Goal: Task Accomplishment & Management: Use online tool/utility

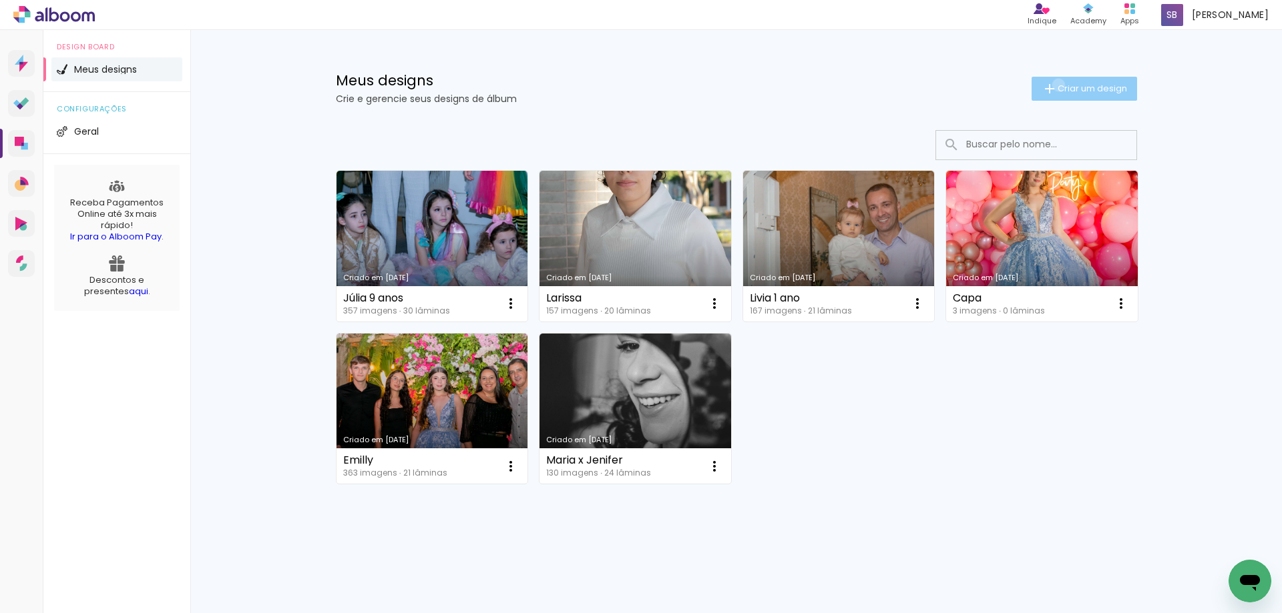
click at [1057, 85] on span "Criar um design" at bounding box center [1091, 88] width 69 height 9
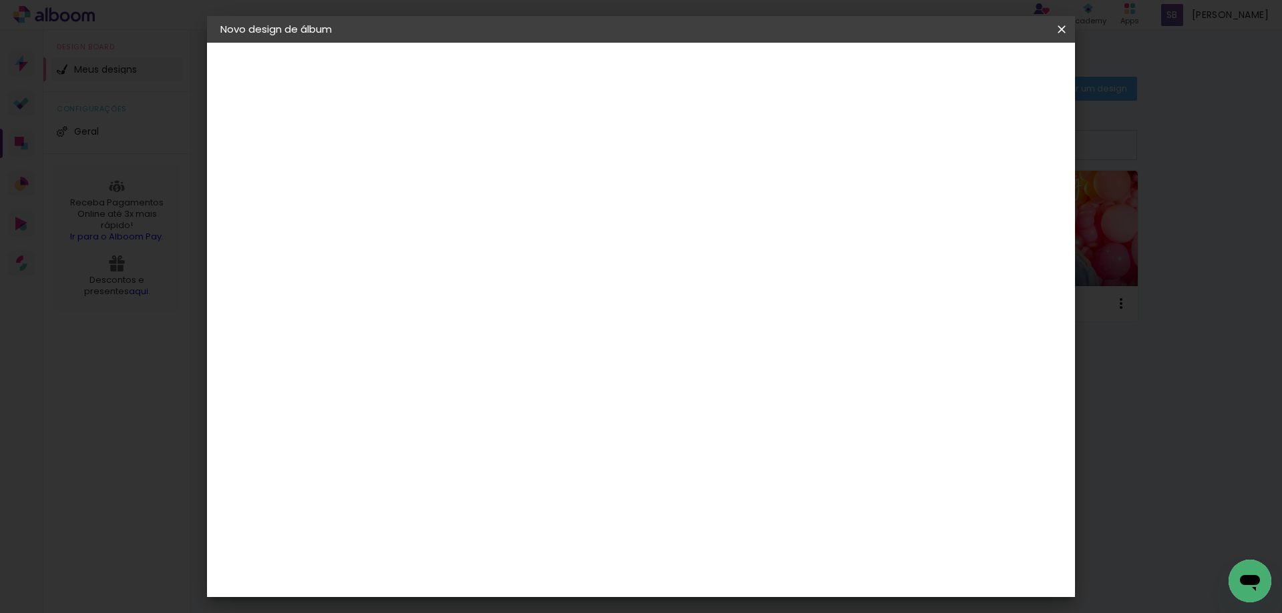
click at [439, 182] on input at bounding box center [439, 179] width 0 height 21
type input "Valesca x"
type paper-input "Valesca x"
type input "Valesca x [PERSON_NAME]"
type paper-input "Valesca x [PERSON_NAME]"
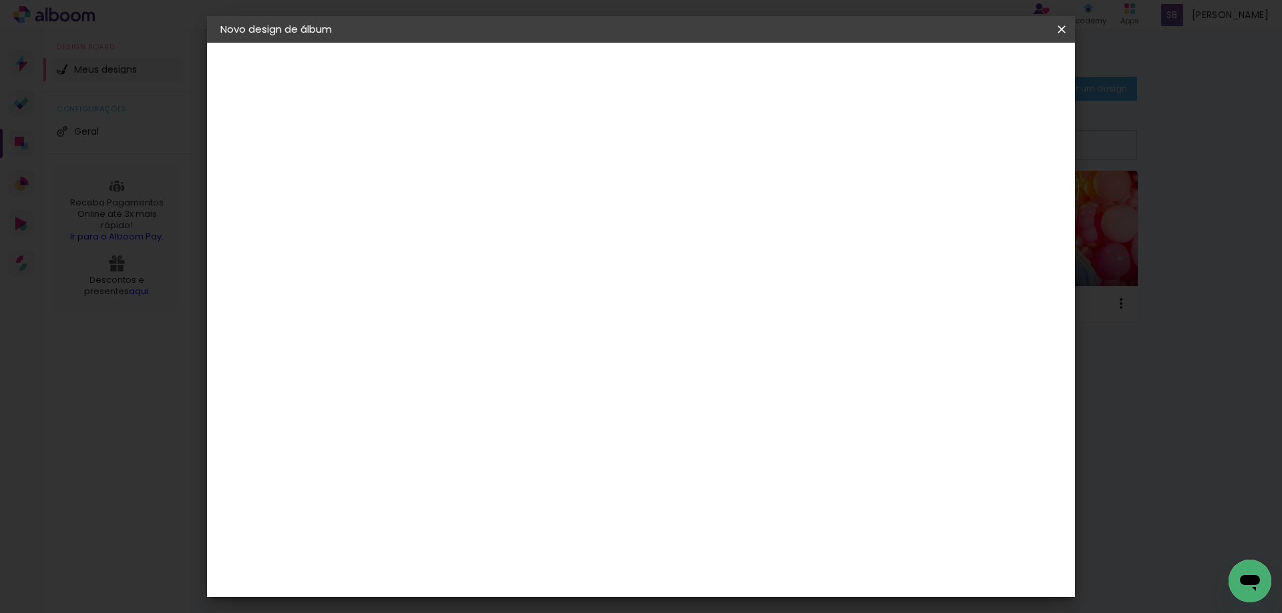
click at [575, 77] on paper-button "Avançar" at bounding box center [542, 70] width 65 height 23
click at [689, 208] on paper-item "Tamanho Livre" at bounding box center [625, 202] width 128 height 29
click at [0, 0] on slot "Avançar" at bounding box center [0, 0] width 0 height 0
click at [978, 73] on span "Iniciar design" at bounding box center [947, 70] width 61 height 9
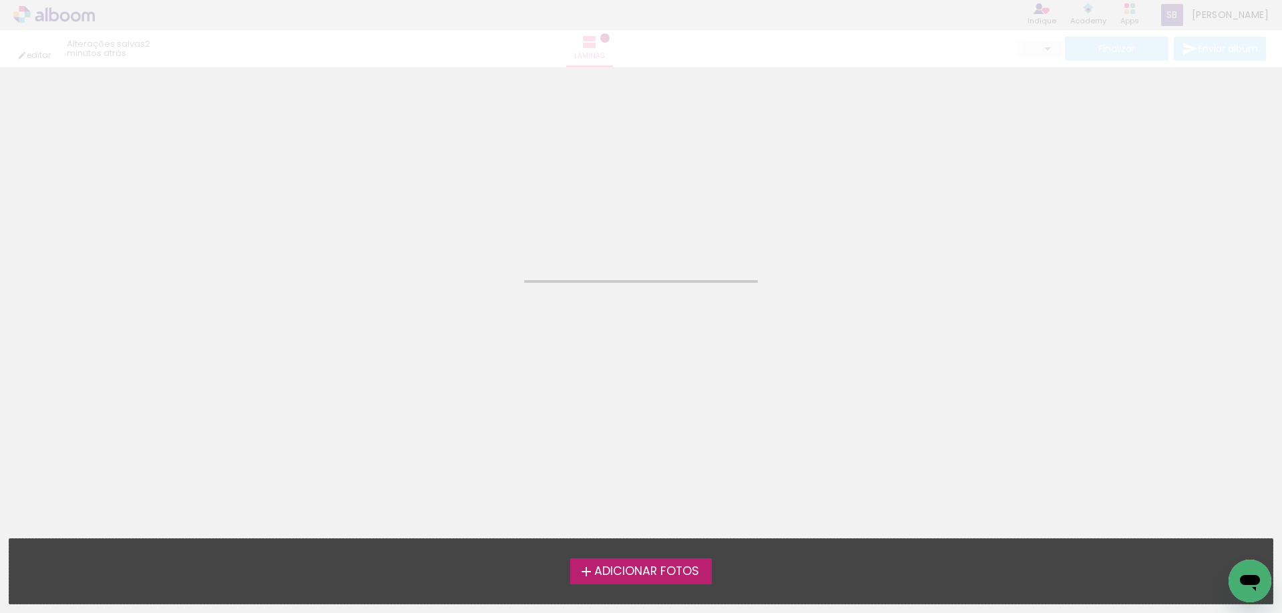
click at [620, 571] on span "Adicionar Fotos" at bounding box center [646, 572] width 105 height 12
click at [0, 0] on input "file" at bounding box center [0, 0] width 0 height 0
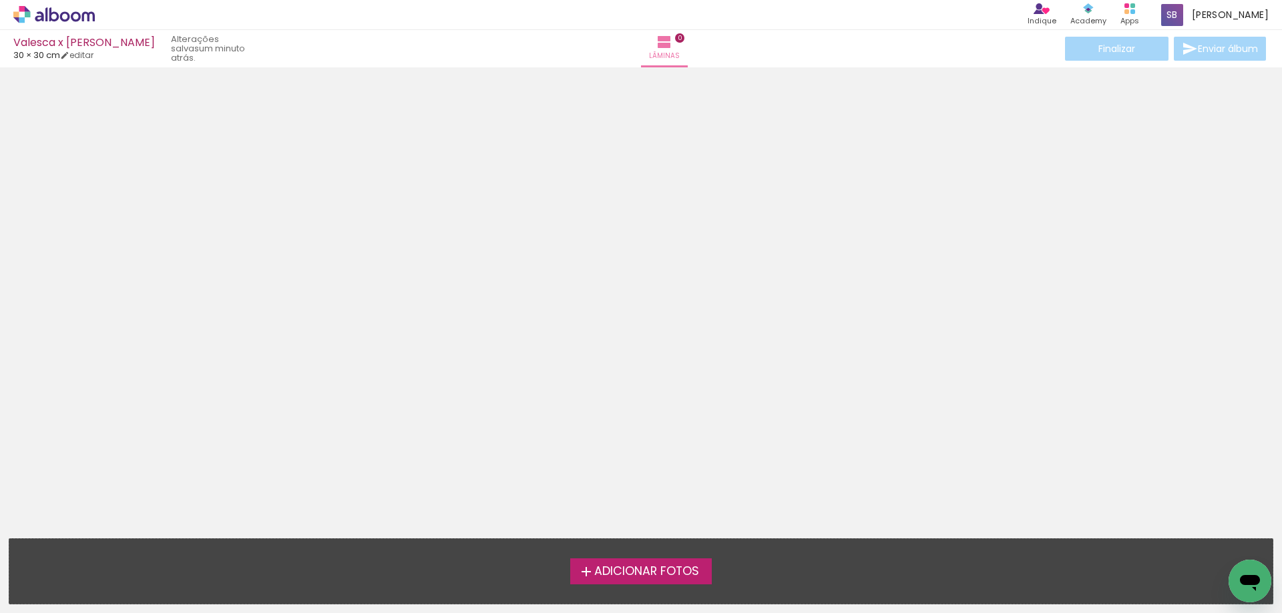
click at [615, 566] on span "Adicionar Fotos" at bounding box center [646, 572] width 105 height 12
click at [0, 0] on input "file" at bounding box center [0, 0] width 0 height 0
click at [619, 566] on span "Adicionar Fotos" at bounding box center [646, 572] width 105 height 12
click at [0, 0] on input "file" at bounding box center [0, 0] width 0 height 0
click at [623, 570] on span "Adicionar Fotos" at bounding box center [646, 572] width 105 height 12
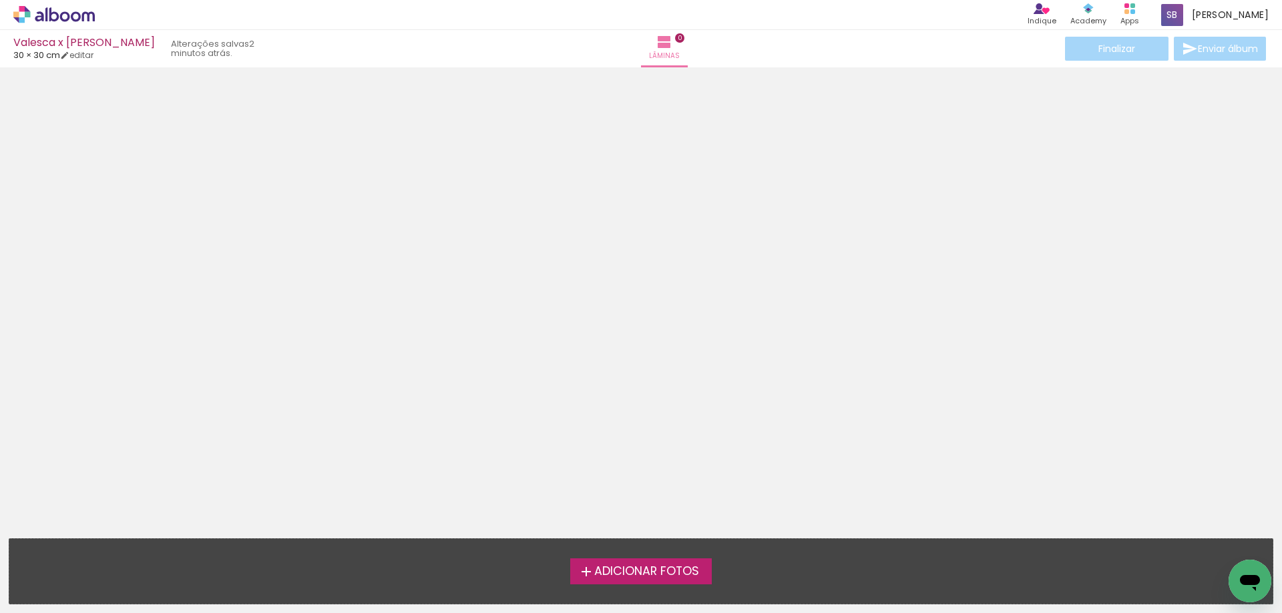
click at [0, 0] on input "file" at bounding box center [0, 0] width 0 height 0
click at [672, 577] on span "Adicionar Fotos" at bounding box center [646, 572] width 105 height 12
click at [0, 0] on input "file" at bounding box center [0, 0] width 0 height 0
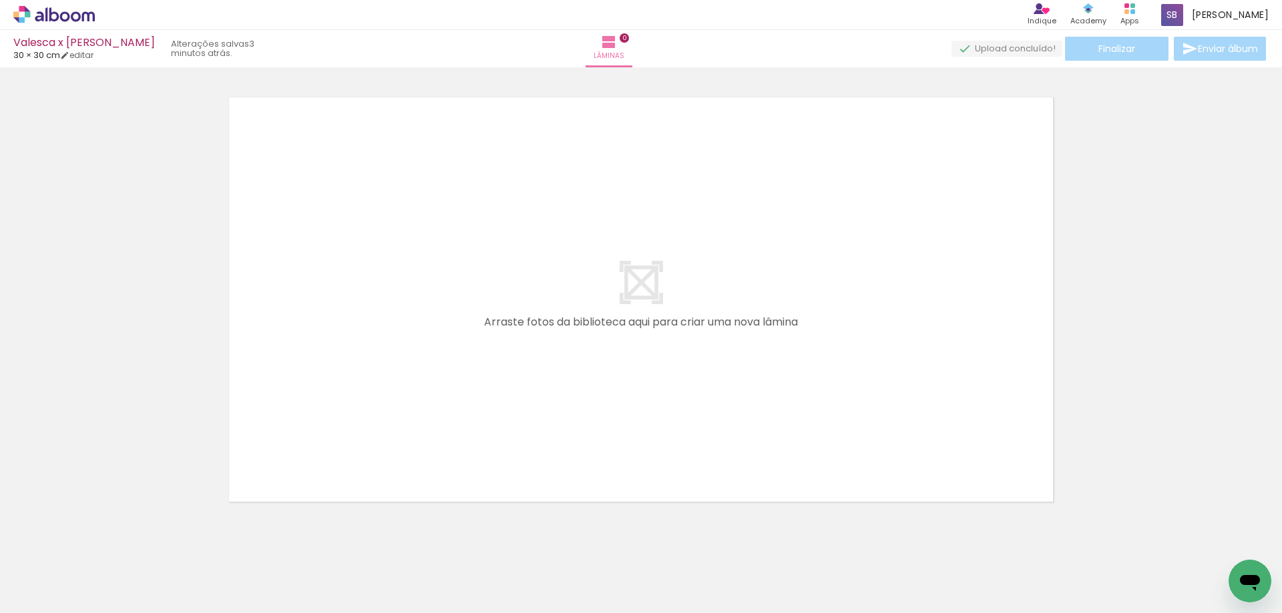
scroll to position [17, 0]
click at [55, 597] on span "Adicionar Fotos" at bounding box center [47, 595] width 40 height 15
click at [0, 0] on input "file" at bounding box center [0, 0] width 0 height 0
click at [54, 584] on div "Biblioteca 2 fotos Todas as fotos Não utilizadas Adicionar Fotos" at bounding box center [41, 572] width 83 height 66
click at [46, 594] on span "Adicionar Fotos" at bounding box center [47, 595] width 40 height 15
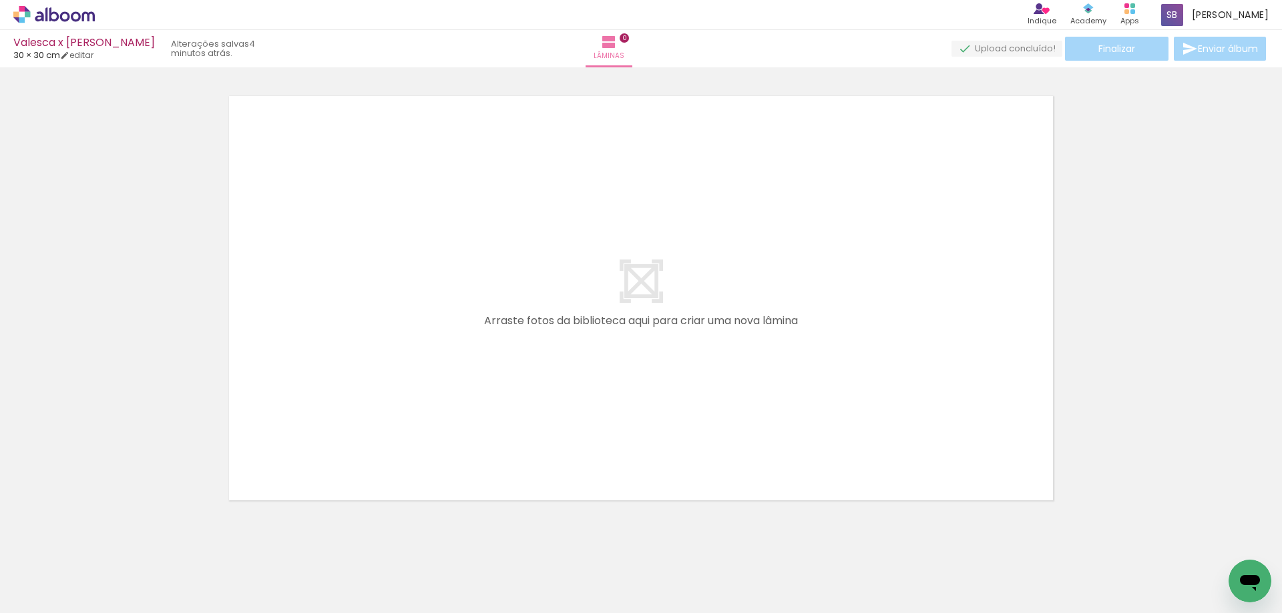
click at [0, 0] on input "file" at bounding box center [0, 0] width 0 height 0
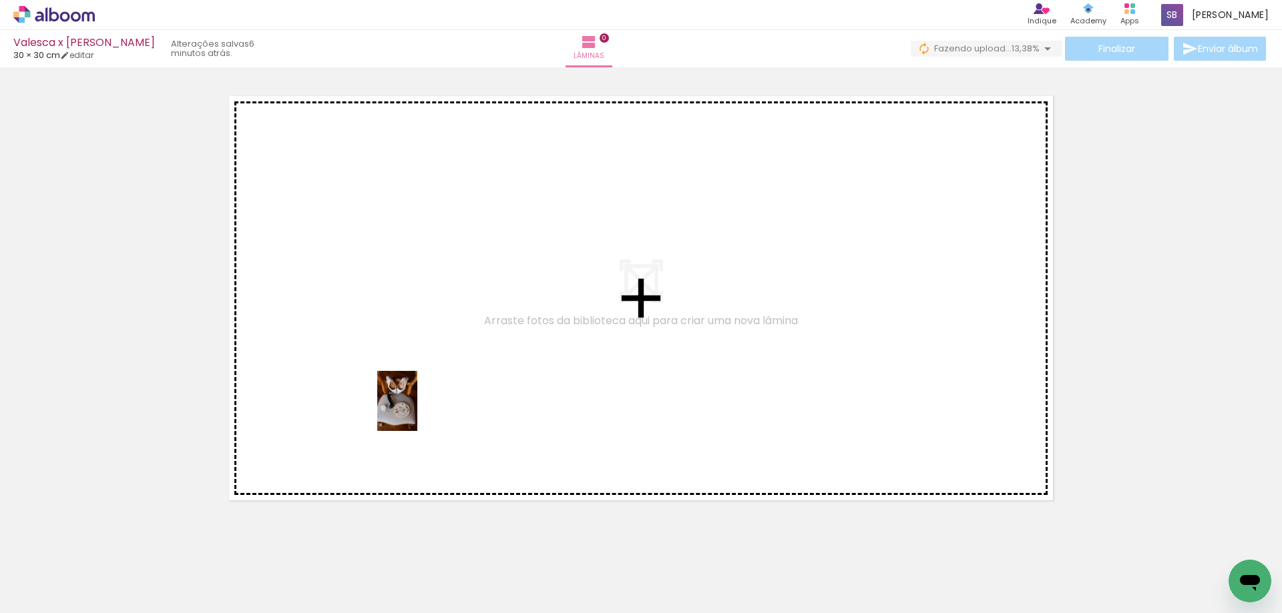
drag, startPoint x: 360, startPoint y: 578, endPoint x: 418, endPoint y: 409, distance: 178.4
click at [418, 409] on quentale-workspace at bounding box center [641, 306] width 1282 height 613
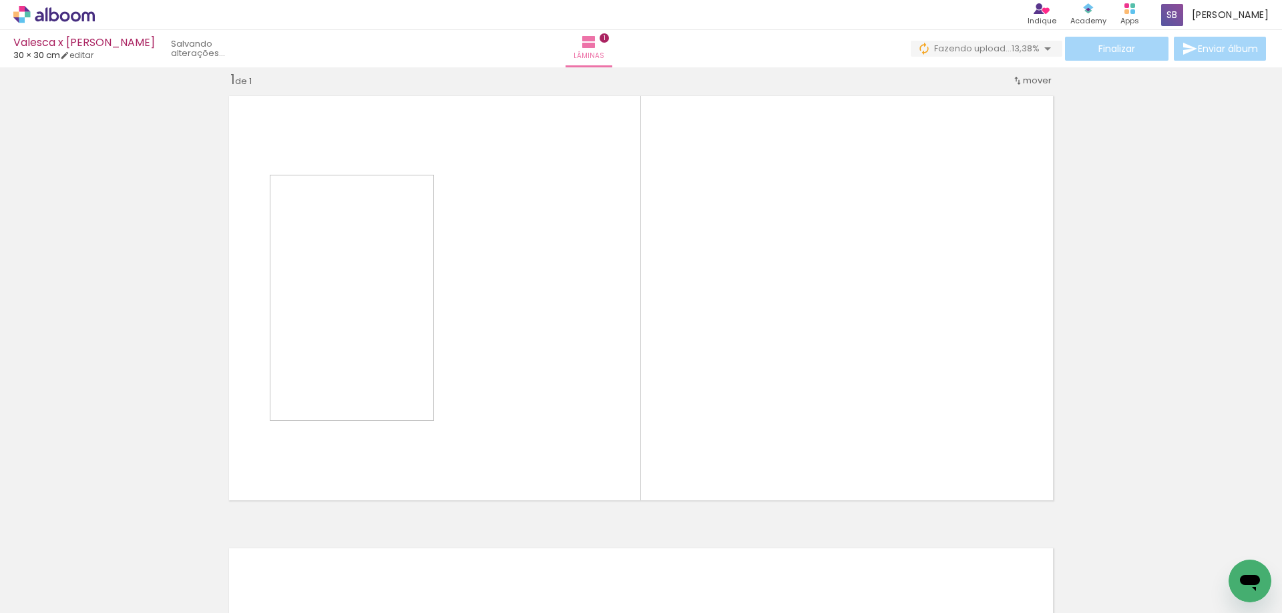
scroll to position [17, 0]
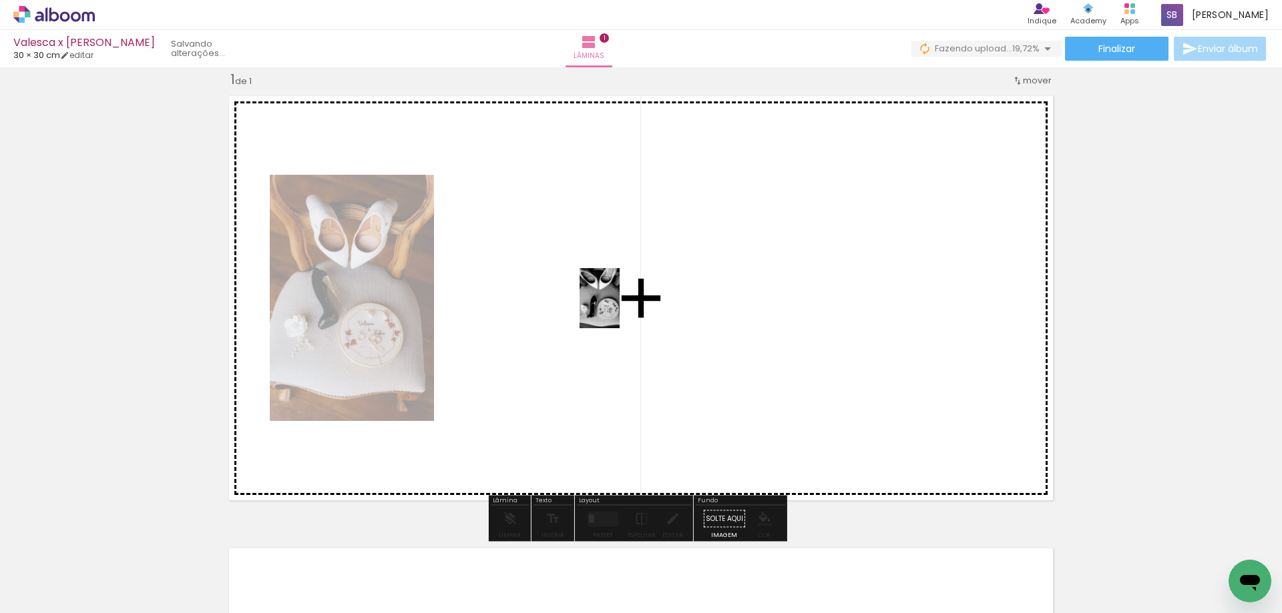
drag, startPoint x: 286, startPoint y: 573, endPoint x: 597, endPoint y: 322, distance: 399.2
click at [623, 303] on quentale-workspace at bounding box center [641, 306] width 1282 height 613
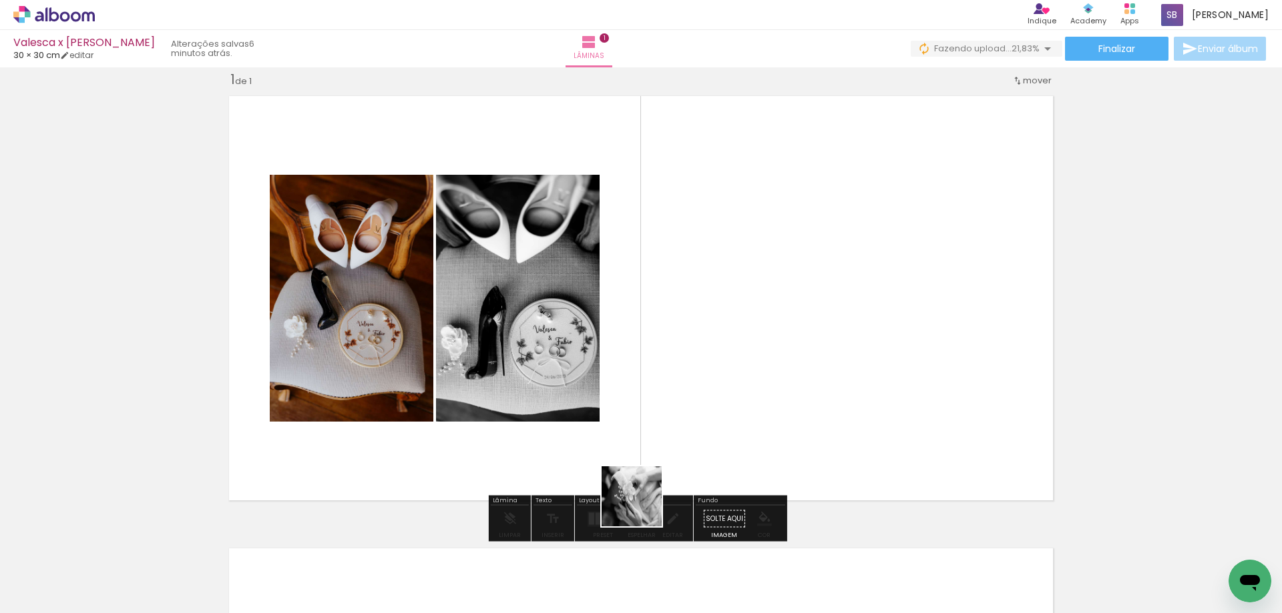
drag, startPoint x: 580, startPoint y: 570, endPoint x: 772, endPoint y: 294, distance: 335.7
click at [772, 294] on quentale-workspace at bounding box center [641, 306] width 1282 height 613
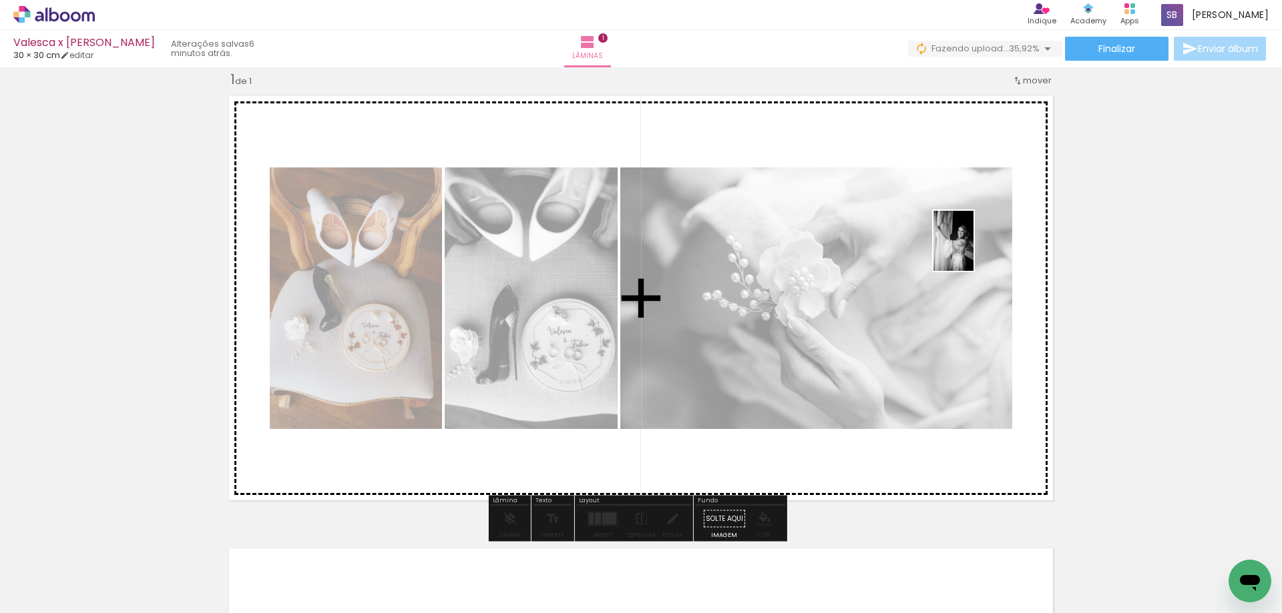
drag, startPoint x: 1109, startPoint y: 565, endPoint x: 972, endPoint y: 250, distance: 343.5
click at [972, 250] on quentale-workspace at bounding box center [641, 306] width 1282 height 613
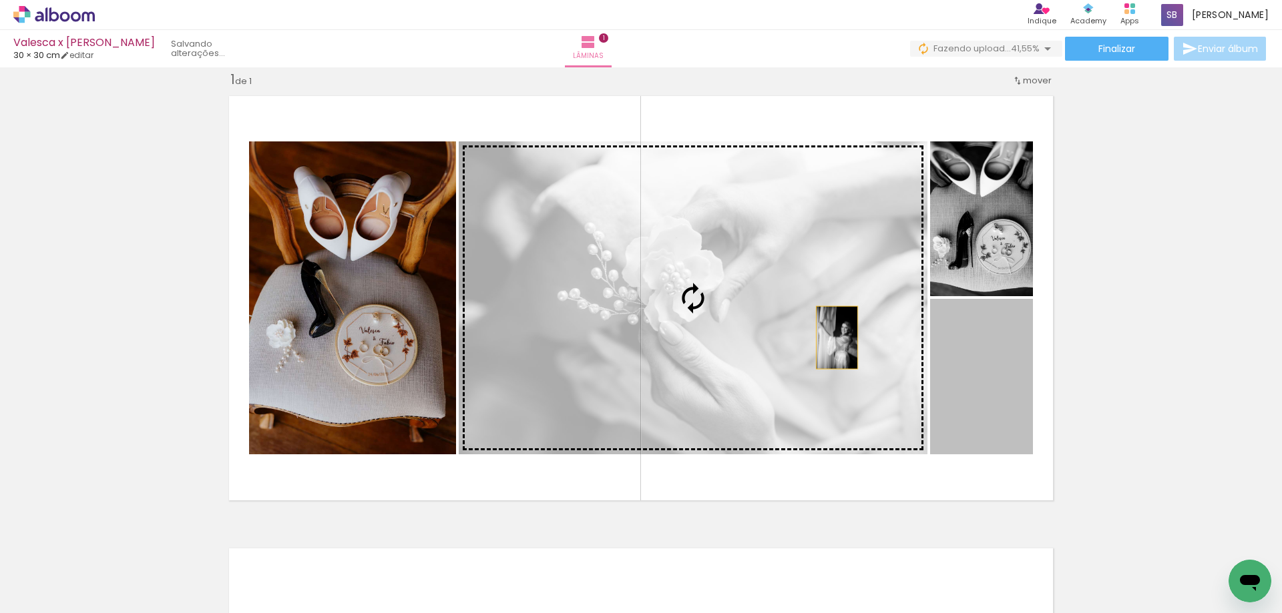
drag, startPoint x: 999, startPoint y: 368, endPoint x: 655, endPoint y: 294, distance: 351.7
click at [0, 0] on slot at bounding box center [0, 0] width 0 height 0
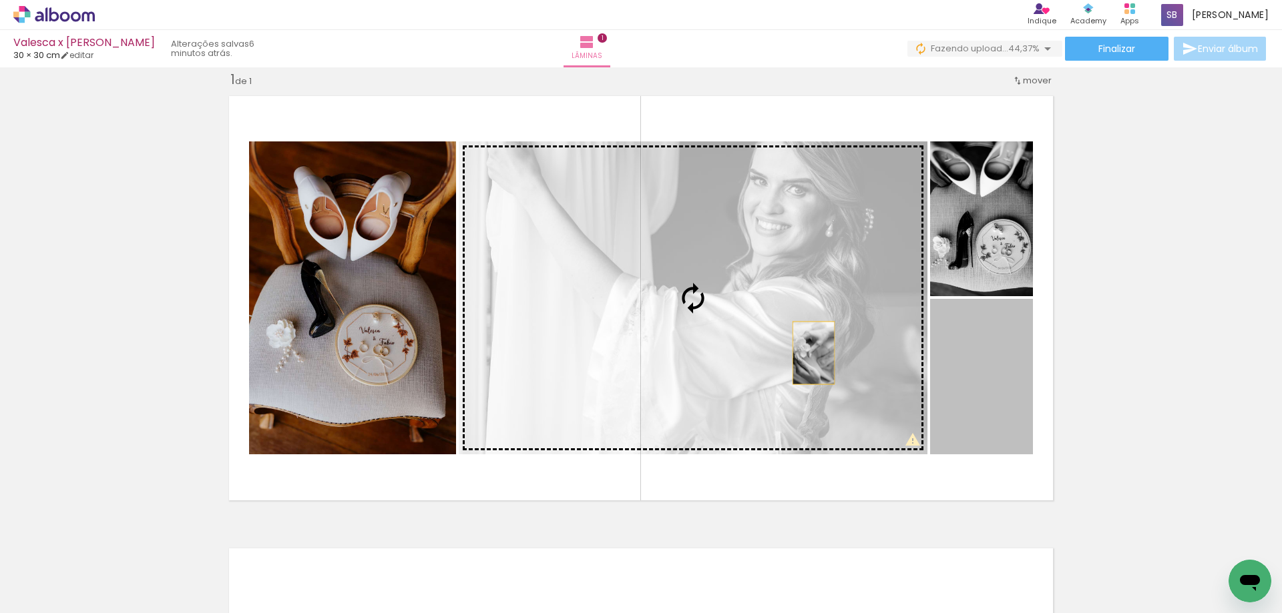
drag, startPoint x: 975, startPoint y: 399, endPoint x: 774, endPoint y: 340, distance: 208.9
click at [0, 0] on slot at bounding box center [0, 0] width 0 height 0
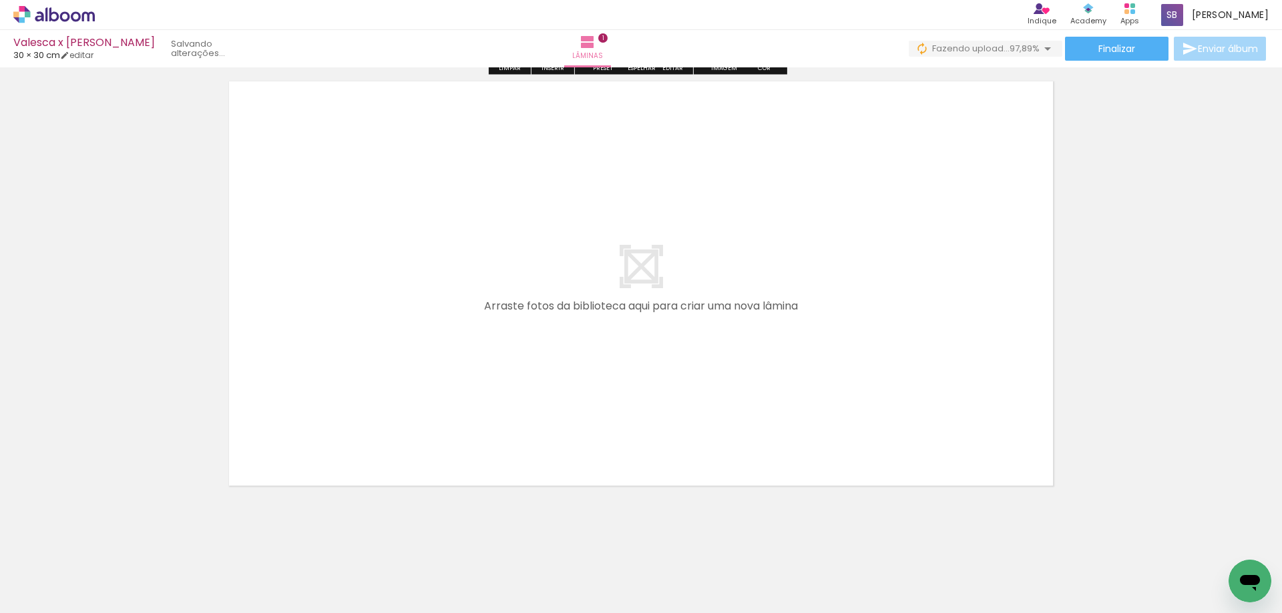
scroll to position [495, 0]
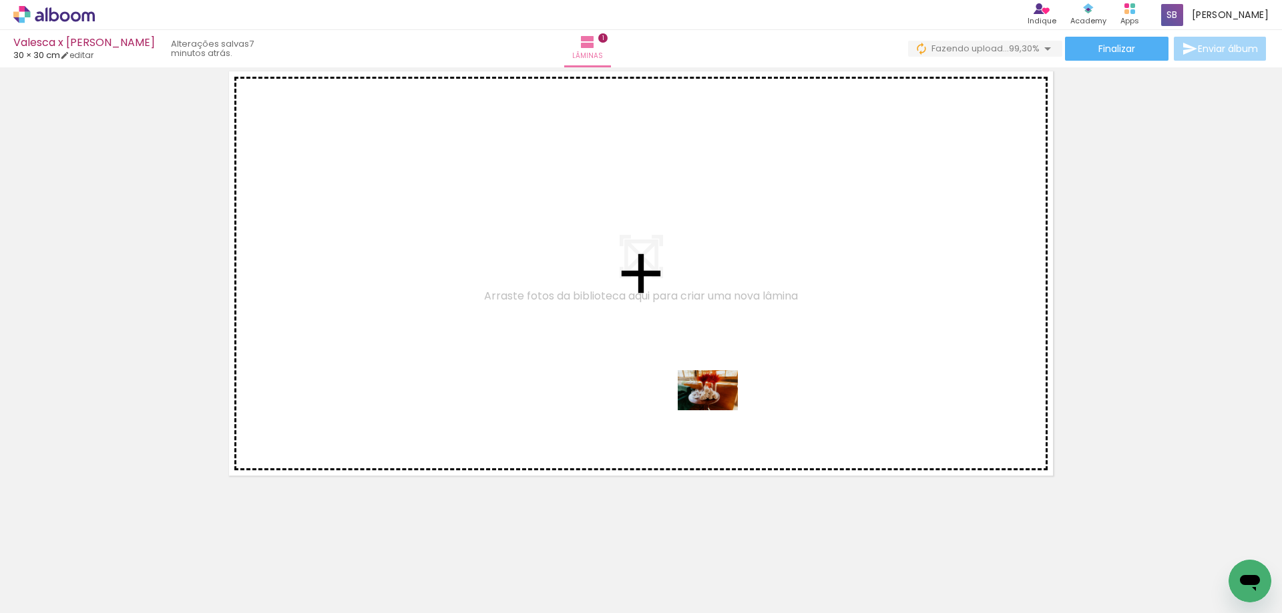
drag, startPoint x: 740, startPoint y: 569, endPoint x: 712, endPoint y: 399, distance: 171.7
click at [712, 400] on quentale-workspace at bounding box center [641, 306] width 1282 height 613
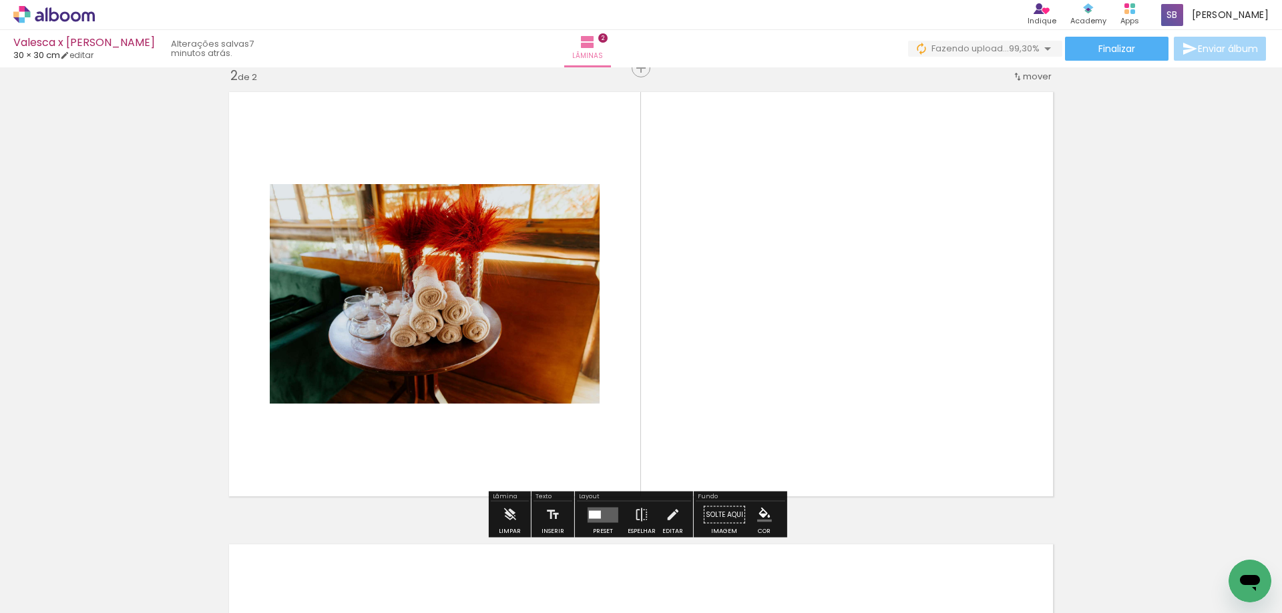
scroll to position [470, 0]
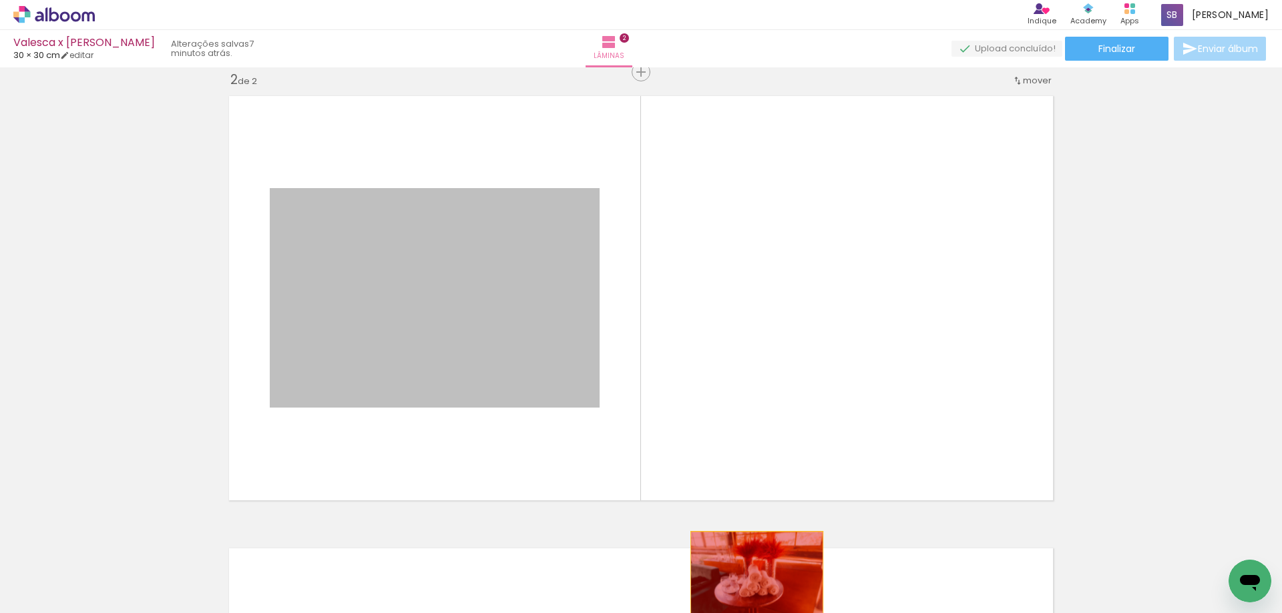
drag, startPoint x: 473, startPoint y: 285, endPoint x: 752, endPoint y: 576, distance: 402.7
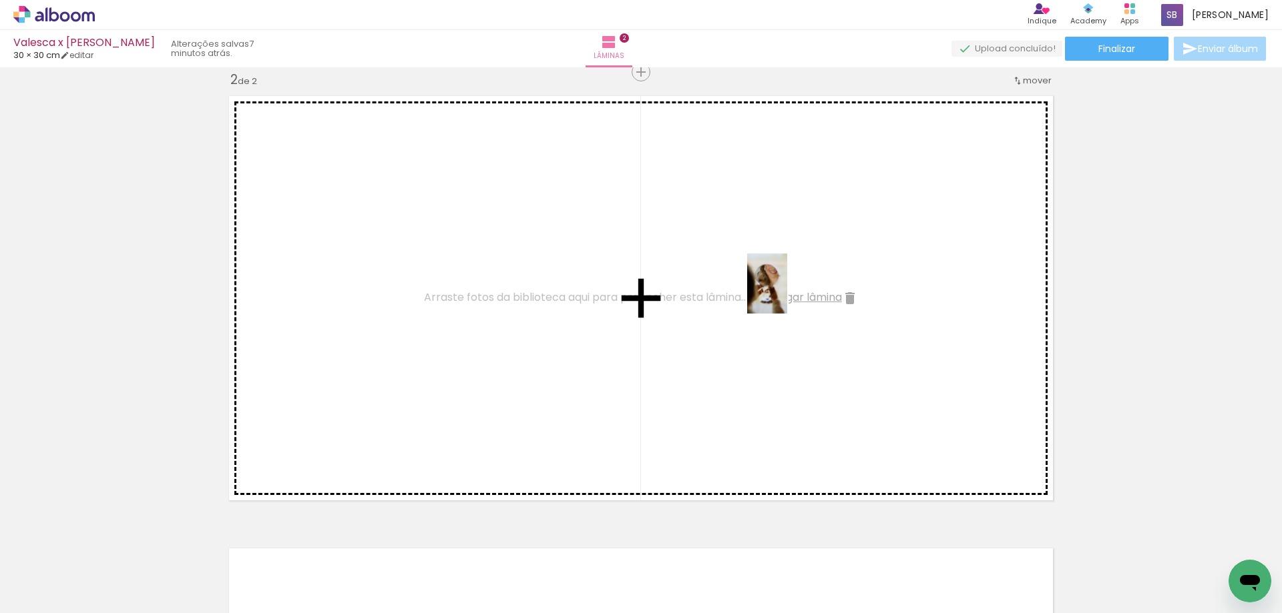
drag, startPoint x: 963, startPoint y: 585, endPoint x: 787, endPoint y: 294, distance: 340.8
click at [787, 294] on quentale-workspace at bounding box center [641, 306] width 1282 height 613
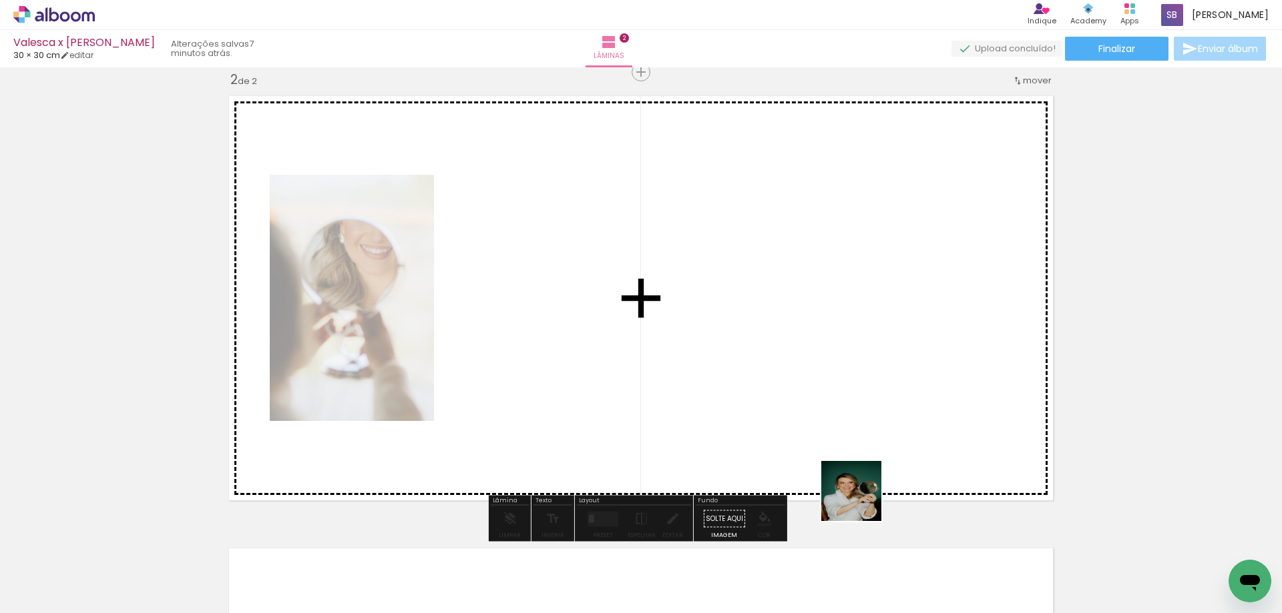
drag, startPoint x: 896, startPoint y: 566, endPoint x: 755, endPoint y: 367, distance: 244.1
click at [755, 367] on quentale-workspace at bounding box center [641, 306] width 1282 height 613
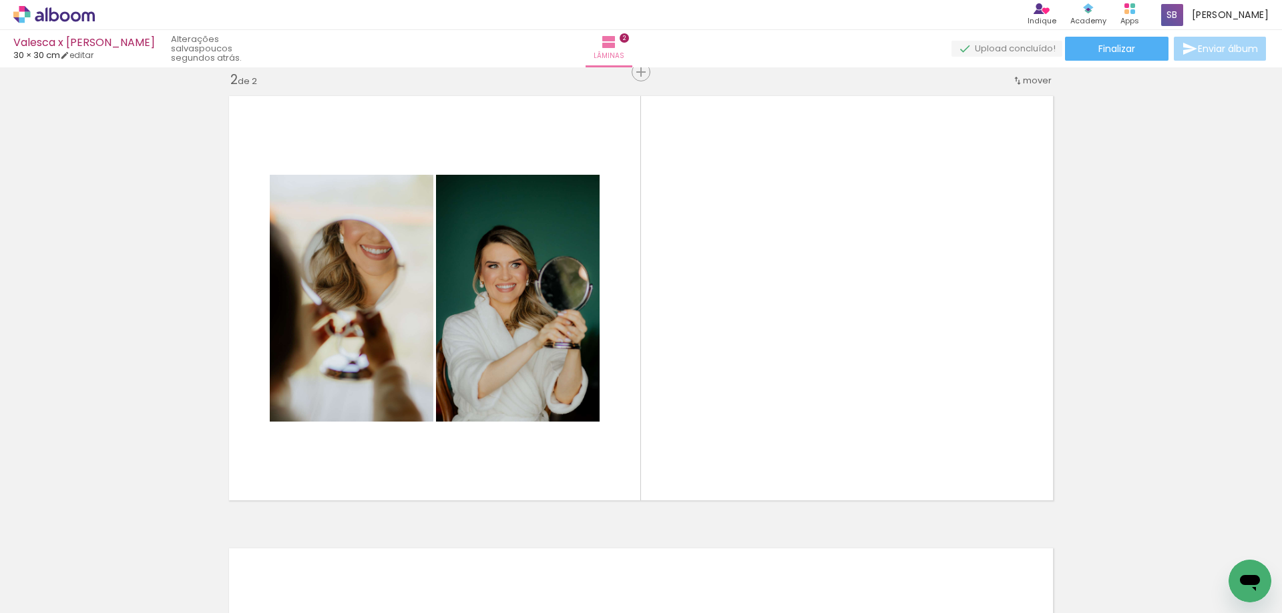
scroll to position [0, 1202]
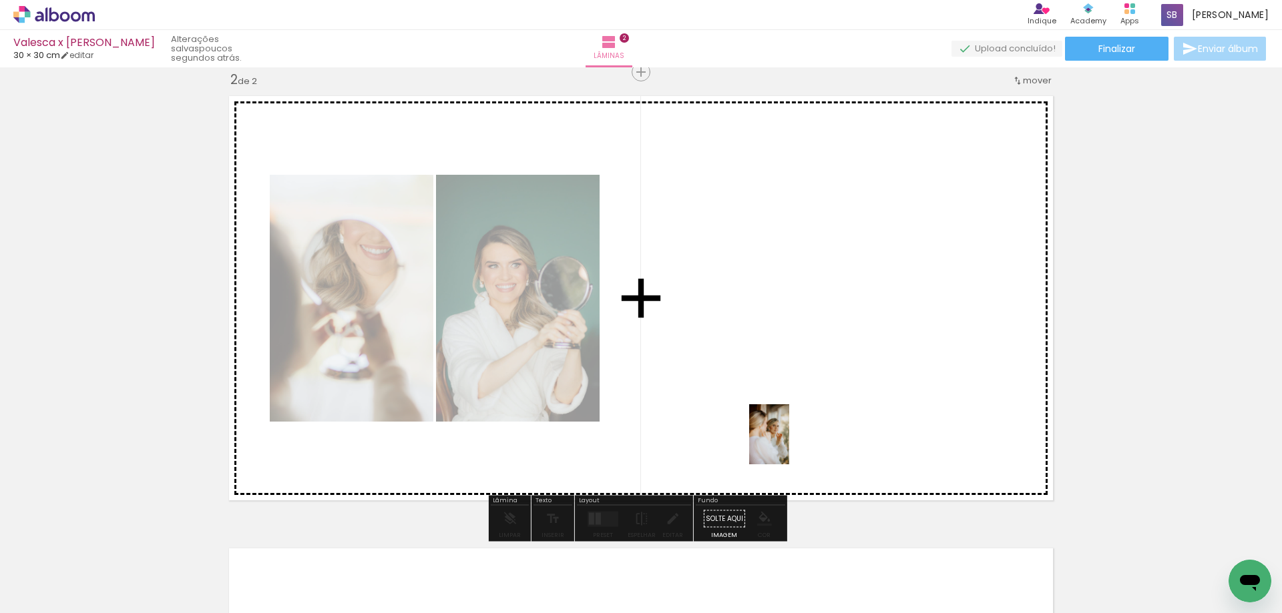
drag, startPoint x: 884, startPoint y: 579, endPoint x: 773, endPoint y: 393, distance: 216.7
click at [774, 393] on quentale-workspace at bounding box center [641, 306] width 1282 height 613
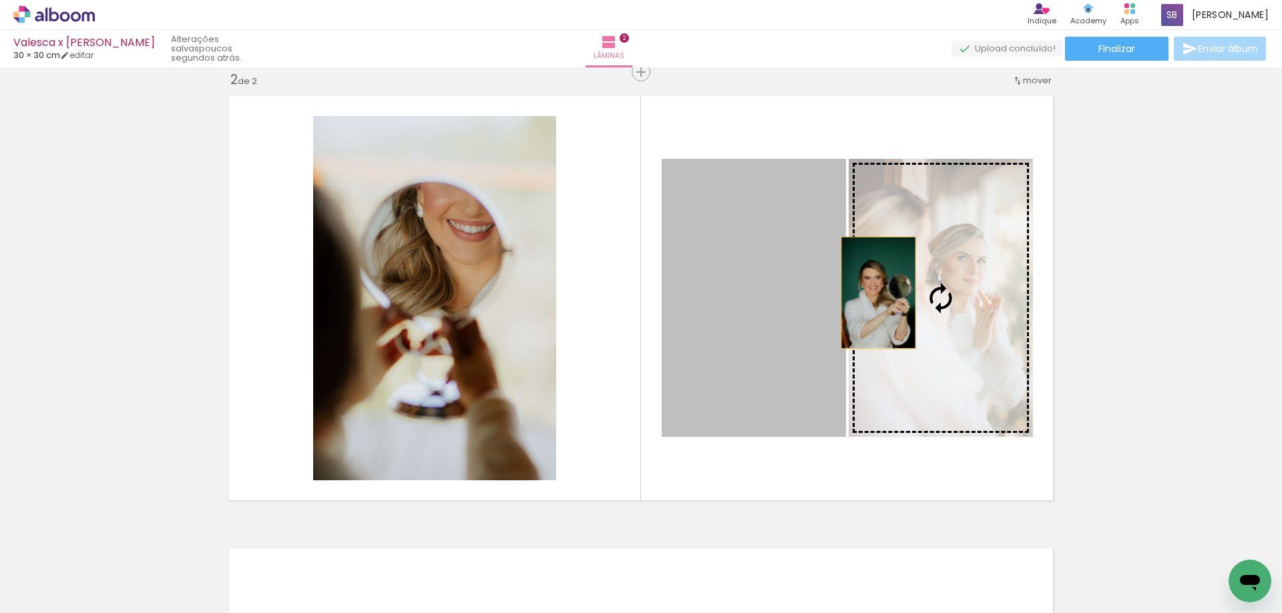
drag, startPoint x: 703, startPoint y: 328, endPoint x: 873, endPoint y: 294, distance: 173.7
click at [0, 0] on slot at bounding box center [0, 0] width 0 height 0
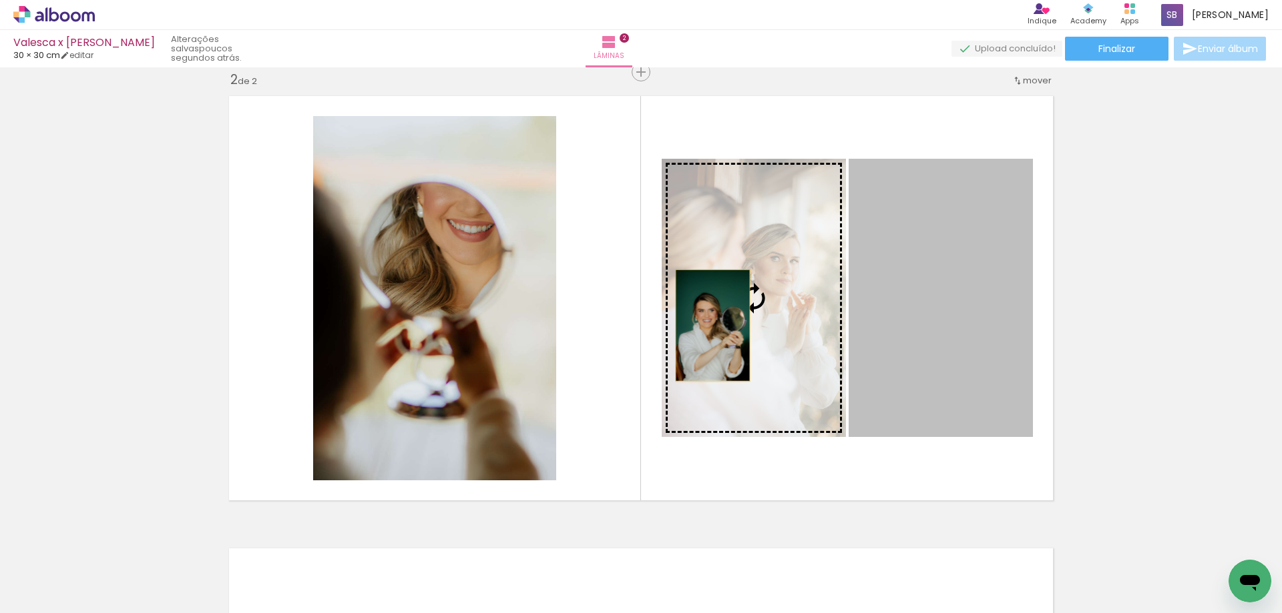
drag, startPoint x: 927, startPoint y: 362, endPoint x: 708, endPoint y: 326, distance: 222.6
click at [0, 0] on slot at bounding box center [0, 0] width 0 height 0
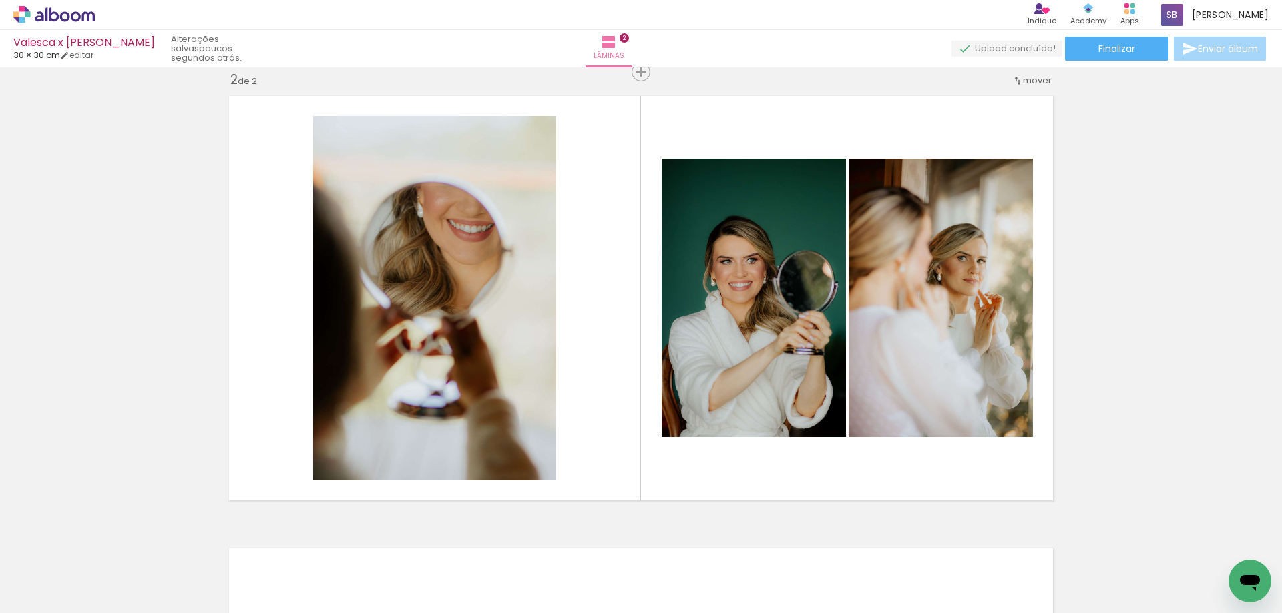
scroll to position [0, 0]
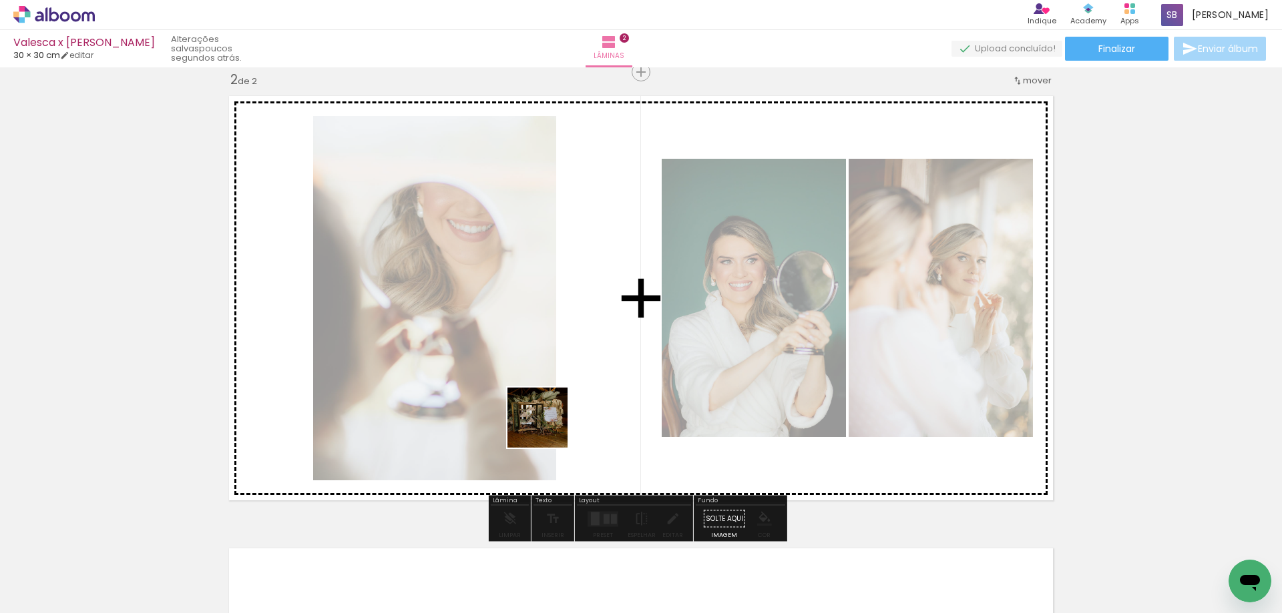
drag, startPoint x: 436, startPoint y: 583, endPoint x: 592, endPoint y: 375, distance: 259.8
click at [592, 375] on quentale-workspace at bounding box center [641, 306] width 1282 height 613
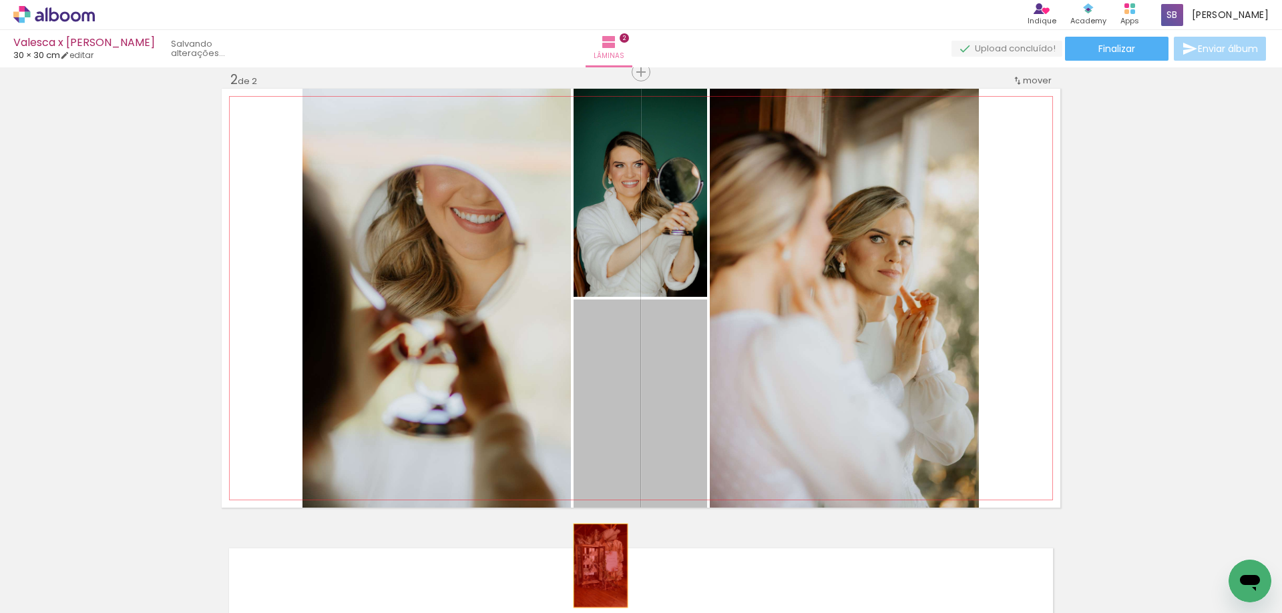
drag, startPoint x: 671, startPoint y: 380, endPoint x: 595, endPoint y: 566, distance: 200.3
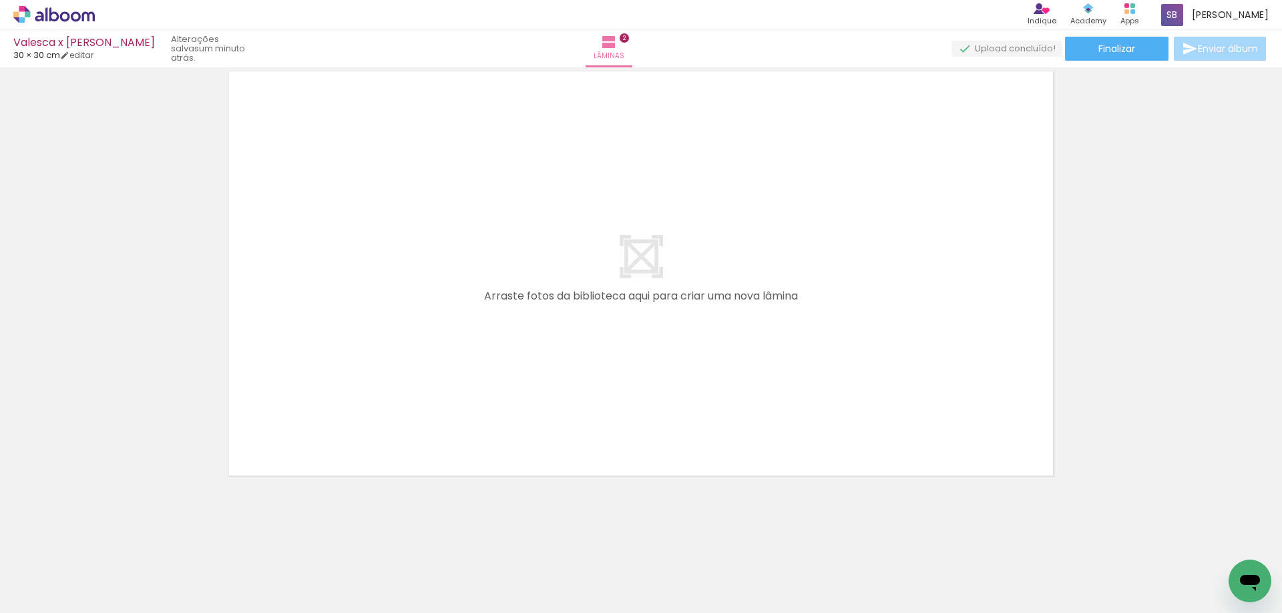
scroll to position [0, 941]
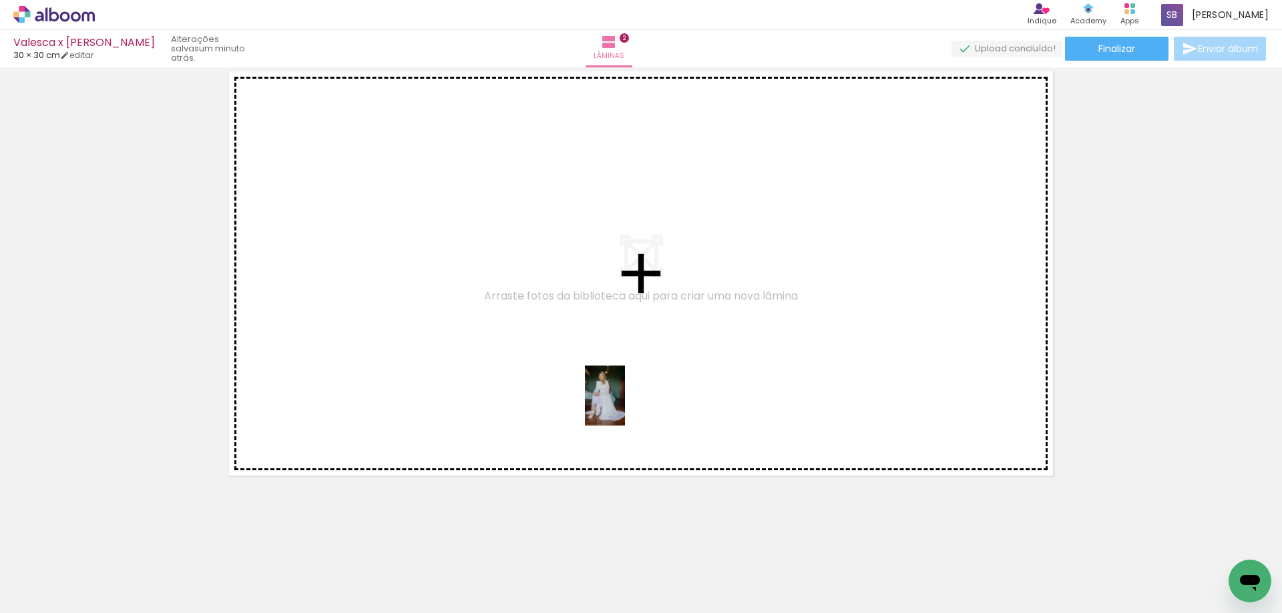
drag, startPoint x: 698, startPoint y: 582, endPoint x: 627, endPoint y: 374, distance: 219.1
click at [598, 351] on quentale-workspace at bounding box center [641, 306] width 1282 height 613
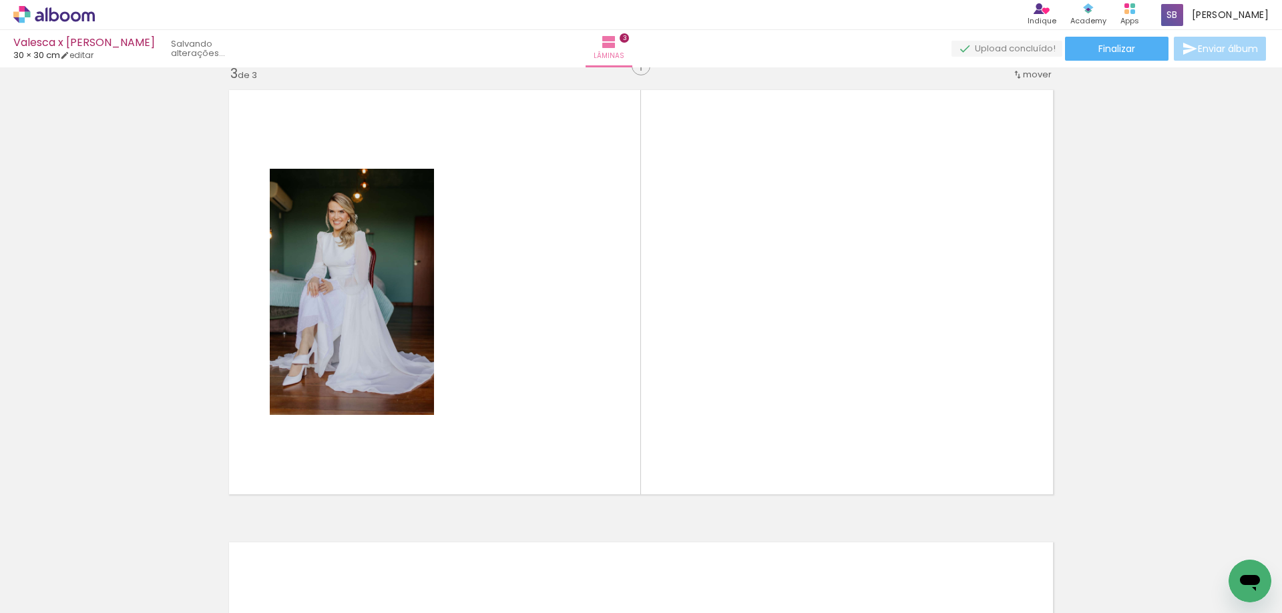
scroll to position [923, 0]
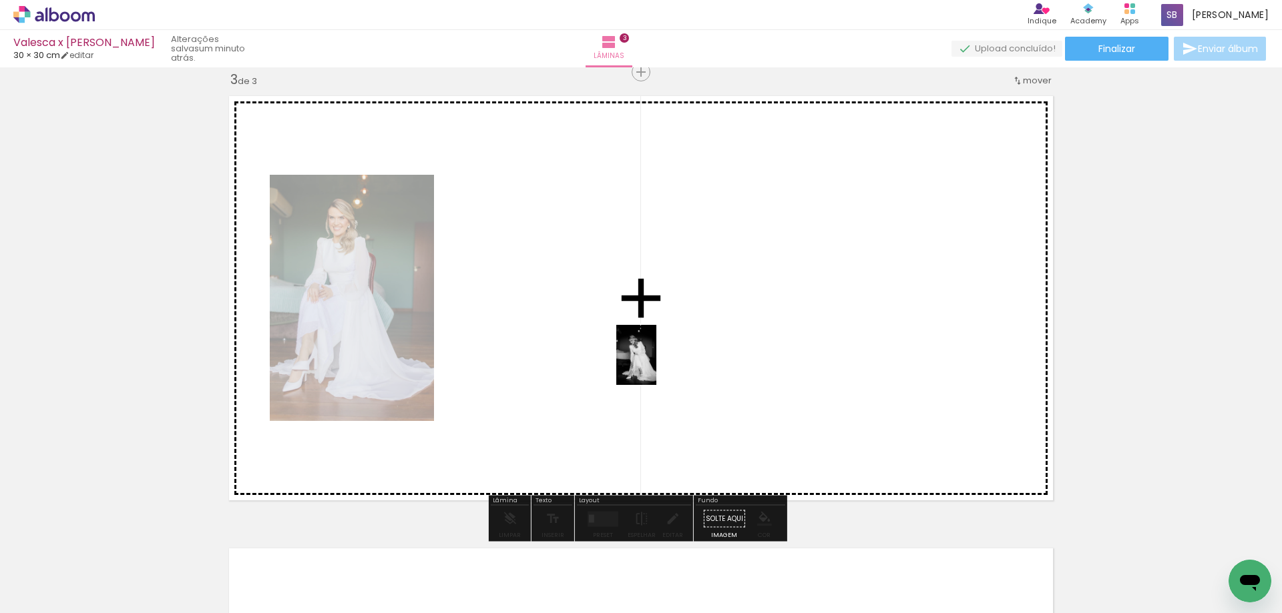
drag, startPoint x: 775, startPoint y: 571, endPoint x: 646, endPoint y: 360, distance: 247.7
click at [647, 360] on quentale-workspace at bounding box center [641, 306] width 1282 height 613
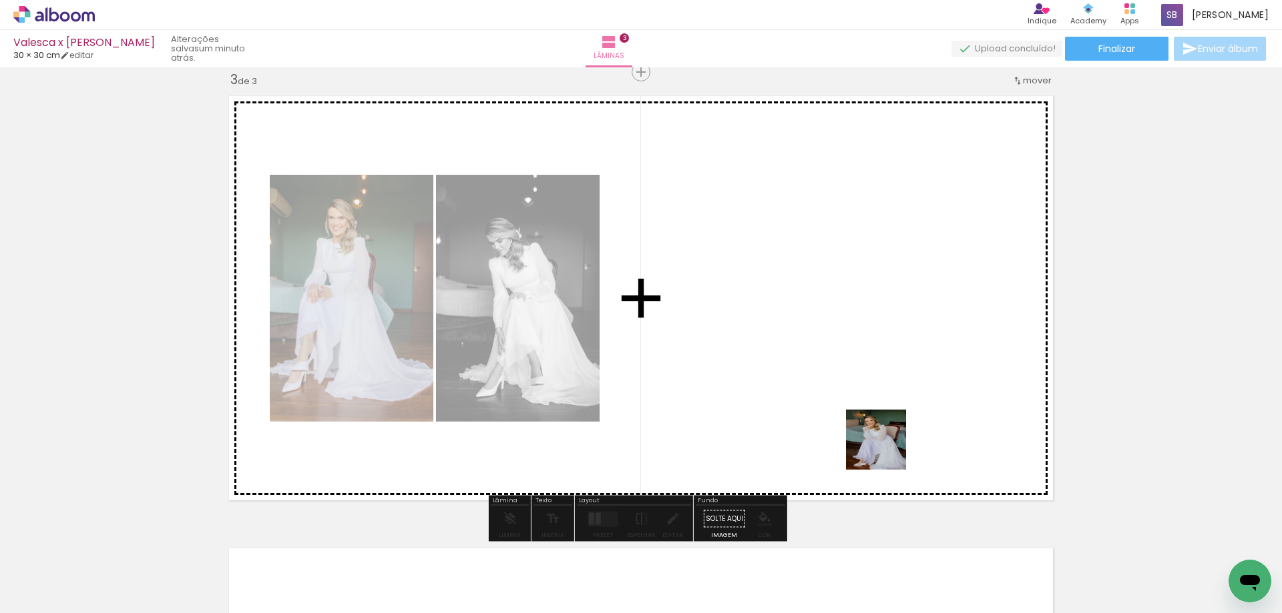
drag, startPoint x: 847, startPoint y: 577, endPoint x: 905, endPoint y: 330, distance: 253.1
click at [905, 330] on quentale-workspace at bounding box center [641, 306] width 1282 height 613
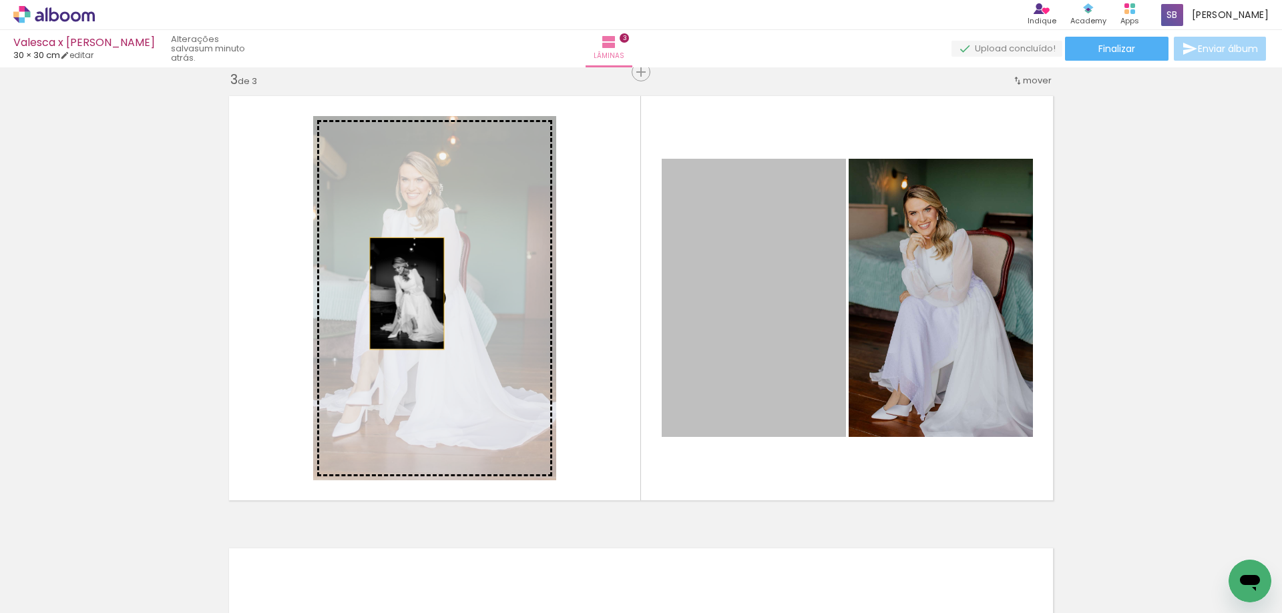
drag, startPoint x: 775, startPoint y: 310, endPoint x: 402, endPoint y: 294, distance: 373.5
click at [0, 0] on slot at bounding box center [0, 0] width 0 height 0
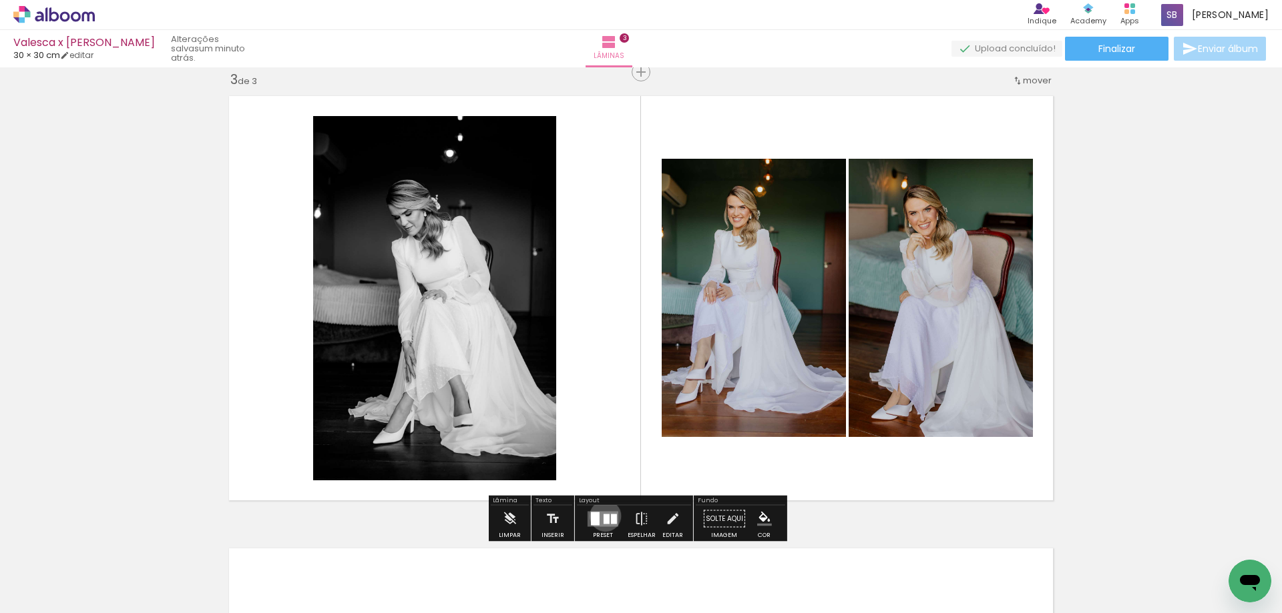
click at [603, 516] on div at bounding box center [606, 519] width 6 height 10
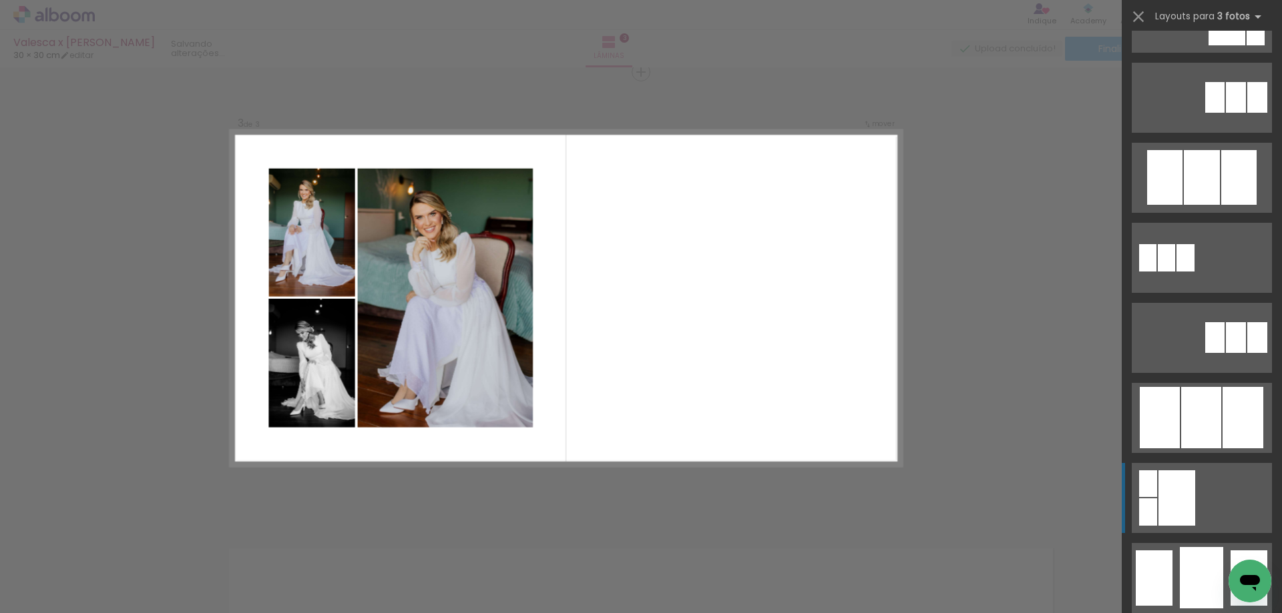
scroll to position [668, 0]
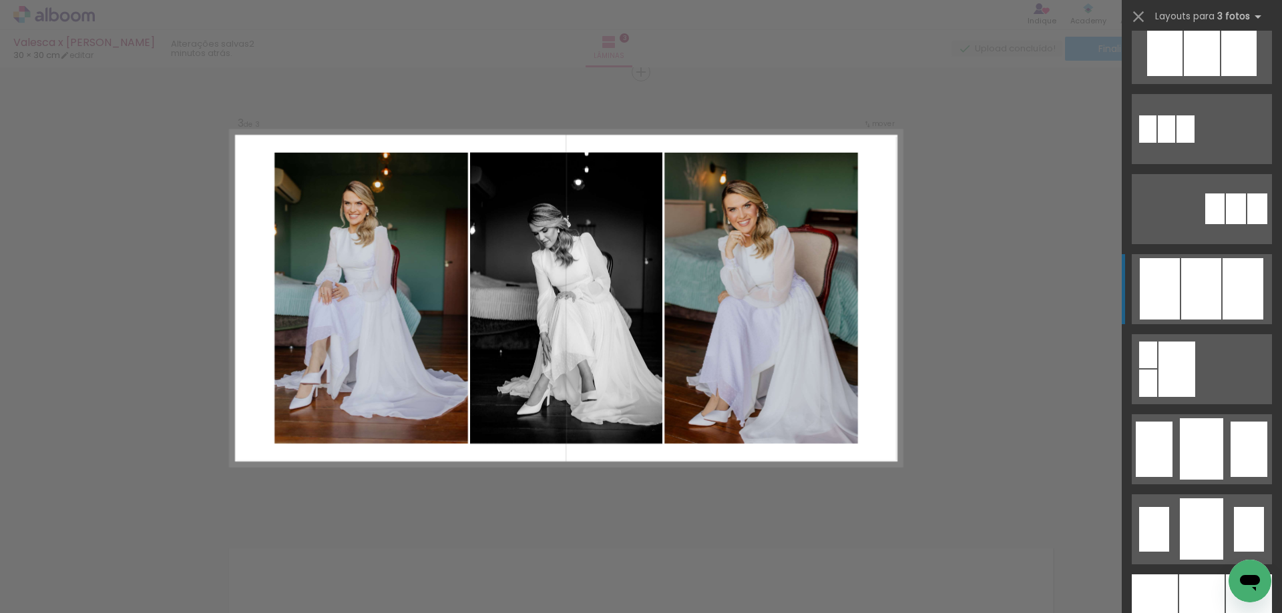
click at [1181, 282] on div at bounding box center [1201, 288] width 40 height 61
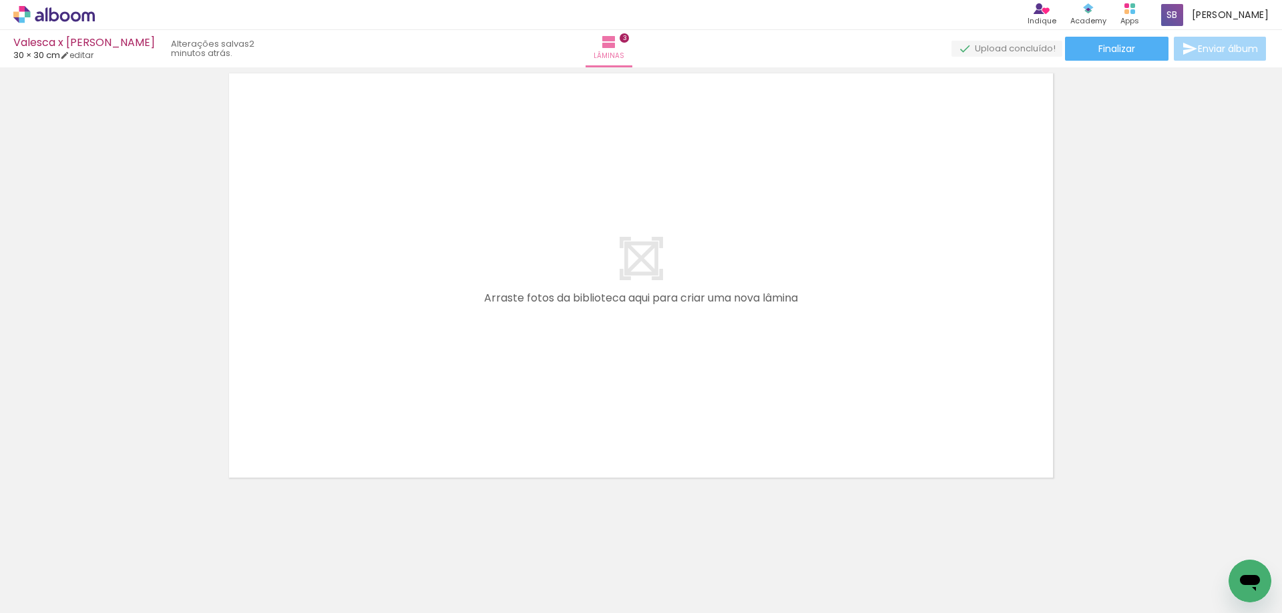
scroll to position [1400, 0]
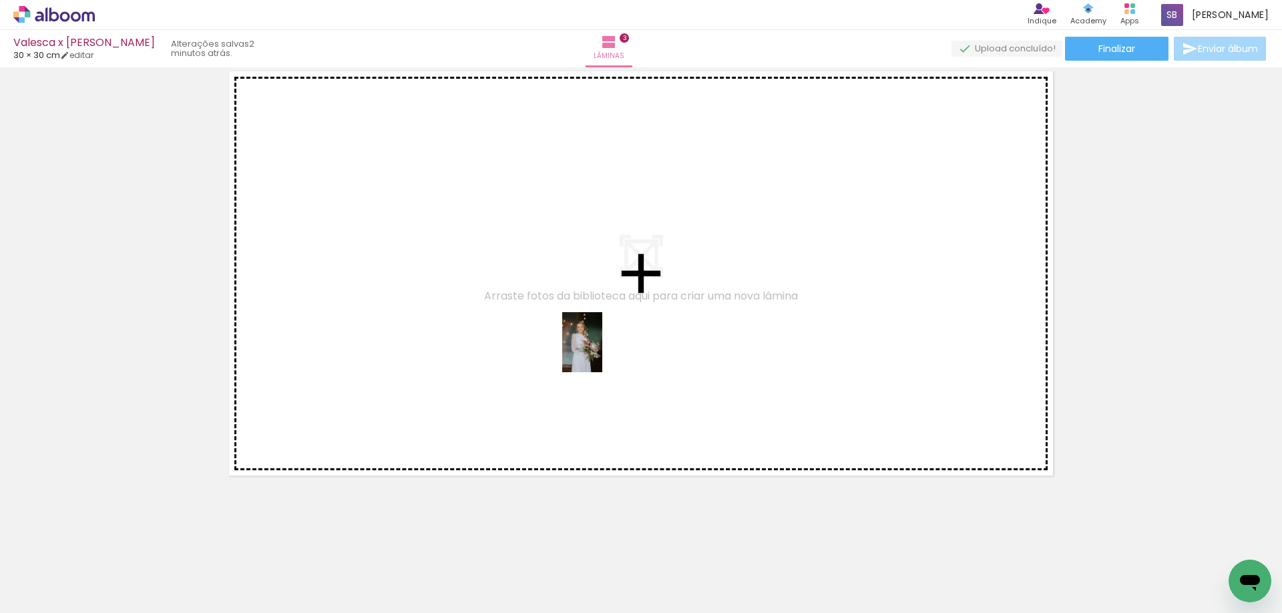
drag, startPoint x: 1069, startPoint y: 579, endPoint x: 582, endPoint y: 345, distance: 540.1
click at [582, 345] on quentale-workspace at bounding box center [641, 306] width 1282 height 613
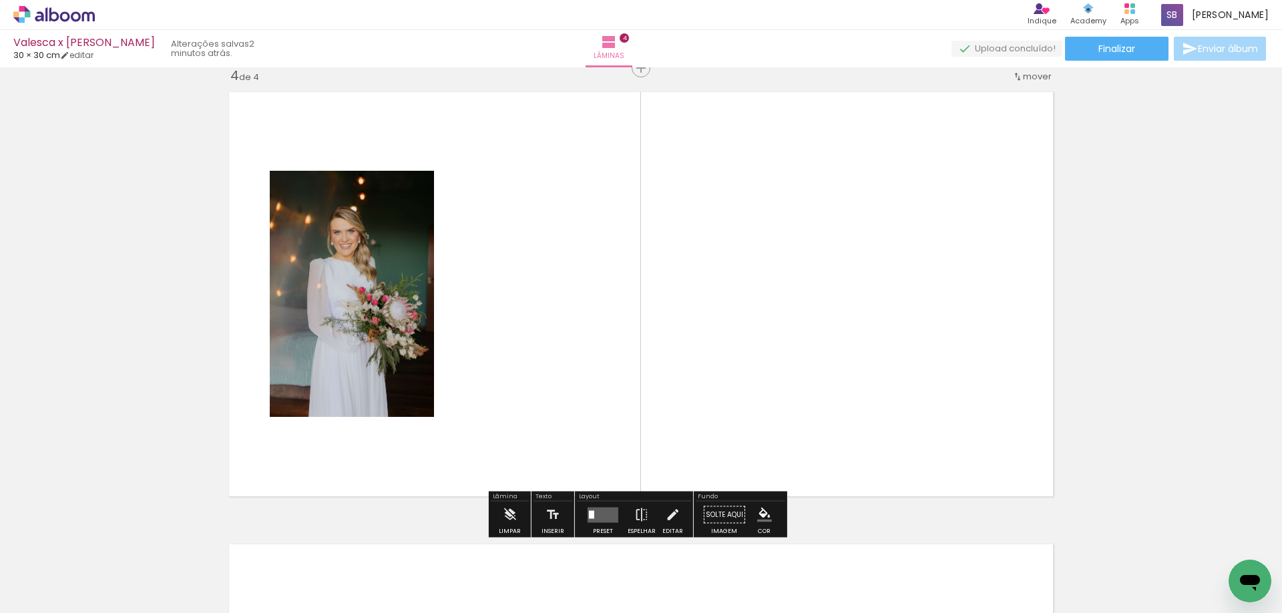
scroll to position [1375, 0]
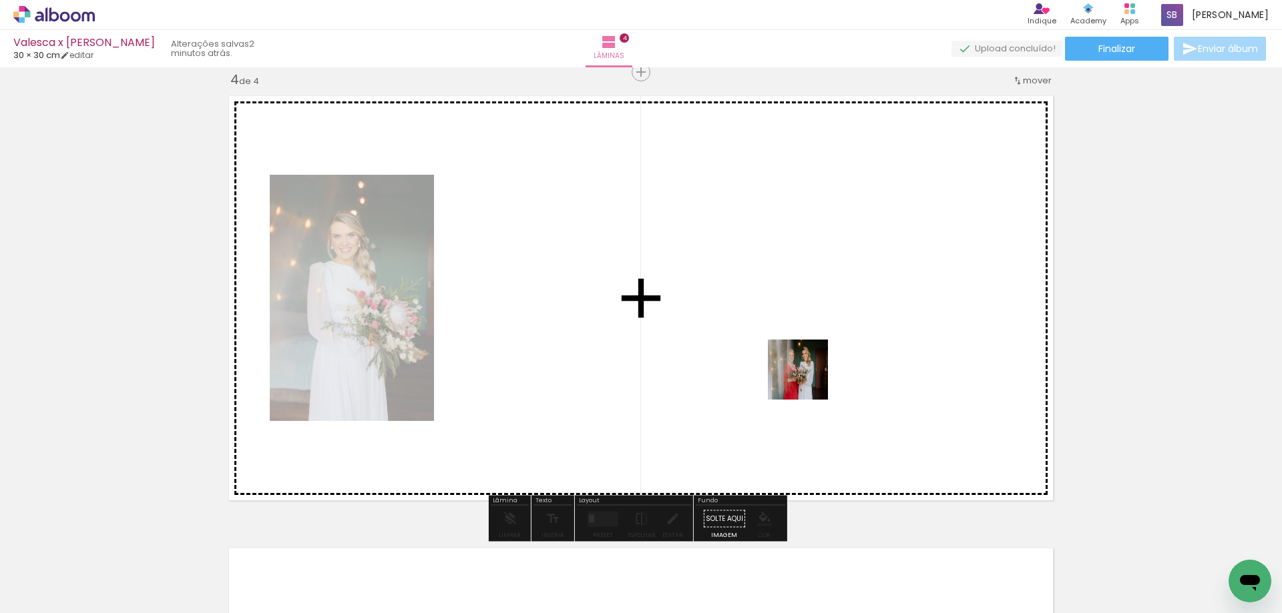
drag, startPoint x: 994, startPoint y: 573, endPoint x: 786, endPoint y: 355, distance: 301.2
click at [786, 355] on quentale-workspace at bounding box center [641, 306] width 1282 height 613
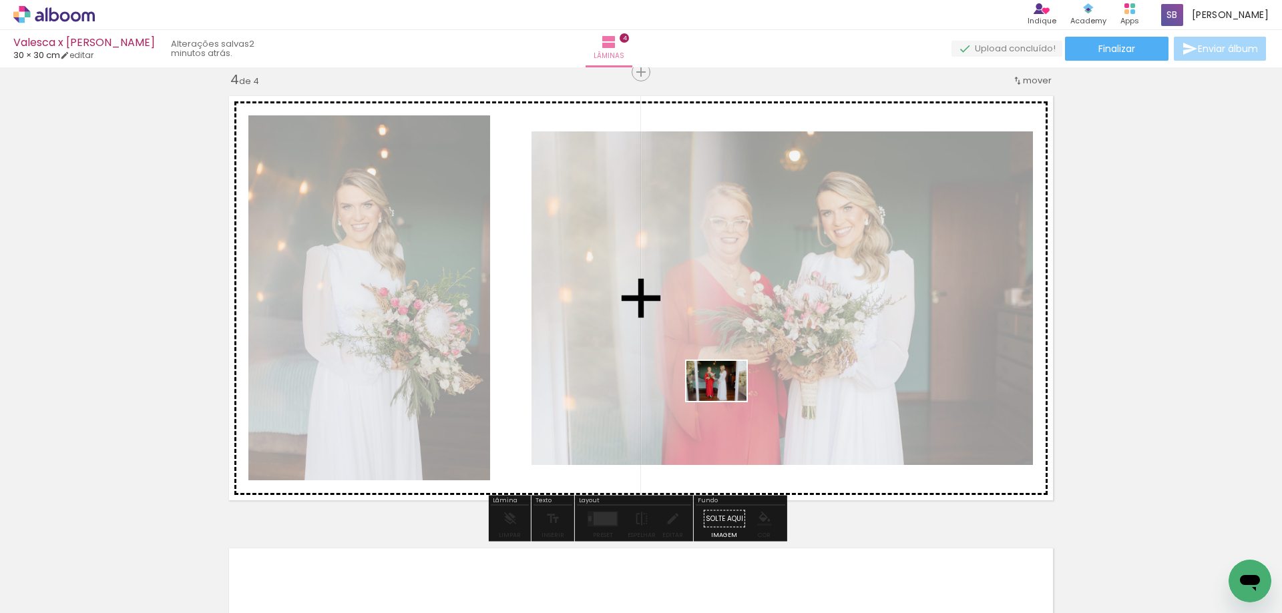
drag, startPoint x: 918, startPoint y: 575, endPoint x: 708, endPoint y: 387, distance: 281.8
click at [708, 387] on quentale-workspace at bounding box center [641, 306] width 1282 height 613
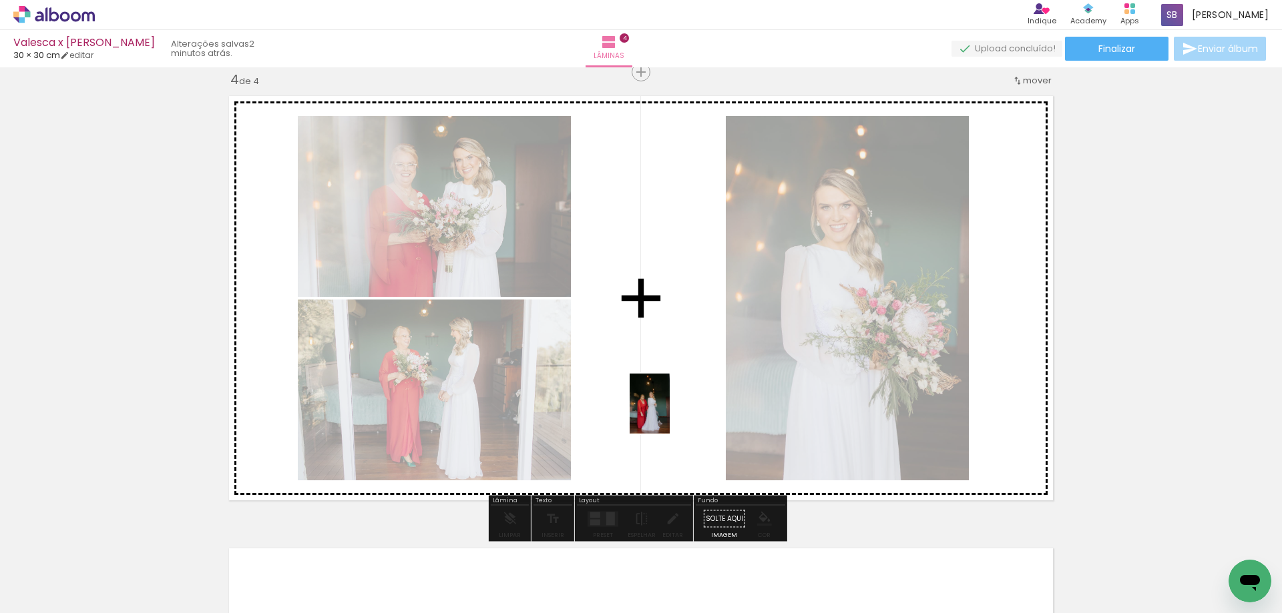
drag, startPoint x: 616, startPoint y: 576, endPoint x: 667, endPoint y: 410, distance: 173.8
click at [668, 411] on quentale-workspace at bounding box center [641, 306] width 1282 height 613
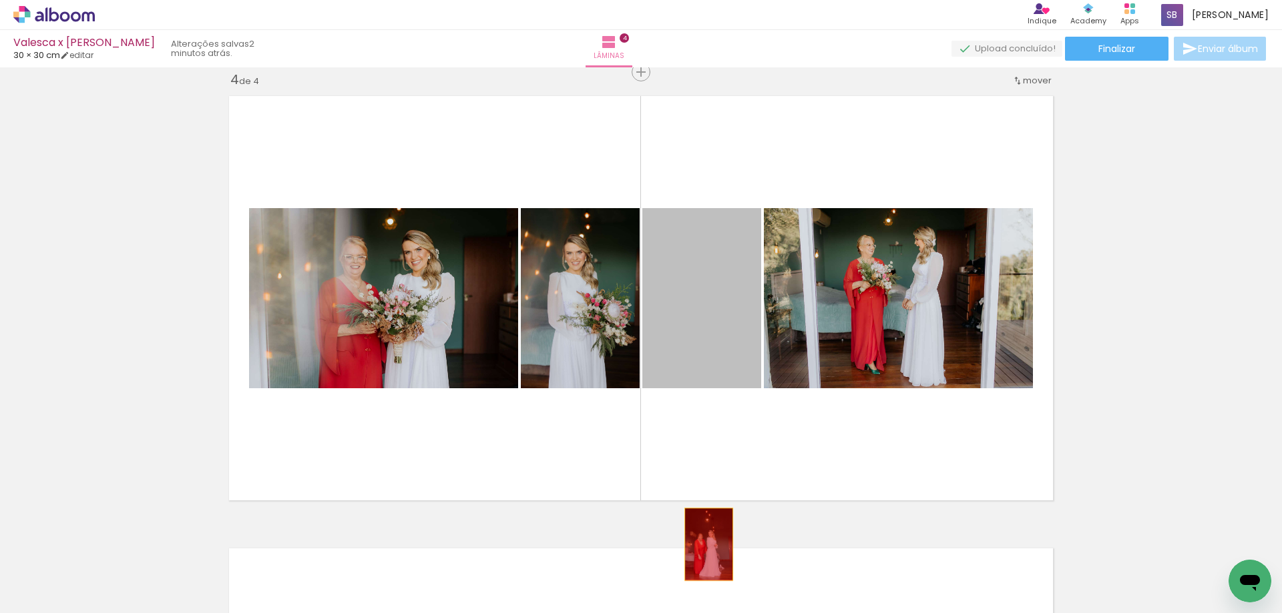
drag, startPoint x: 697, startPoint y: 295, endPoint x: 704, endPoint y: 546, distance: 251.1
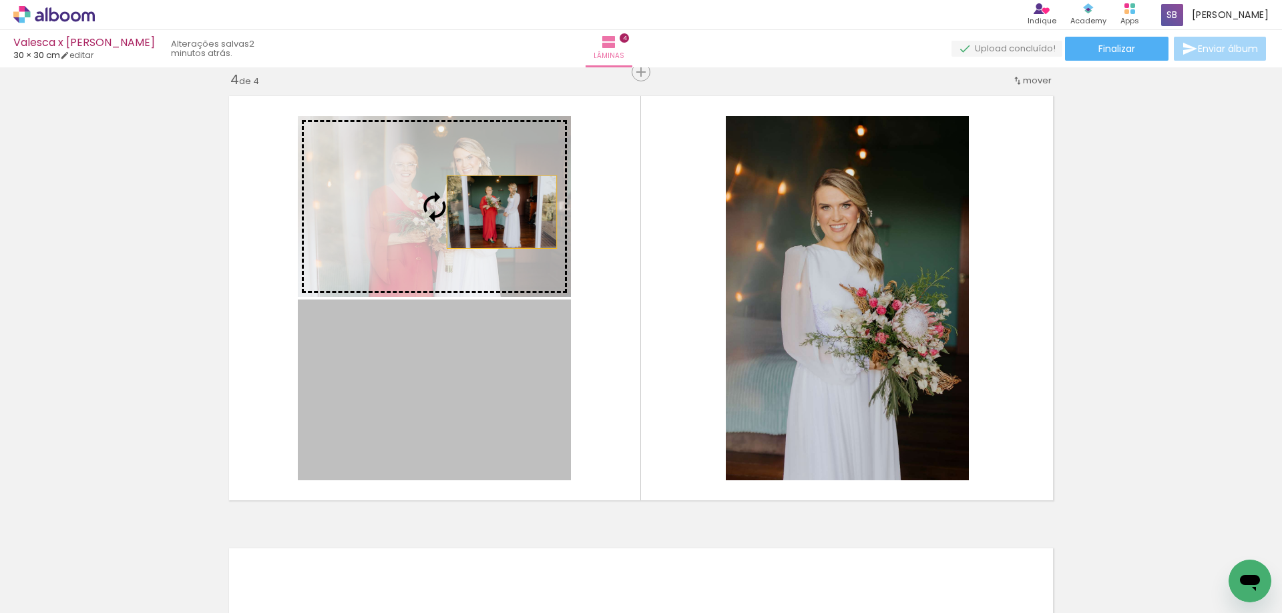
drag, startPoint x: 469, startPoint y: 397, endPoint x: 495, endPoint y: 199, distance: 199.3
click at [0, 0] on slot at bounding box center [0, 0] width 0 height 0
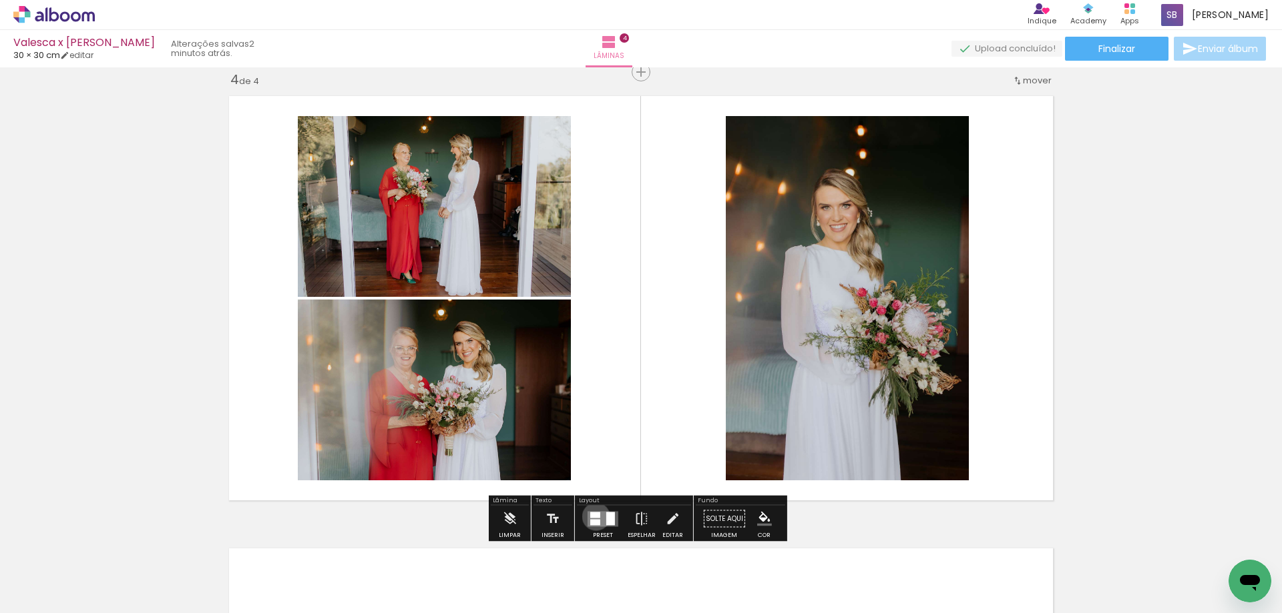
click at [593, 517] on div at bounding box center [595, 515] width 10 height 6
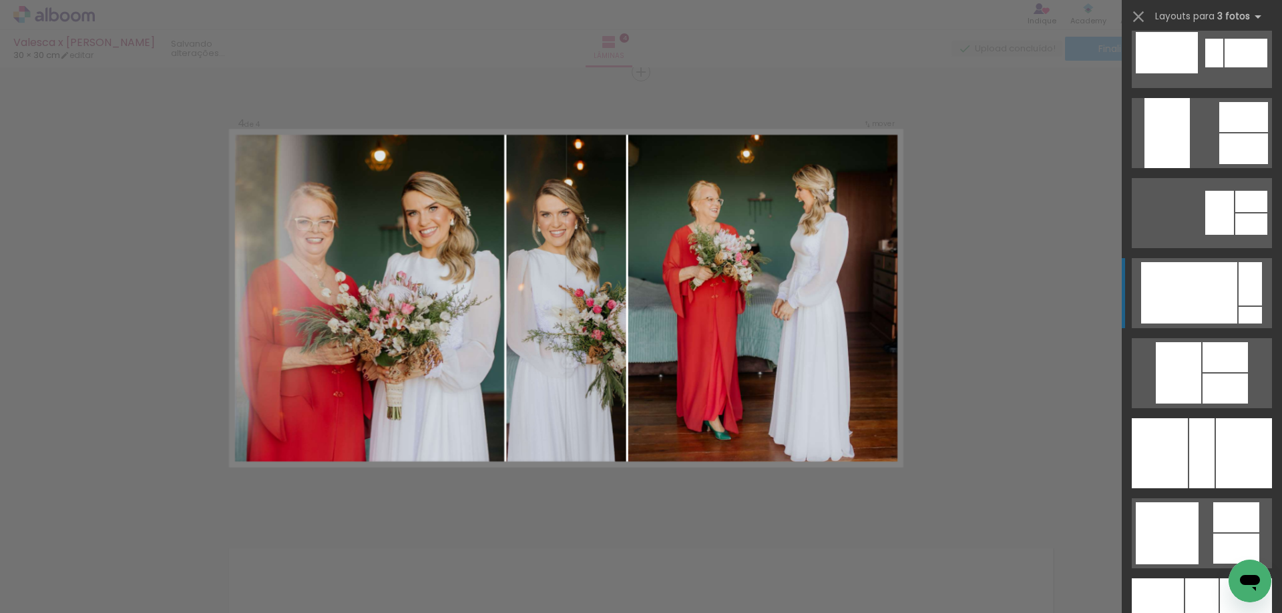
scroll to position [2003, 0]
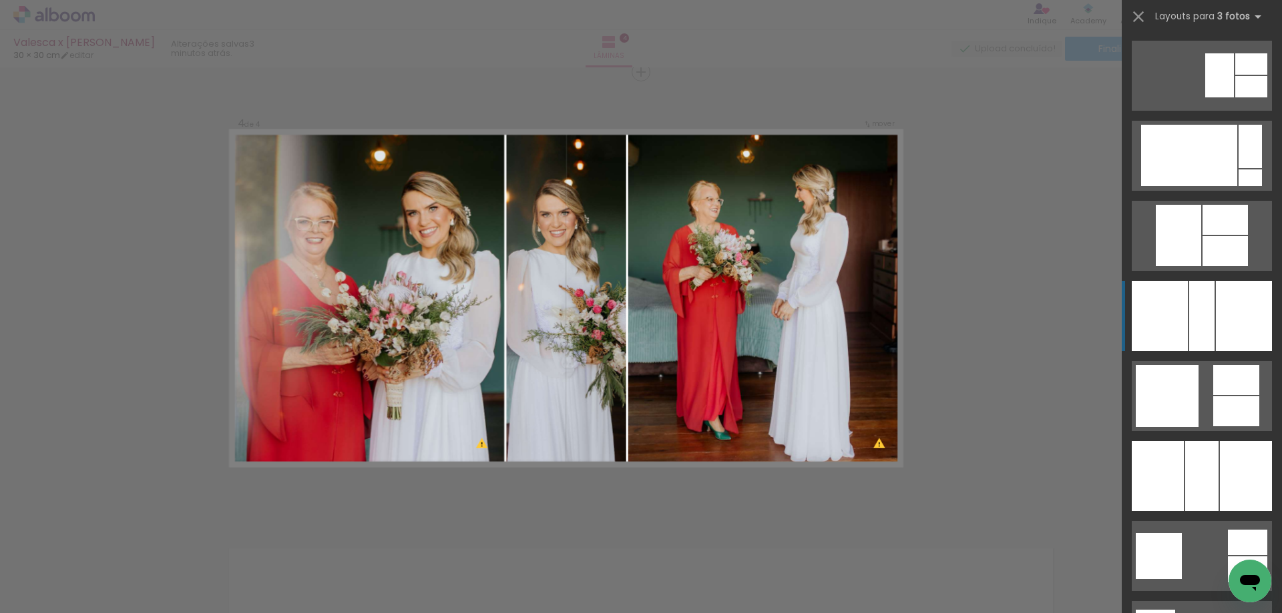
click at [1197, 310] on div at bounding box center [1201, 316] width 25 height 70
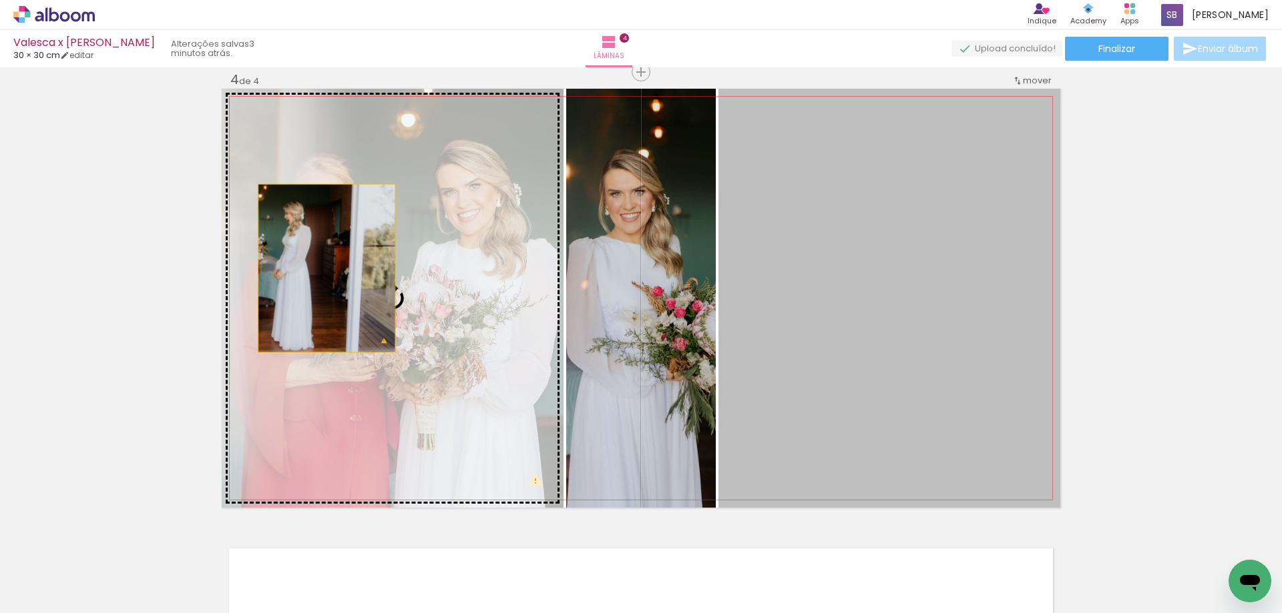
drag, startPoint x: 870, startPoint y: 294, endPoint x: 322, endPoint y: 268, distance: 549.3
click at [0, 0] on slot at bounding box center [0, 0] width 0 height 0
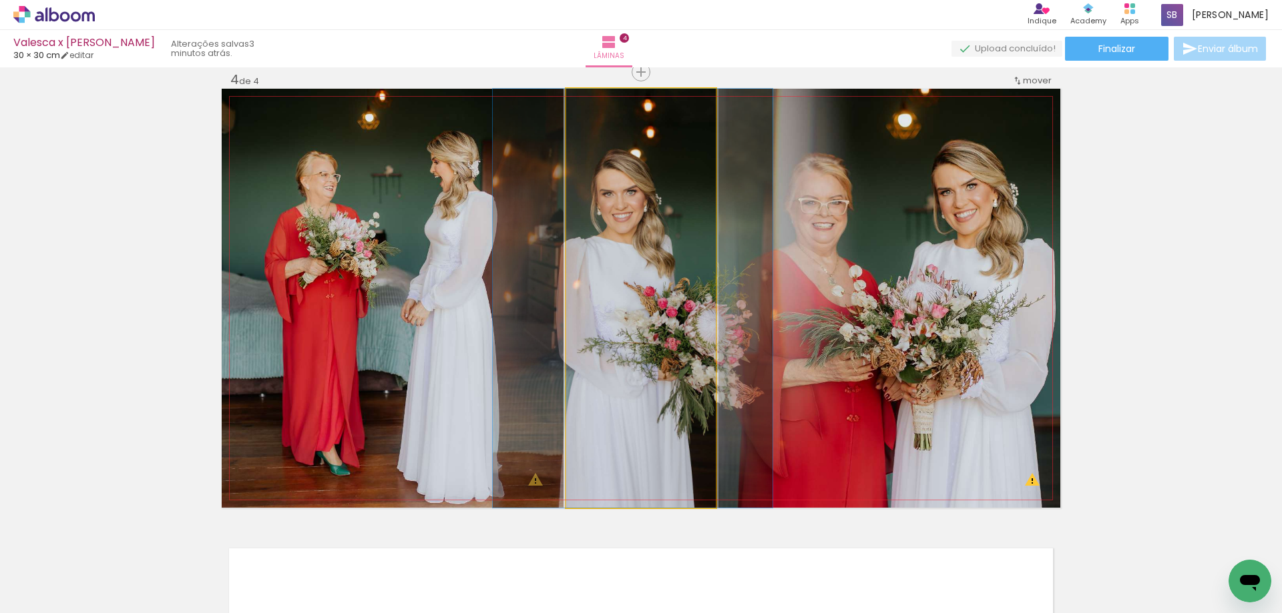
drag, startPoint x: 641, startPoint y: 339, endPoint x: 633, endPoint y: 339, distance: 8.0
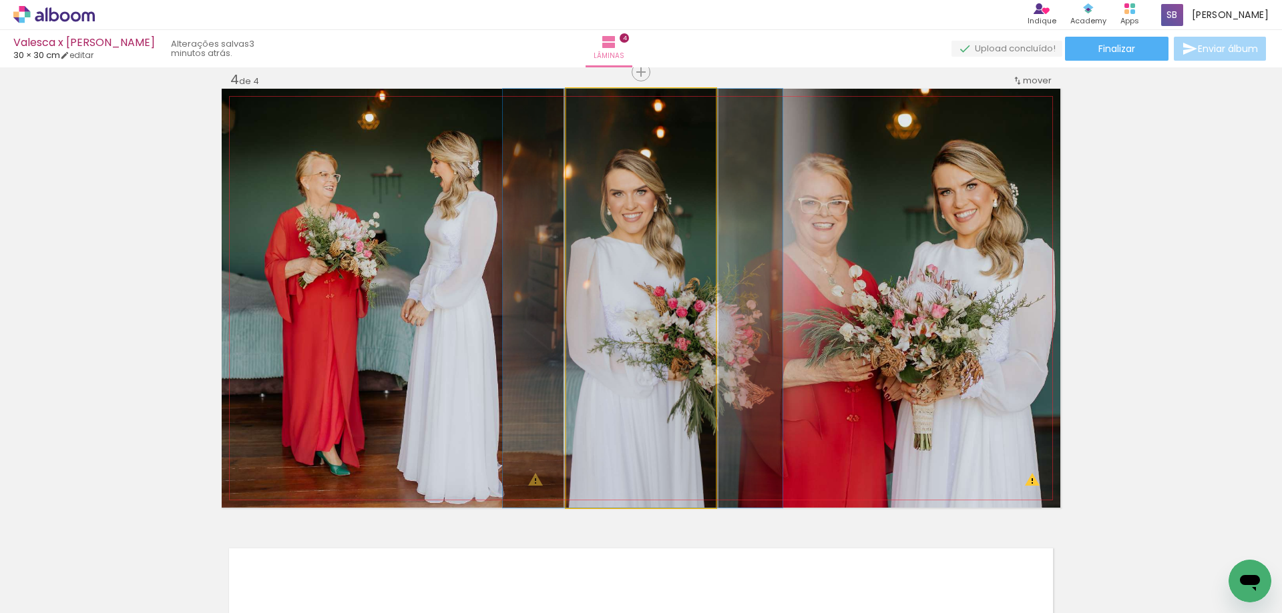
drag, startPoint x: 633, startPoint y: 339, endPoint x: 643, endPoint y: 339, distance: 10.0
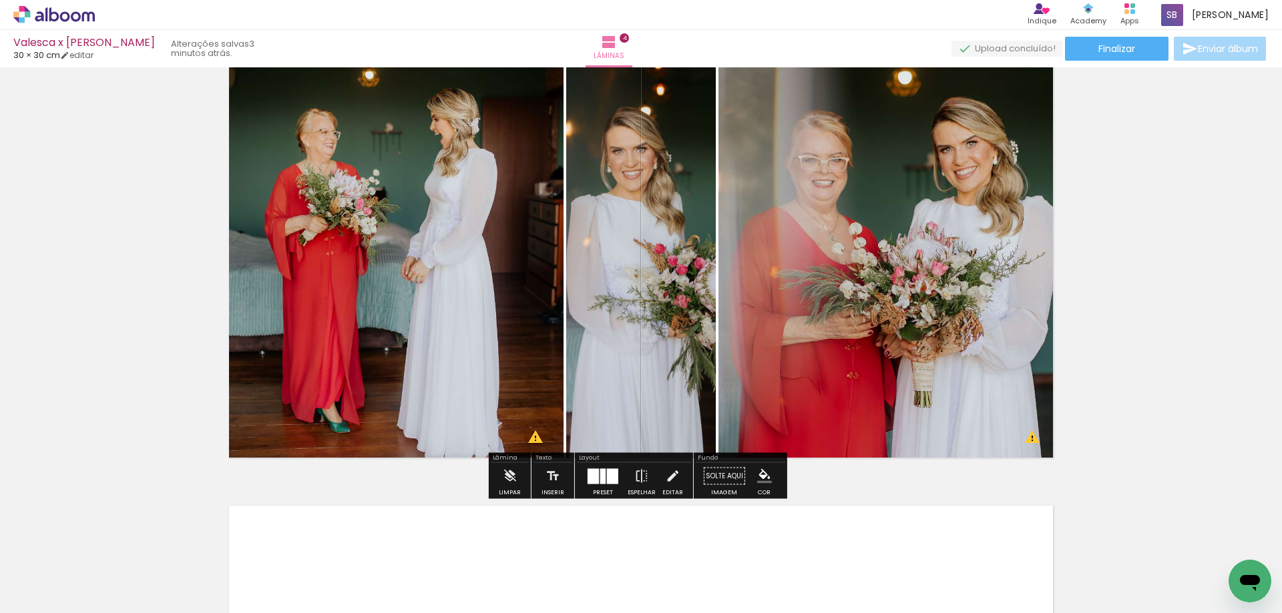
scroll to position [1442, 0]
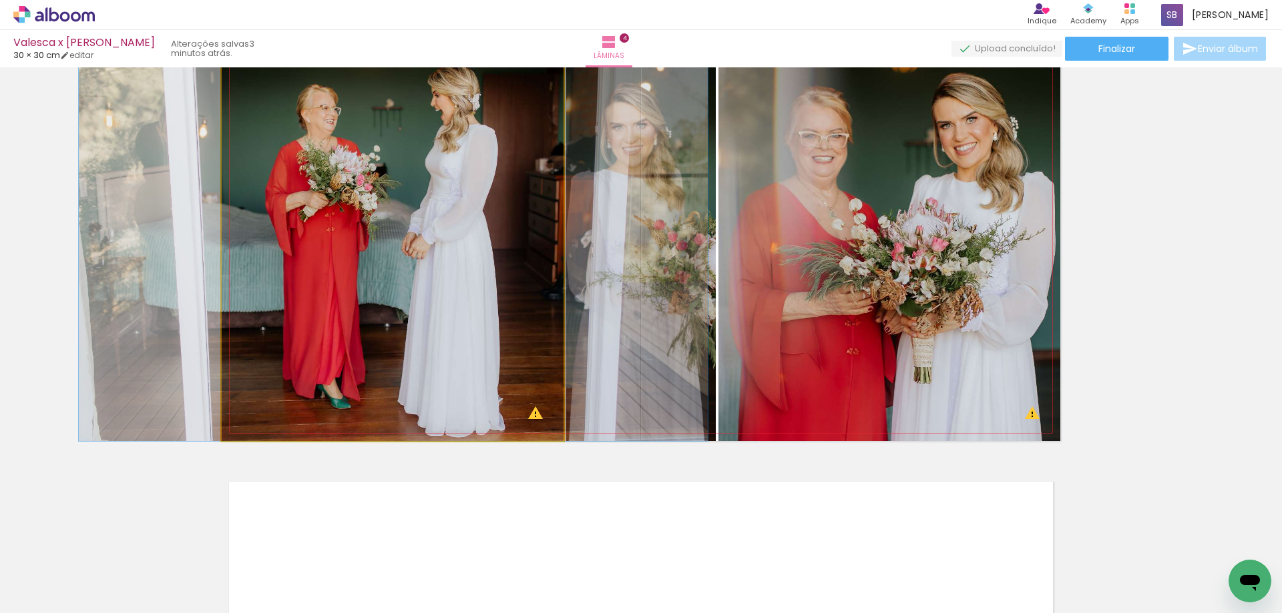
drag, startPoint x: 483, startPoint y: 322, endPoint x: 483, endPoint y: 354, distance: 32.7
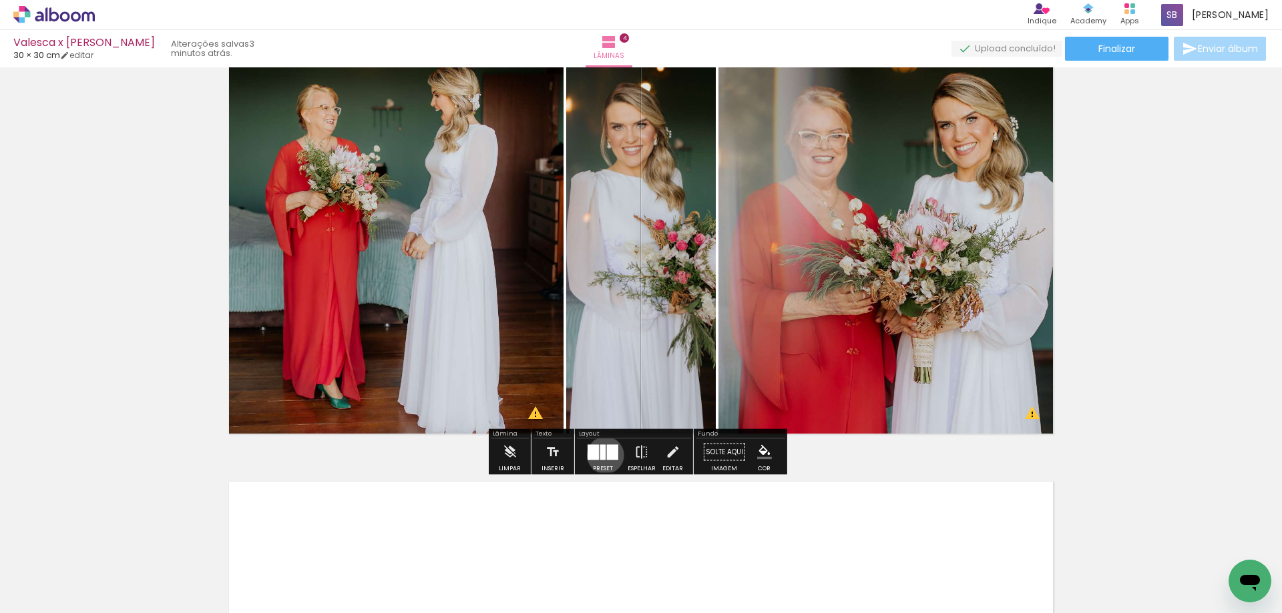
click at [602, 455] on div at bounding box center [602, 452] width 5 height 15
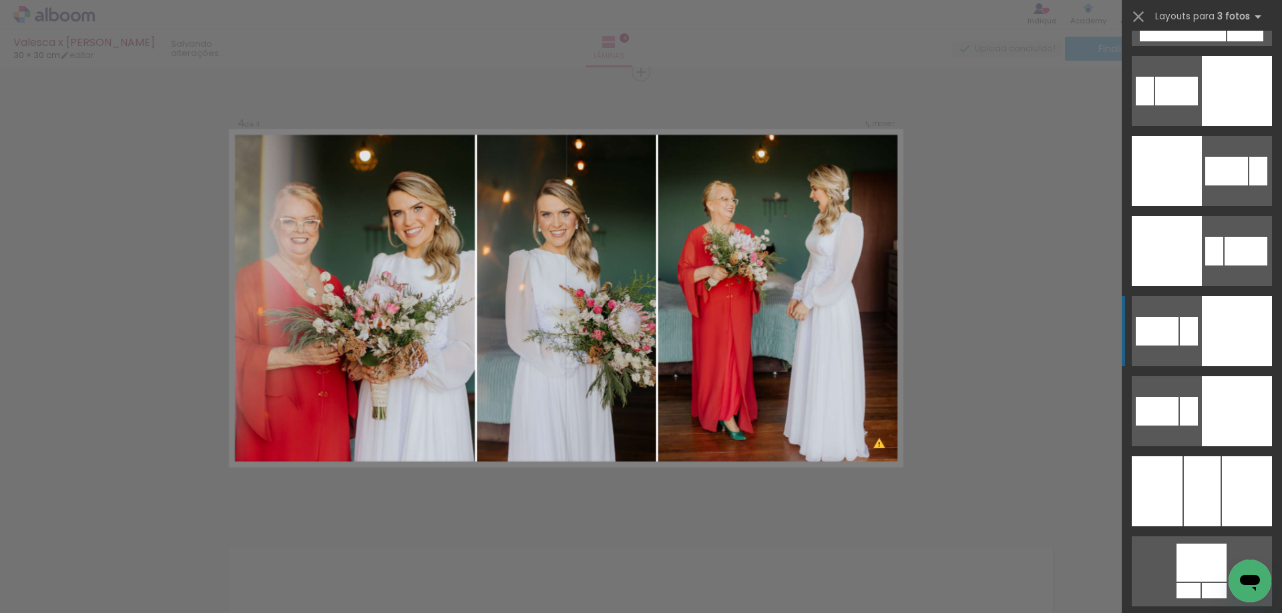
scroll to position [3111, 0]
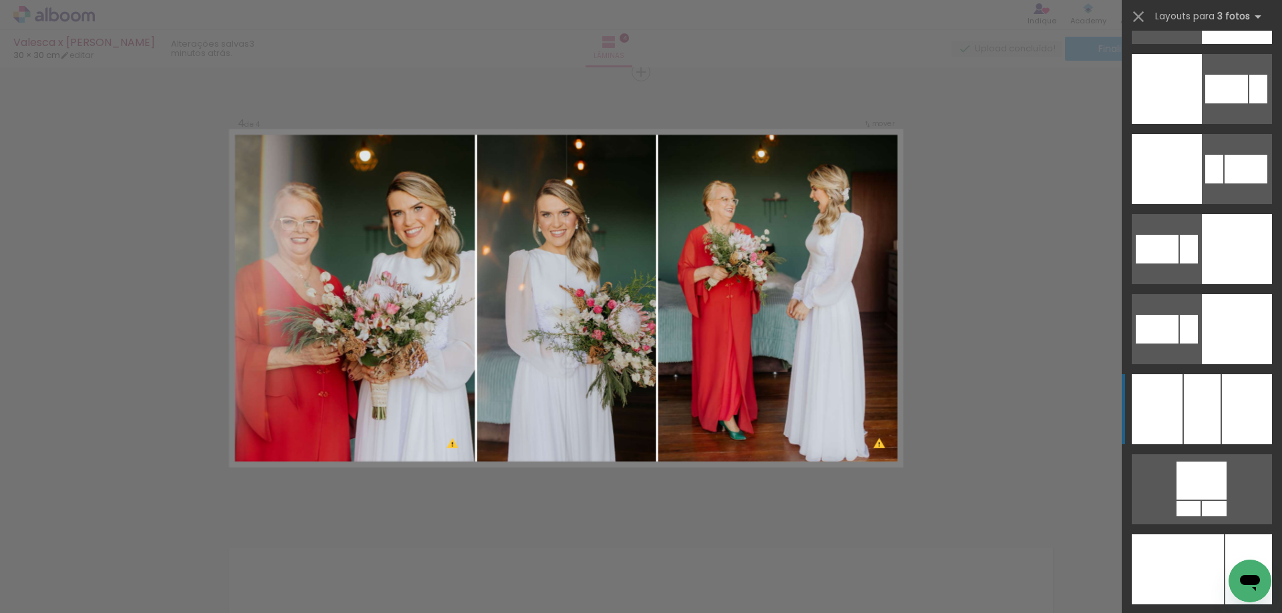
click at [1190, 395] on div at bounding box center [1202, 409] width 37 height 70
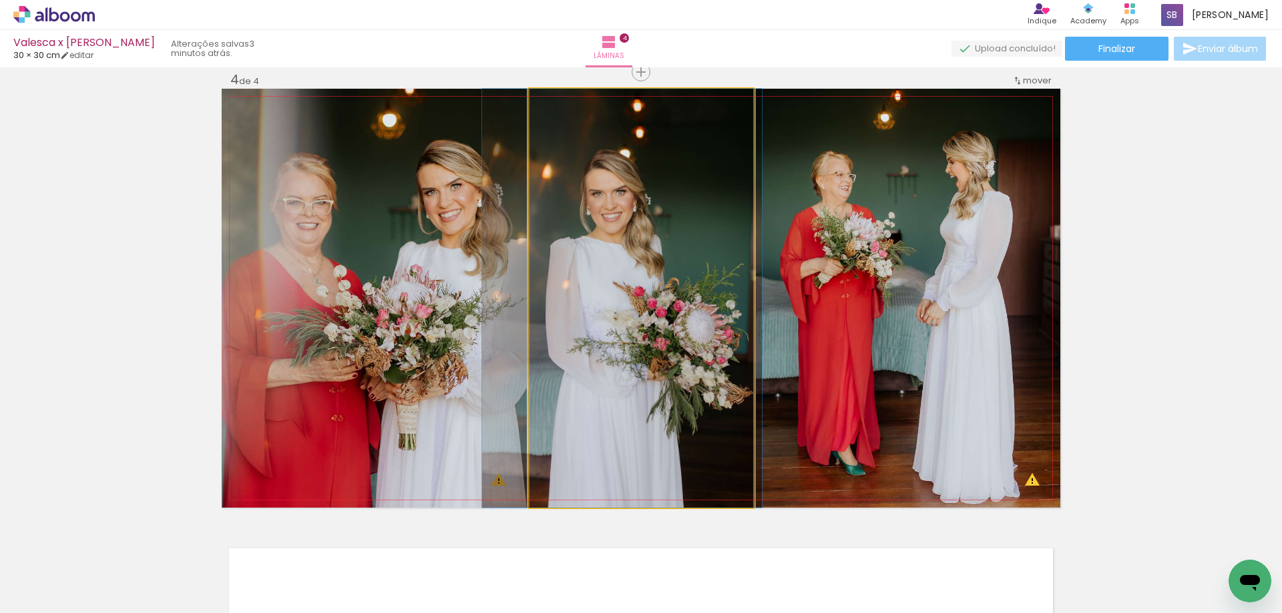
drag, startPoint x: 690, startPoint y: 366, endPoint x: 670, endPoint y: 368, distance: 19.4
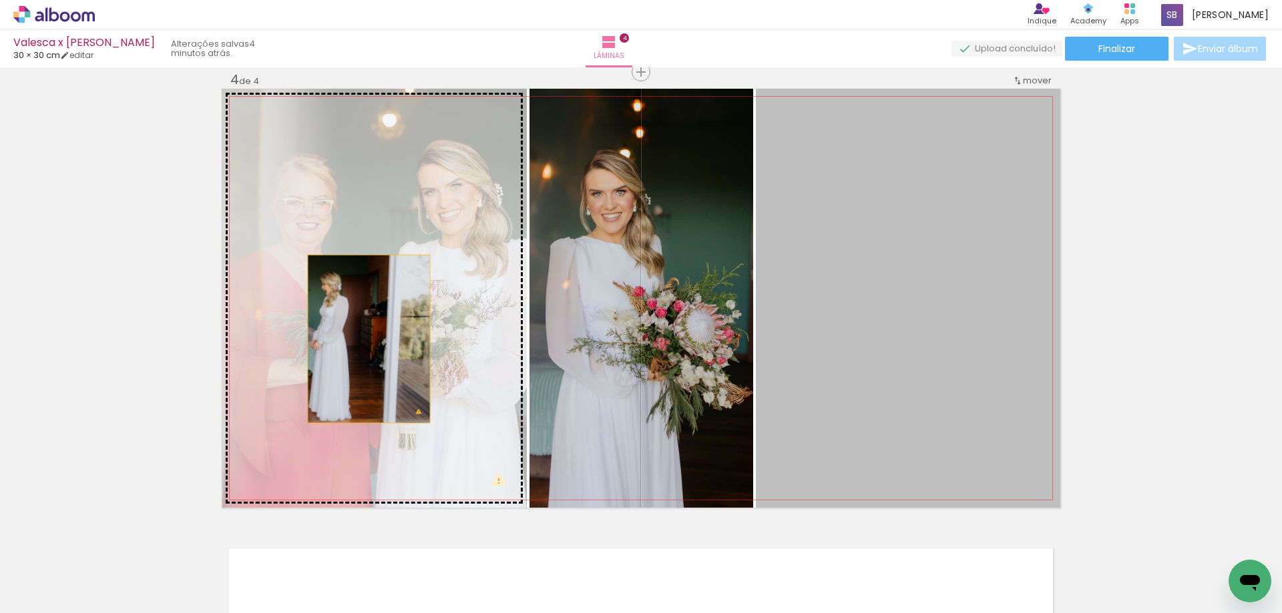
drag, startPoint x: 909, startPoint y: 342, endPoint x: 362, endPoint y: 339, distance: 546.0
click at [0, 0] on slot at bounding box center [0, 0] width 0 height 0
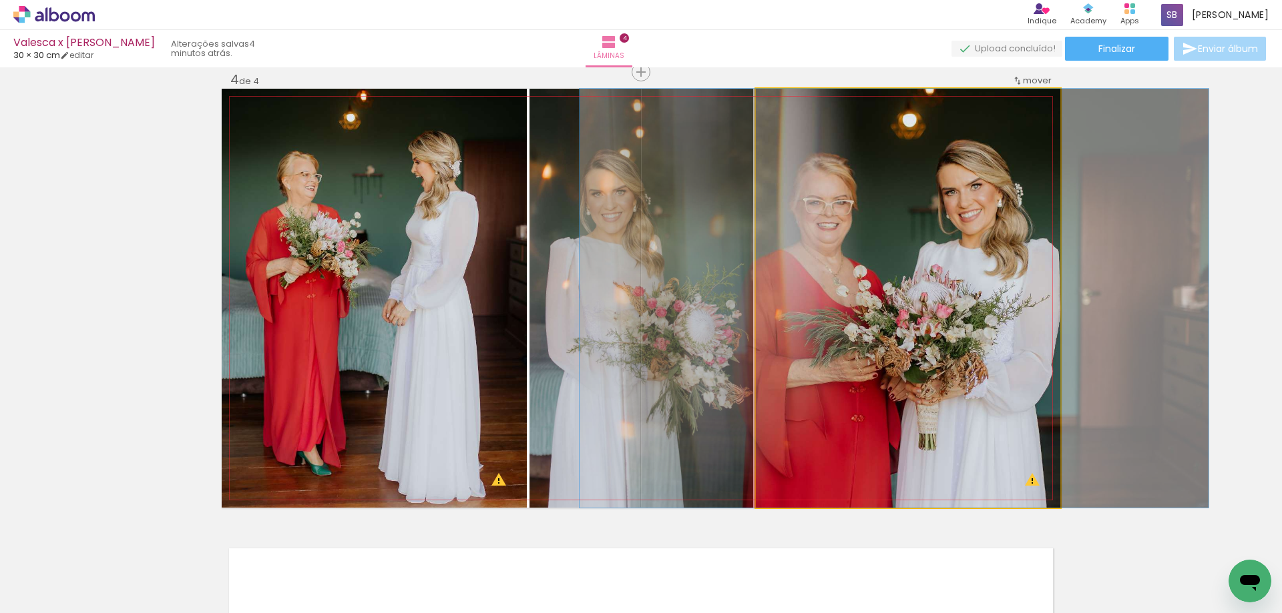
drag, startPoint x: 889, startPoint y: 306, endPoint x: 875, endPoint y: 307, distance: 14.0
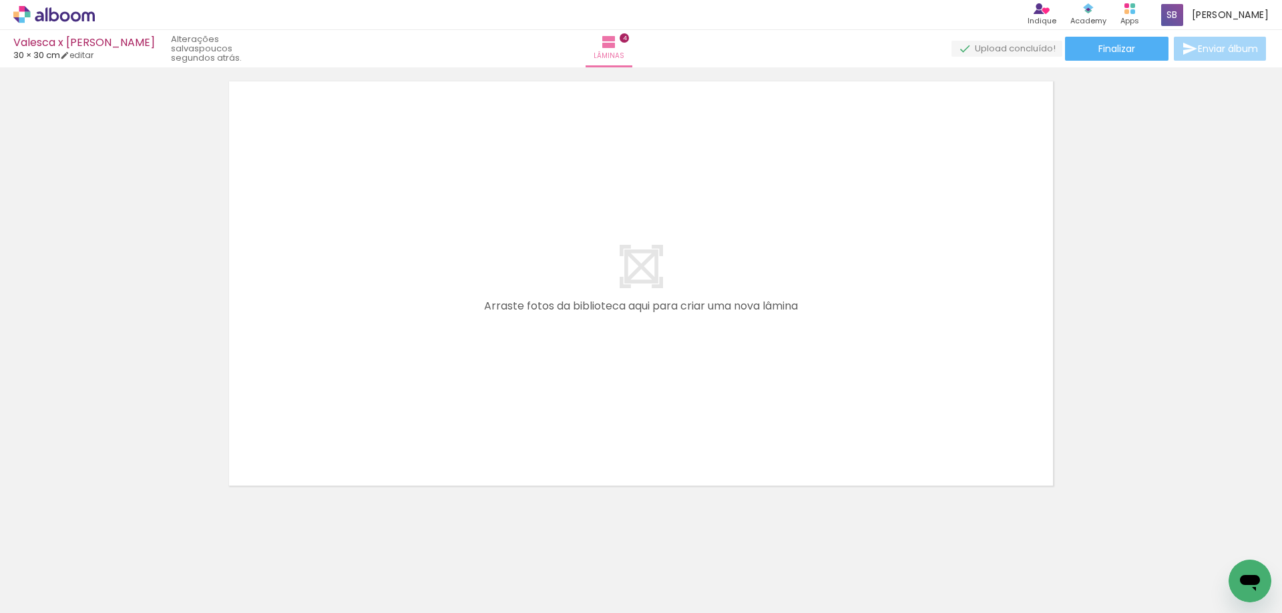
scroll to position [0, 1475]
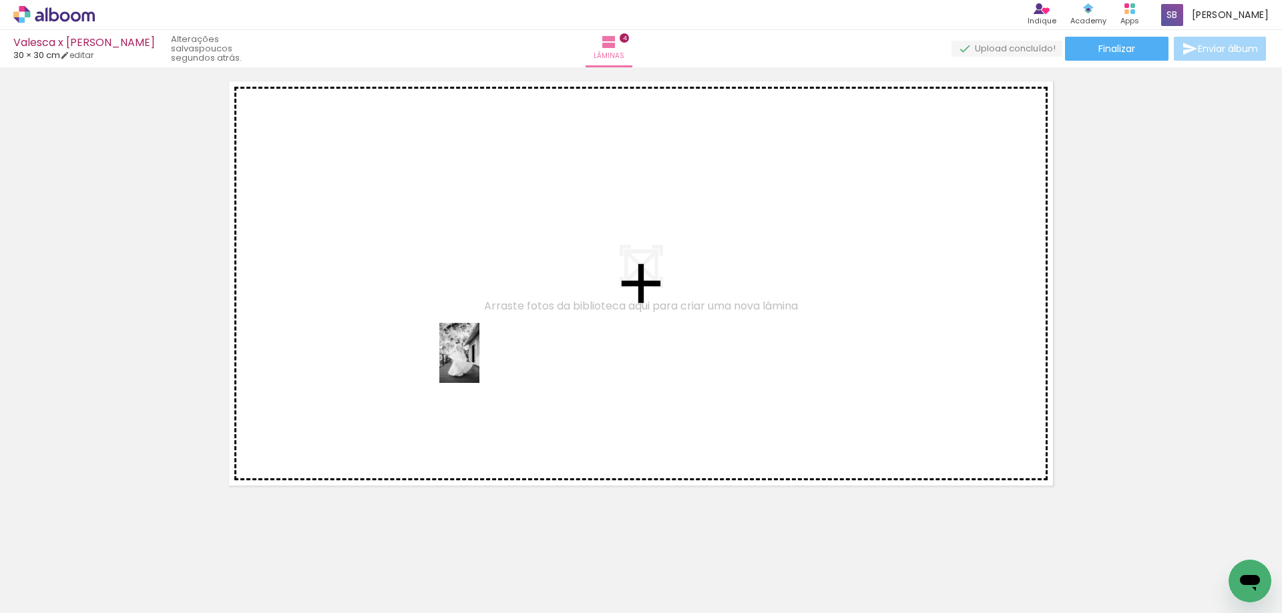
drag, startPoint x: 682, startPoint y: 571, endPoint x: 407, endPoint y: 344, distance: 357.1
click at [414, 344] on quentale-workspace at bounding box center [641, 306] width 1282 height 613
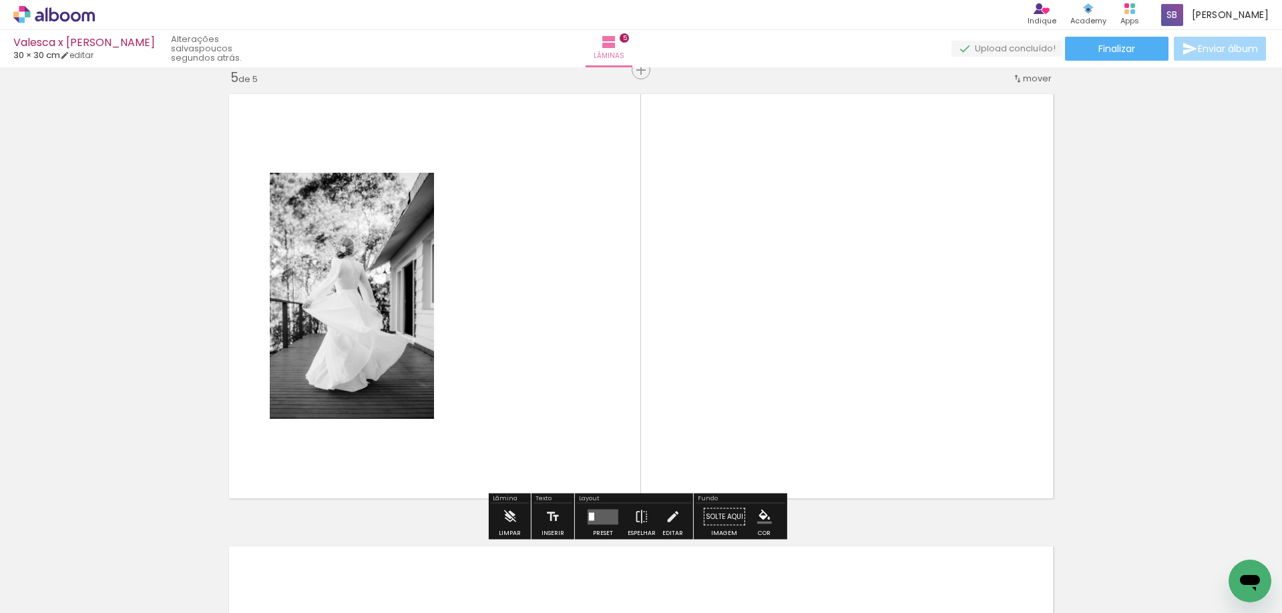
scroll to position [1828, 0]
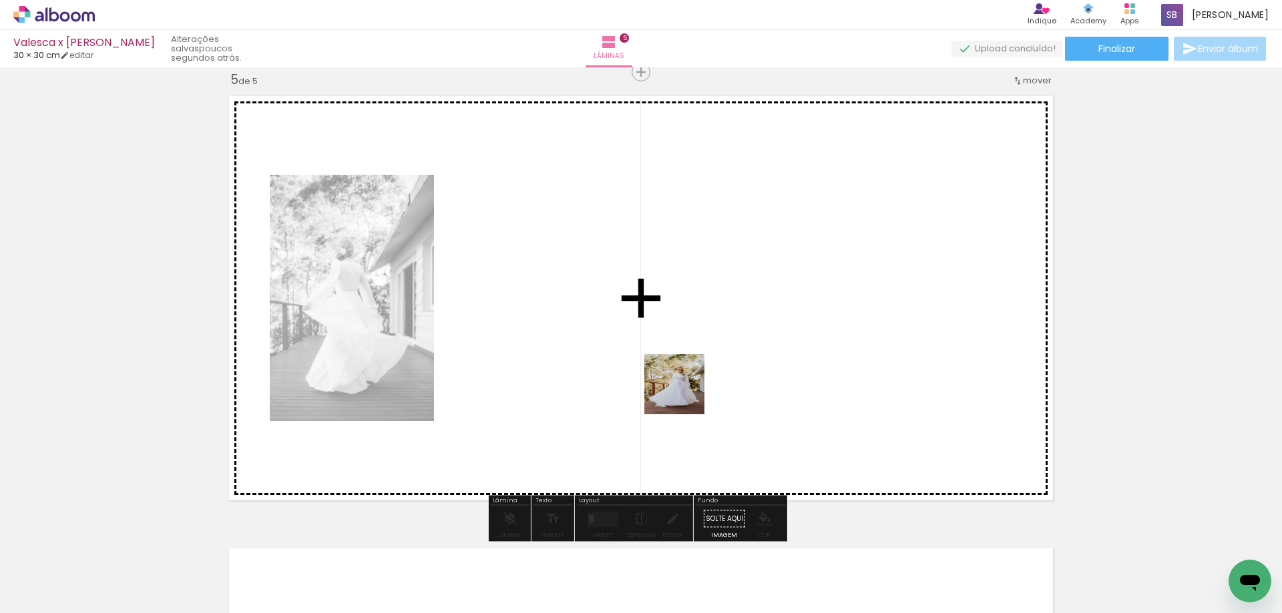
drag, startPoint x: 750, startPoint y: 573, endPoint x: 665, endPoint y: 302, distance: 284.2
click at [665, 304] on quentale-workspace at bounding box center [641, 306] width 1282 height 613
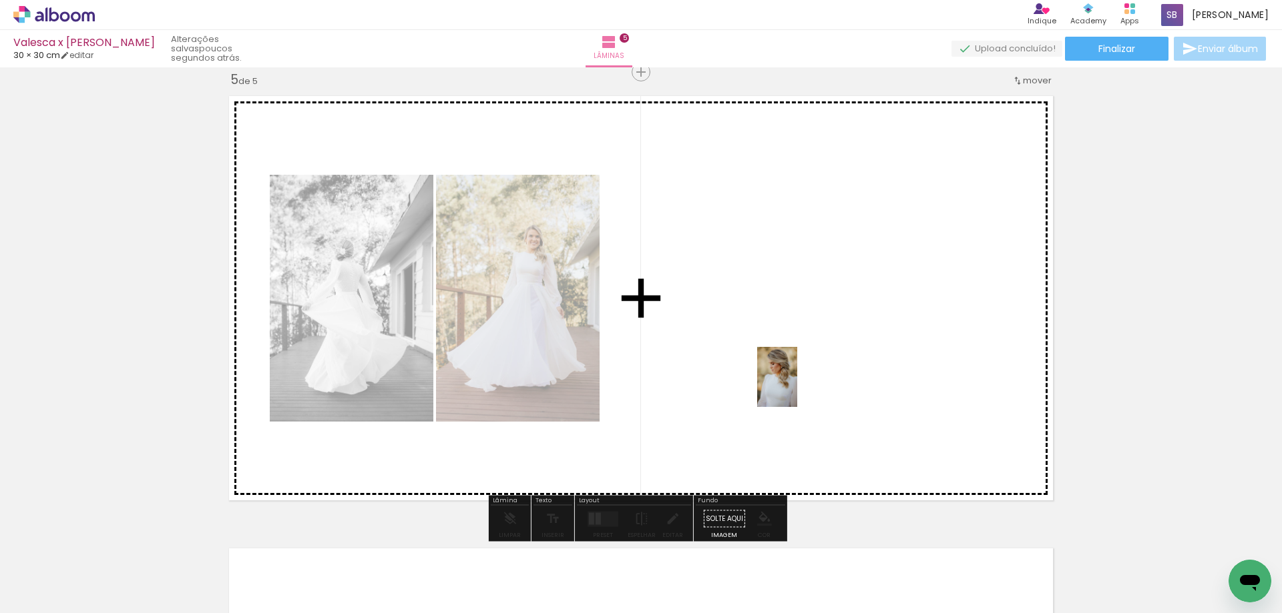
drag, startPoint x: 906, startPoint y: 576, endPoint x: 767, endPoint y: 363, distance: 254.2
click at [768, 364] on quentale-workspace at bounding box center [641, 306] width 1282 height 613
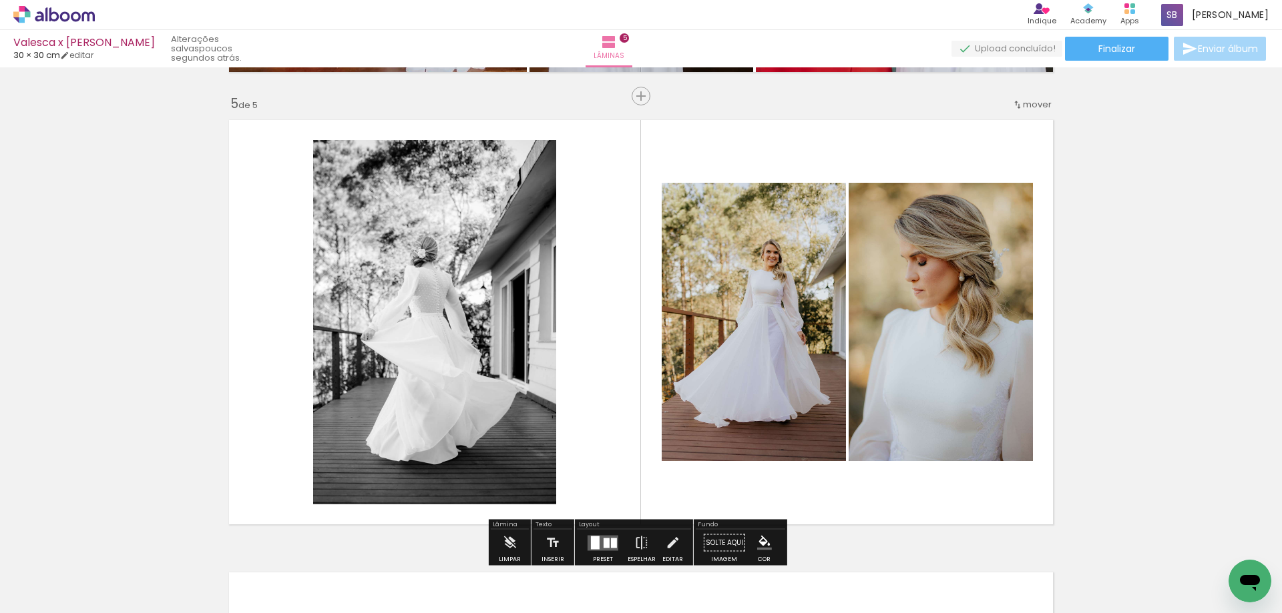
scroll to position [1828, 0]
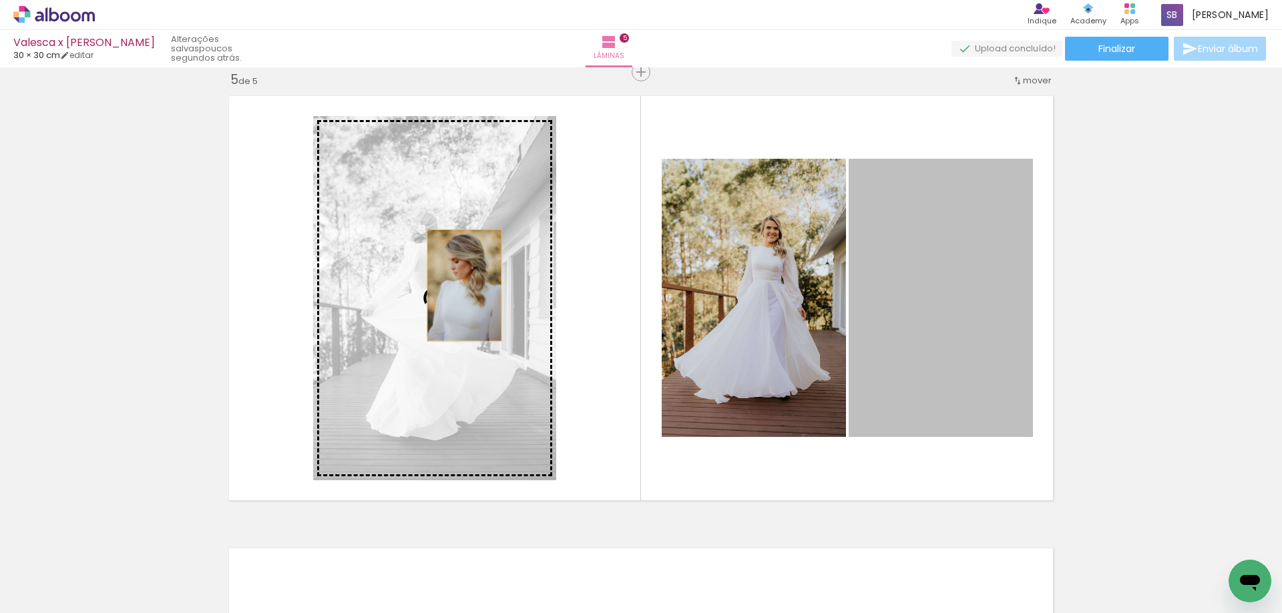
drag, startPoint x: 951, startPoint y: 321, endPoint x: 450, endPoint y: 284, distance: 502.7
click at [0, 0] on slot at bounding box center [0, 0] width 0 height 0
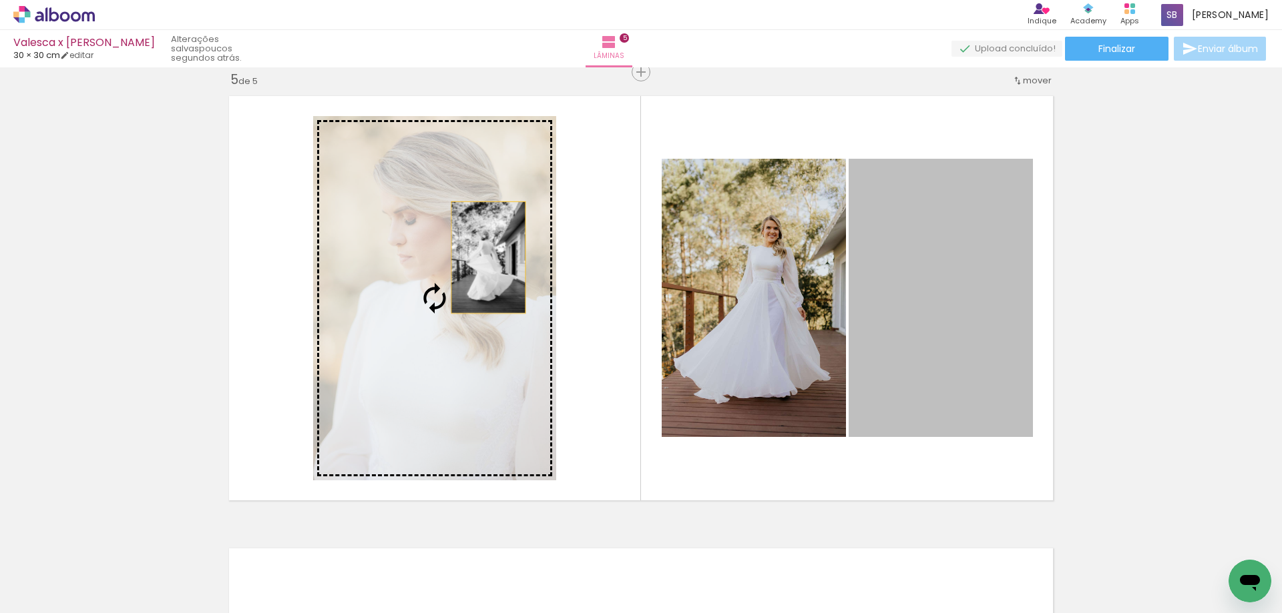
drag, startPoint x: 976, startPoint y: 292, endPoint x: 346, endPoint y: 249, distance: 631.6
click at [0, 0] on slot at bounding box center [0, 0] width 0 height 0
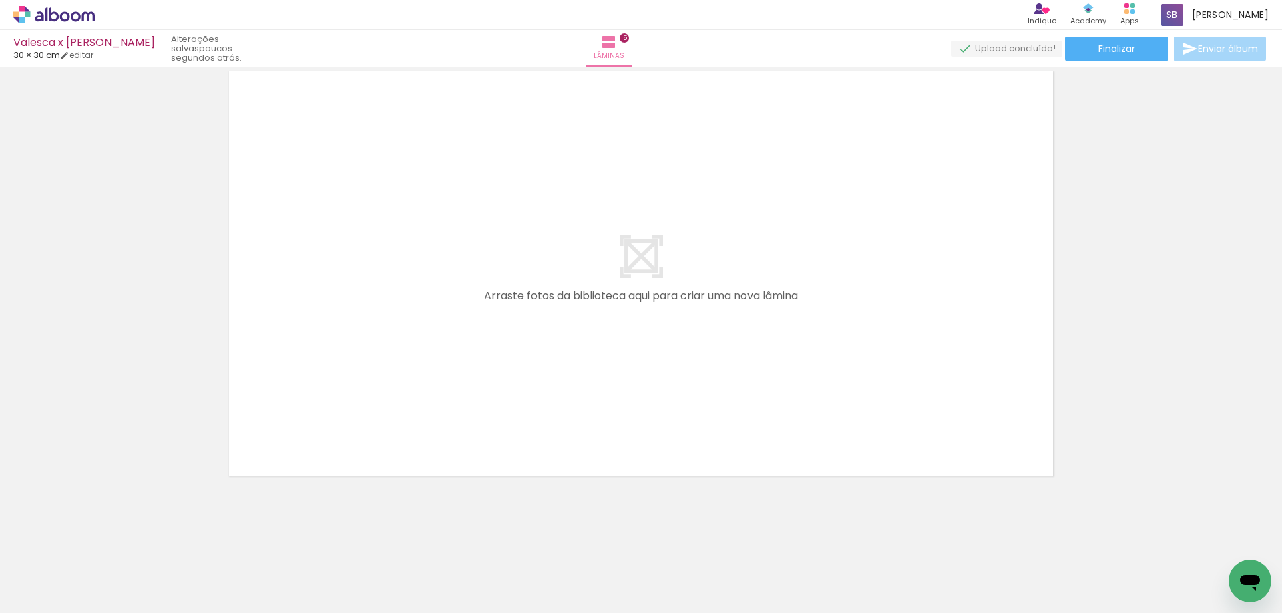
scroll to position [2315, 0]
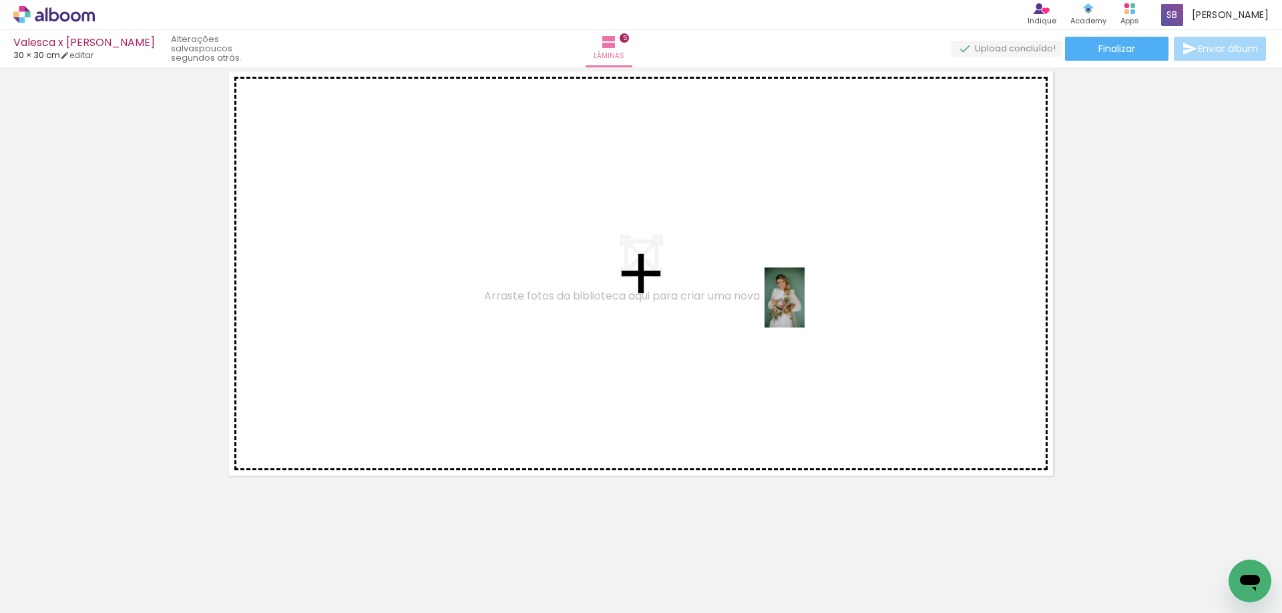
drag, startPoint x: 1133, startPoint y: 576, endPoint x: 804, endPoint y: 308, distance: 424.6
click at [804, 308] on quentale-workspace at bounding box center [641, 306] width 1282 height 613
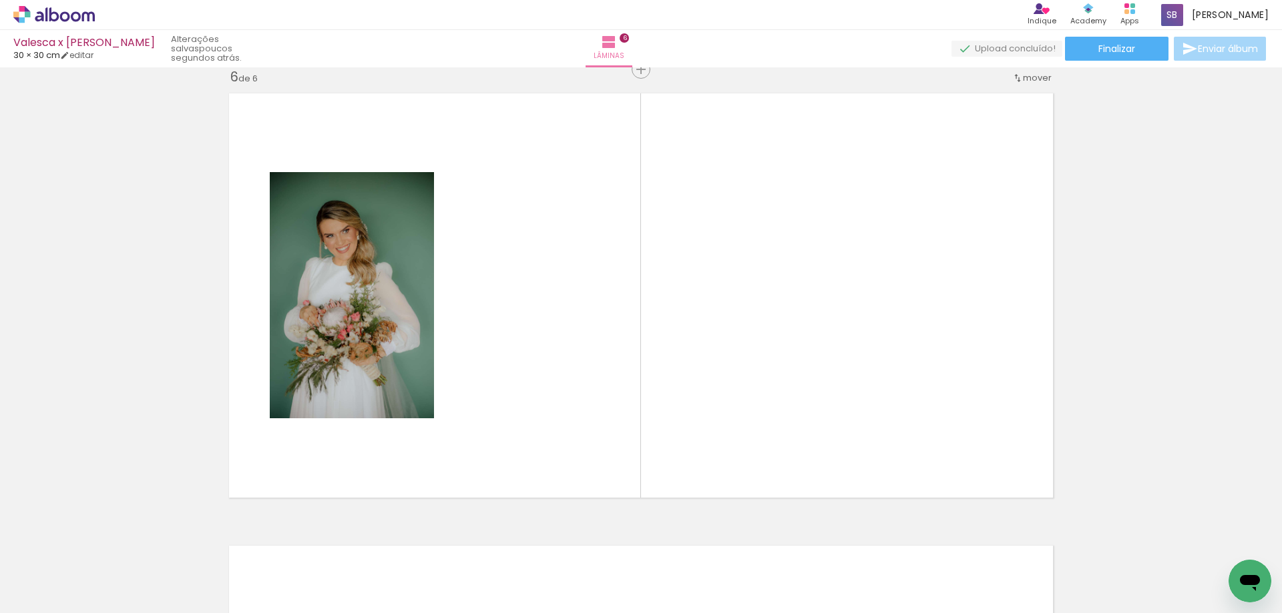
scroll to position [2280, 0]
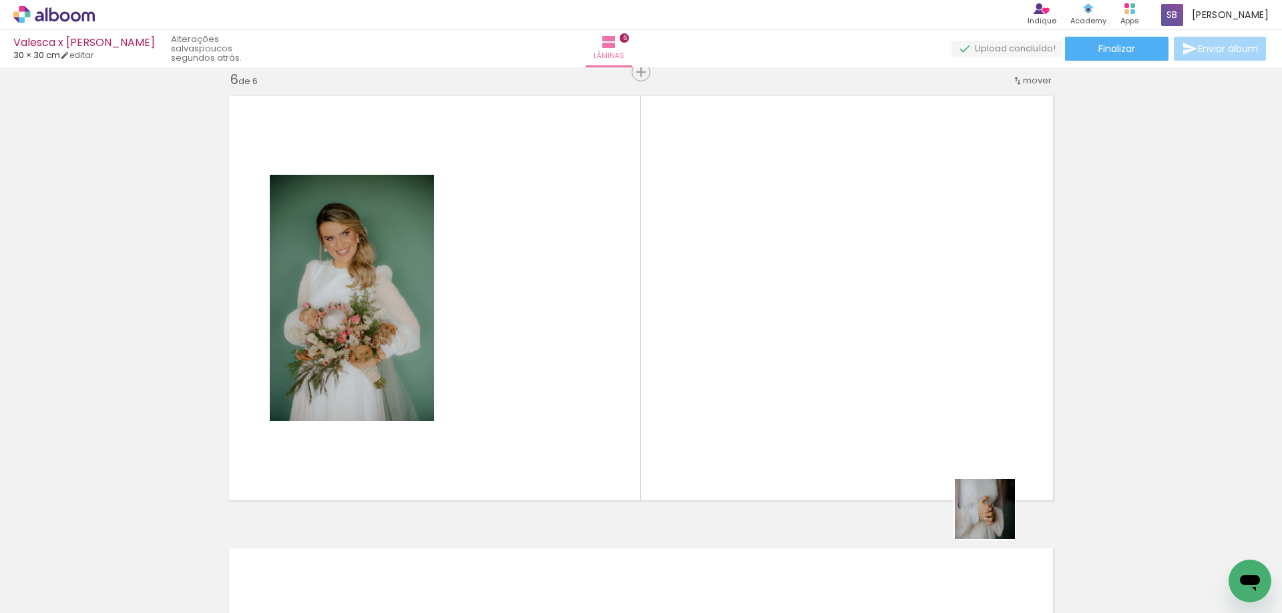
drag, startPoint x: 1057, startPoint y: 567, endPoint x: 729, endPoint y: 305, distance: 419.4
click at [729, 305] on quentale-workspace at bounding box center [641, 306] width 1282 height 613
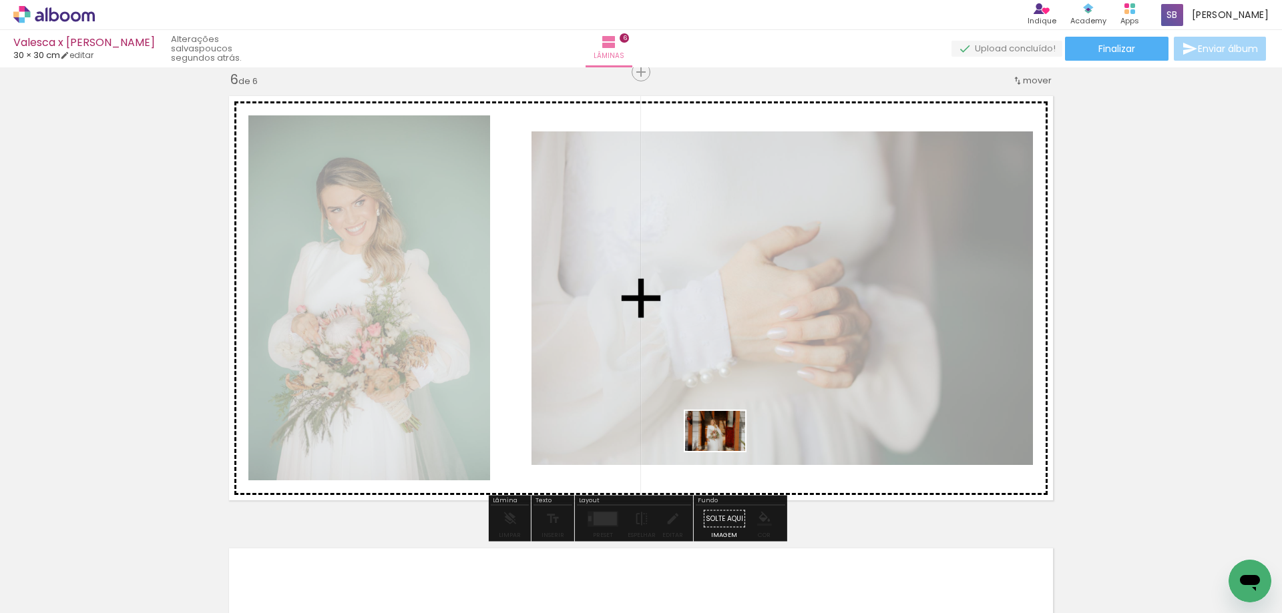
drag, startPoint x: 1210, startPoint y: 581, endPoint x: 650, endPoint y: 424, distance: 581.8
click at [650, 424] on quentale-workspace at bounding box center [641, 306] width 1282 height 613
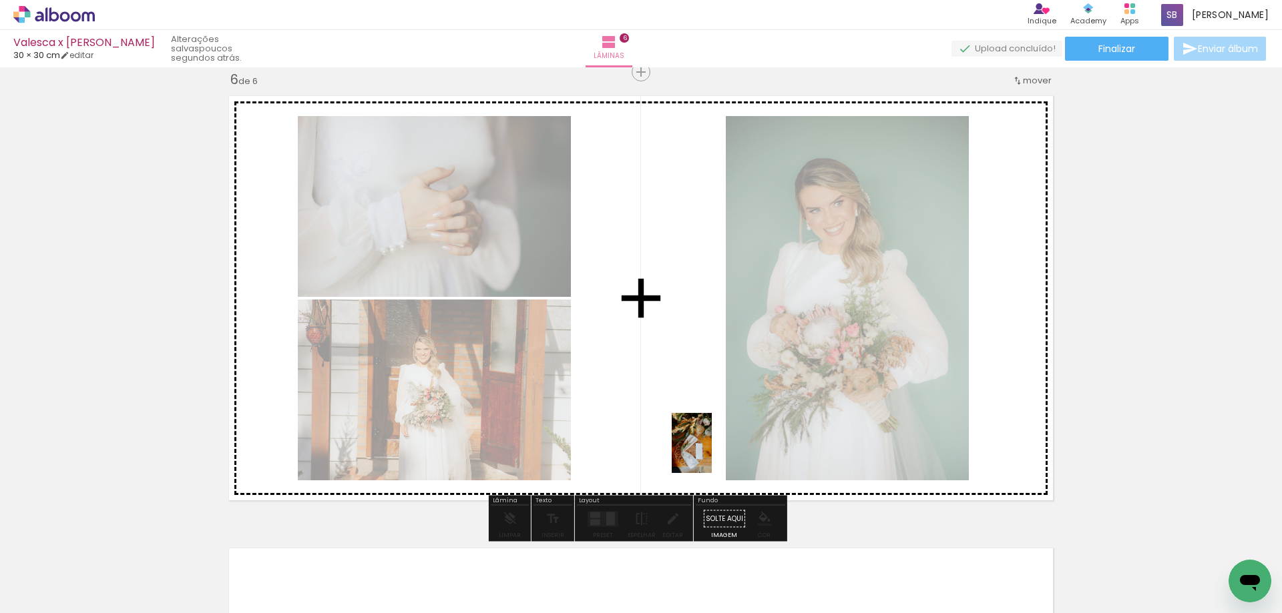
drag, startPoint x: 833, startPoint y: 579, endPoint x: 706, endPoint y: 447, distance: 182.7
click at [706, 447] on quentale-workspace at bounding box center [641, 306] width 1282 height 613
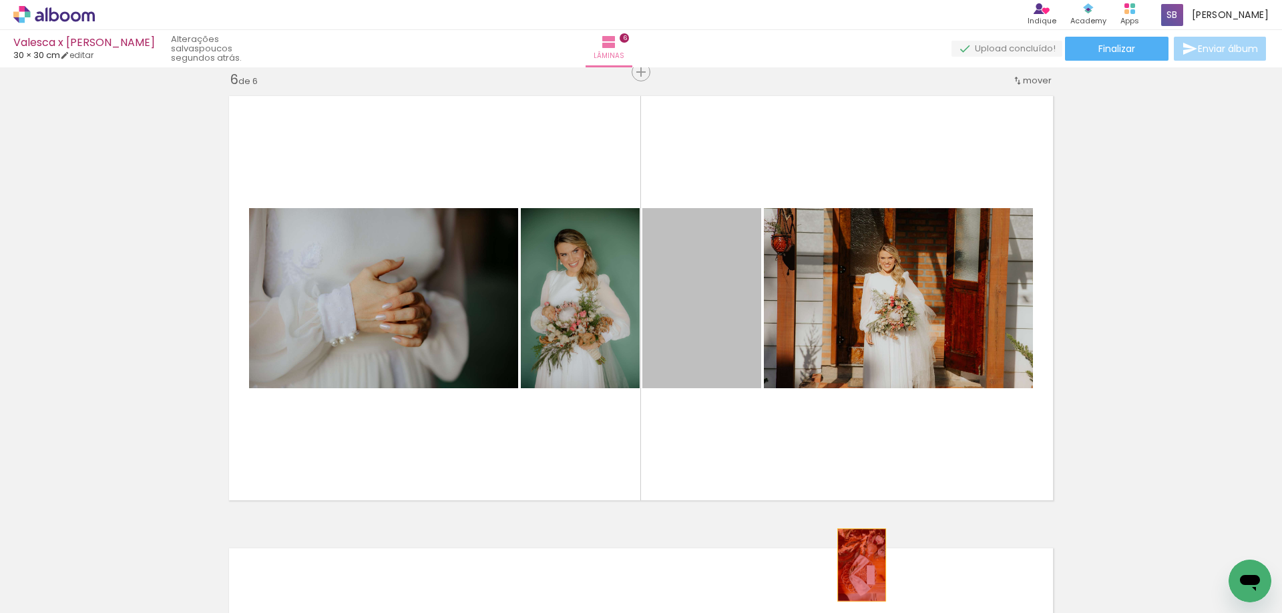
drag, startPoint x: 700, startPoint y: 312, endPoint x: 856, endPoint y: 565, distance: 297.7
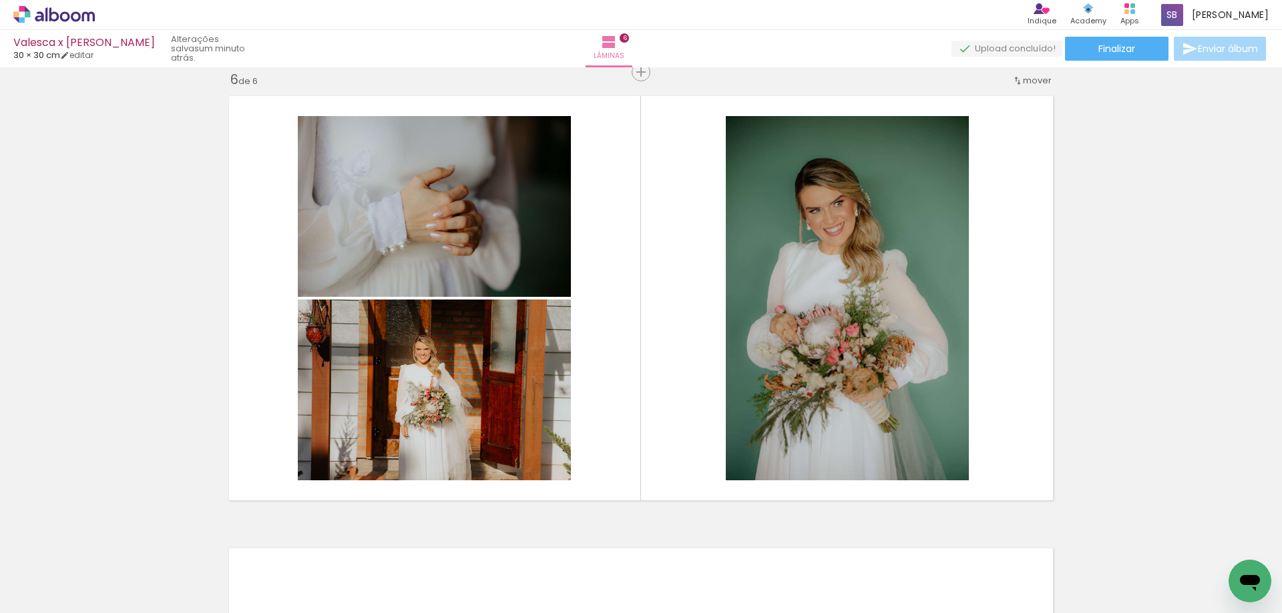
scroll to position [0, 1881]
drag, startPoint x: 587, startPoint y: 579, endPoint x: 603, endPoint y: 415, distance: 164.9
click at [603, 415] on quentale-workspace at bounding box center [641, 306] width 1282 height 613
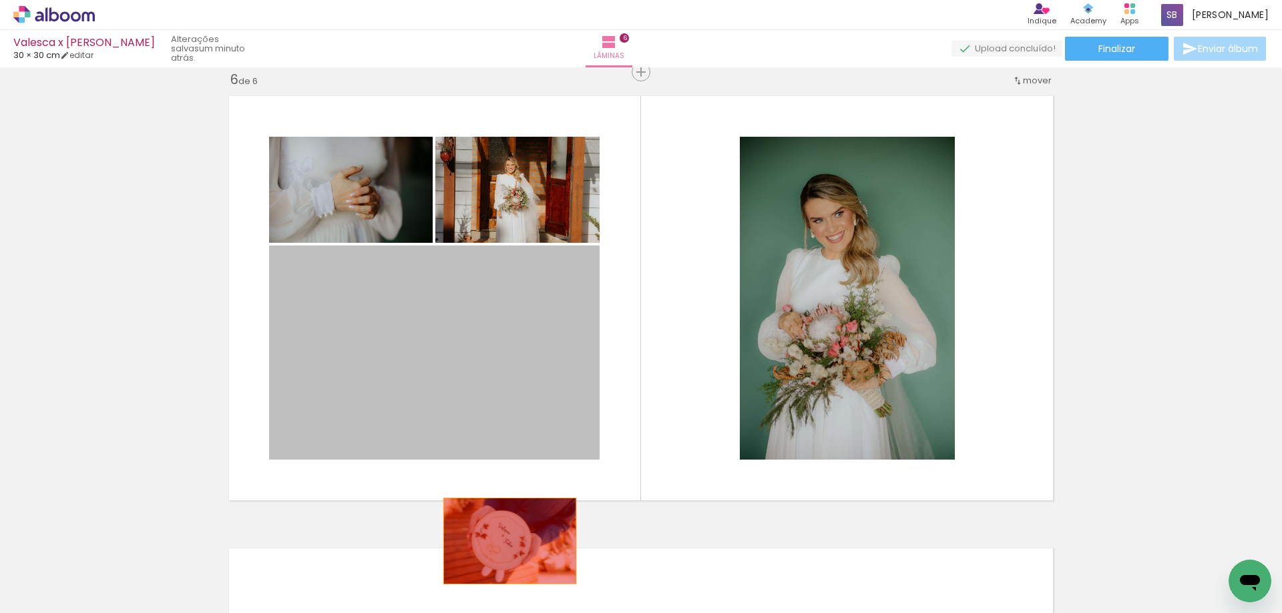
drag, startPoint x: 458, startPoint y: 352, endPoint x: 505, endPoint y: 541, distance: 195.3
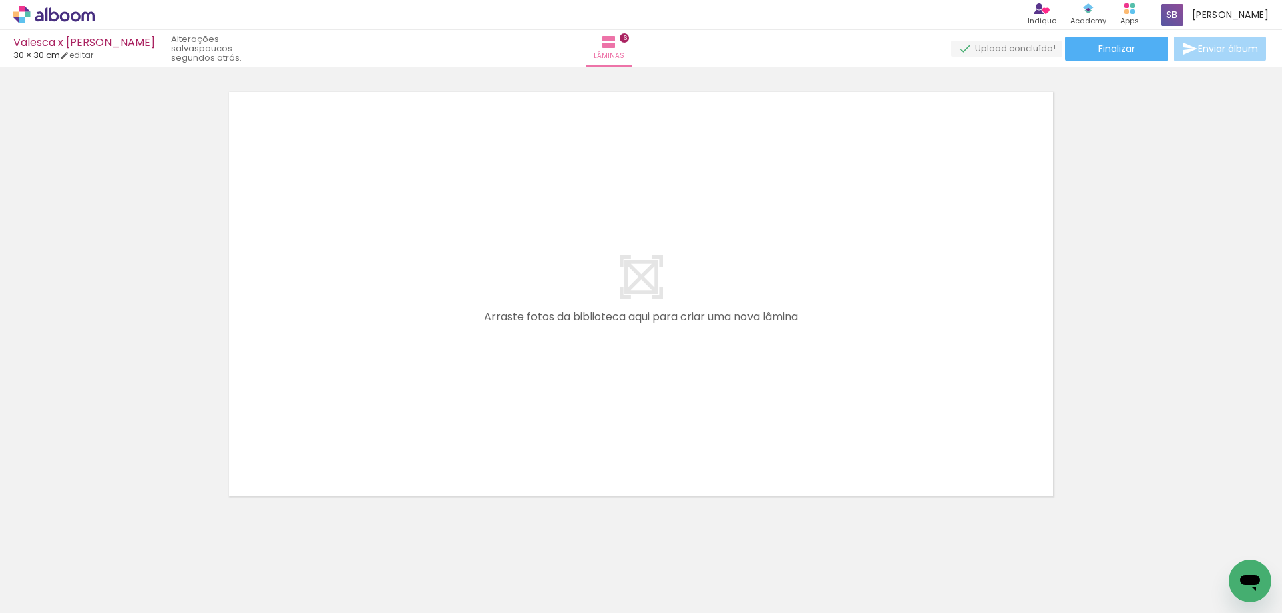
scroll to position [0, 212]
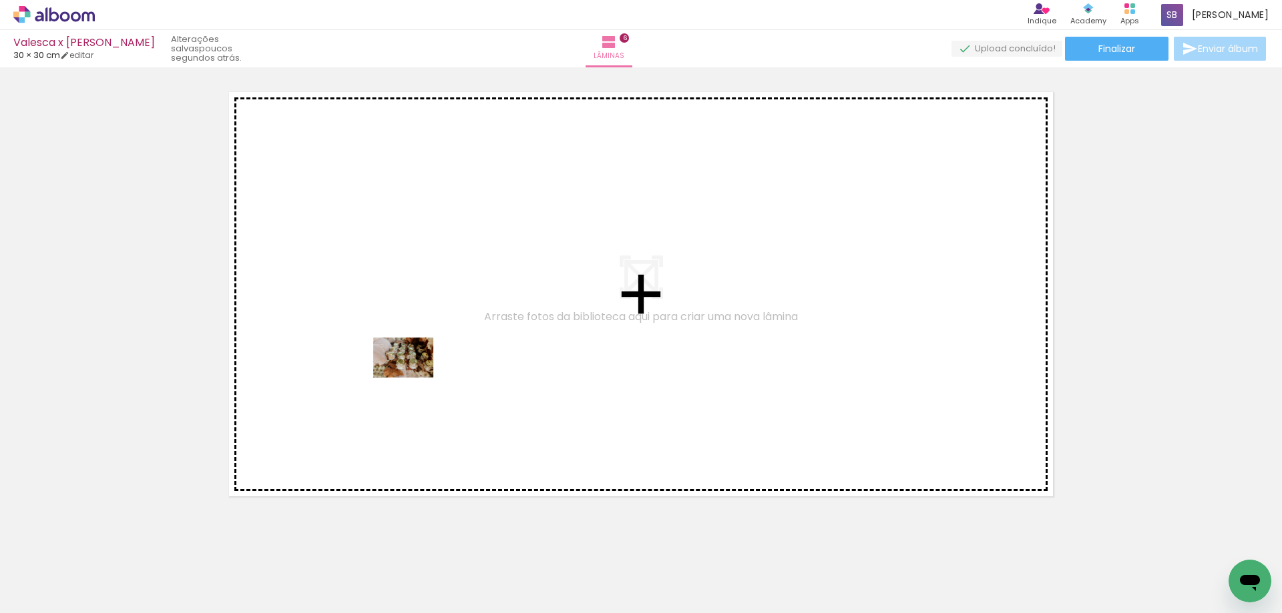
drag, startPoint x: 308, startPoint y: 579, endPoint x: 417, endPoint y: 440, distance: 176.9
click at [413, 377] on quentale-workspace at bounding box center [641, 306] width 1282 height 613
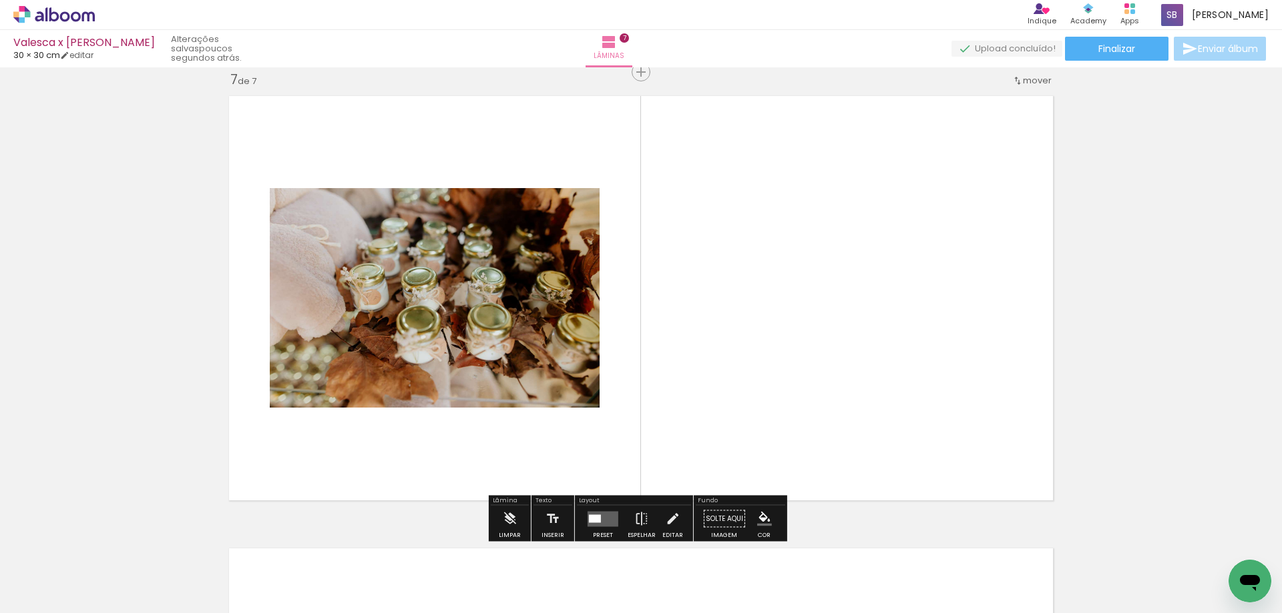
scroll to position [2733, 0]
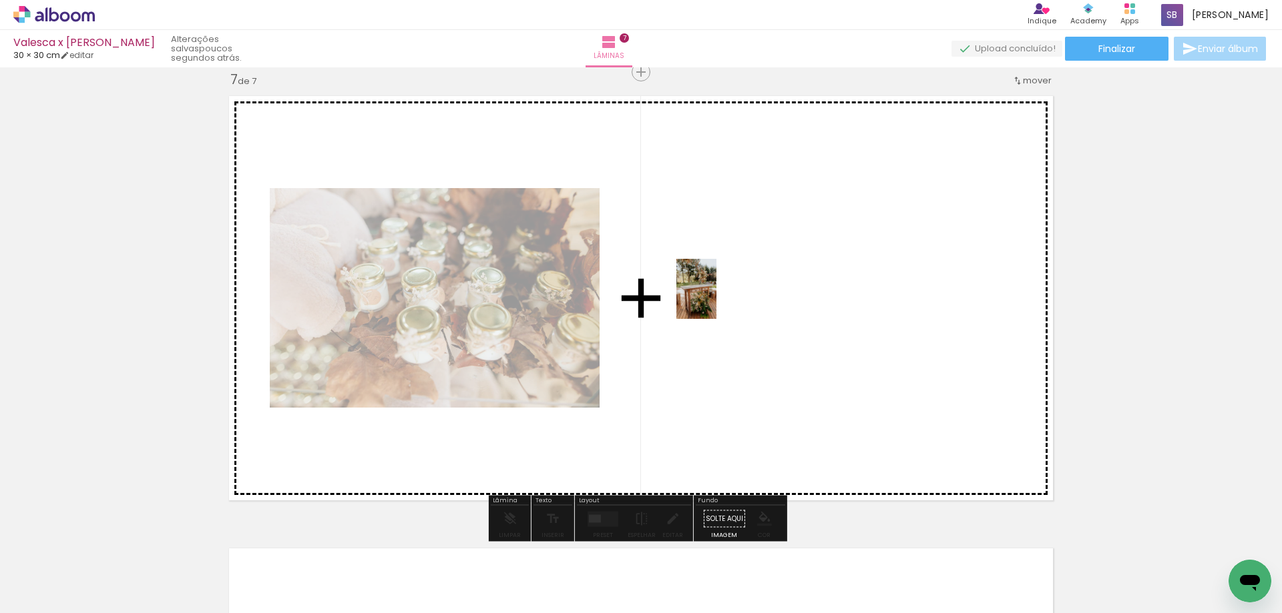
drag, startPoint x: 450, startPoint y: 574, endPoint x: 511, endPoint y: 431, distance: 156.1
click at [715, 300] on quentale-workspace at bounding box center [641, 306] width 1282 height 613
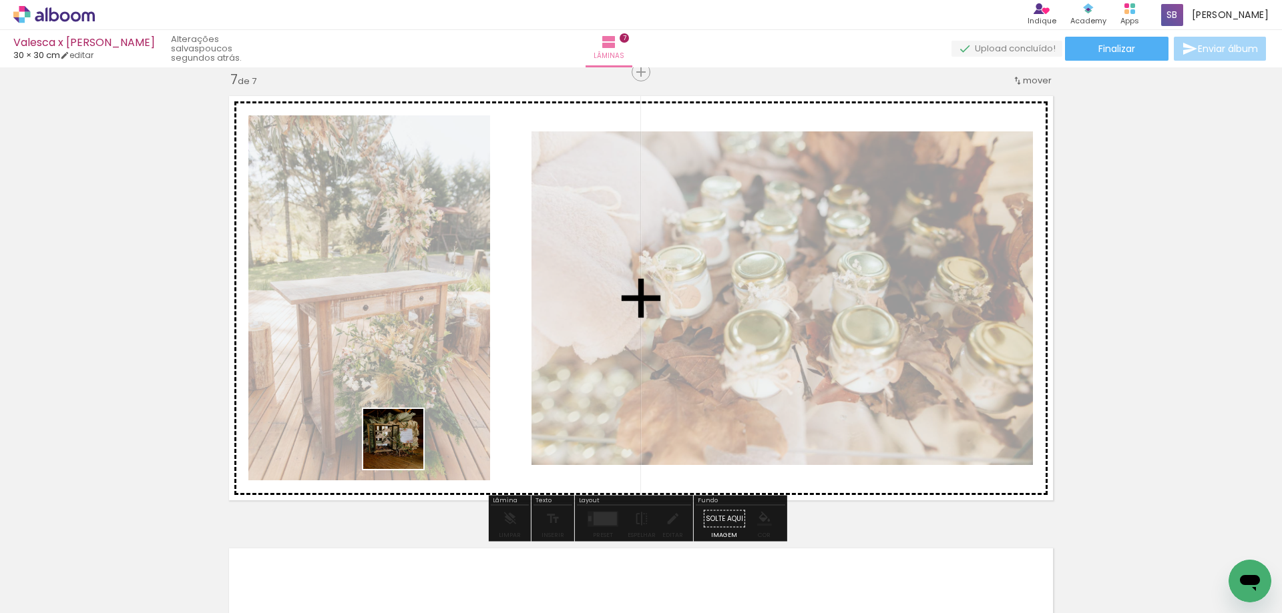
drag, startPoint x: 211, startPoint y: 565, endPoint x: 443, endPoint y: 424, distance: 271.7
click at [443, 424] on quentale-workspace at bounding box center [641, 306] width 1282 height 613
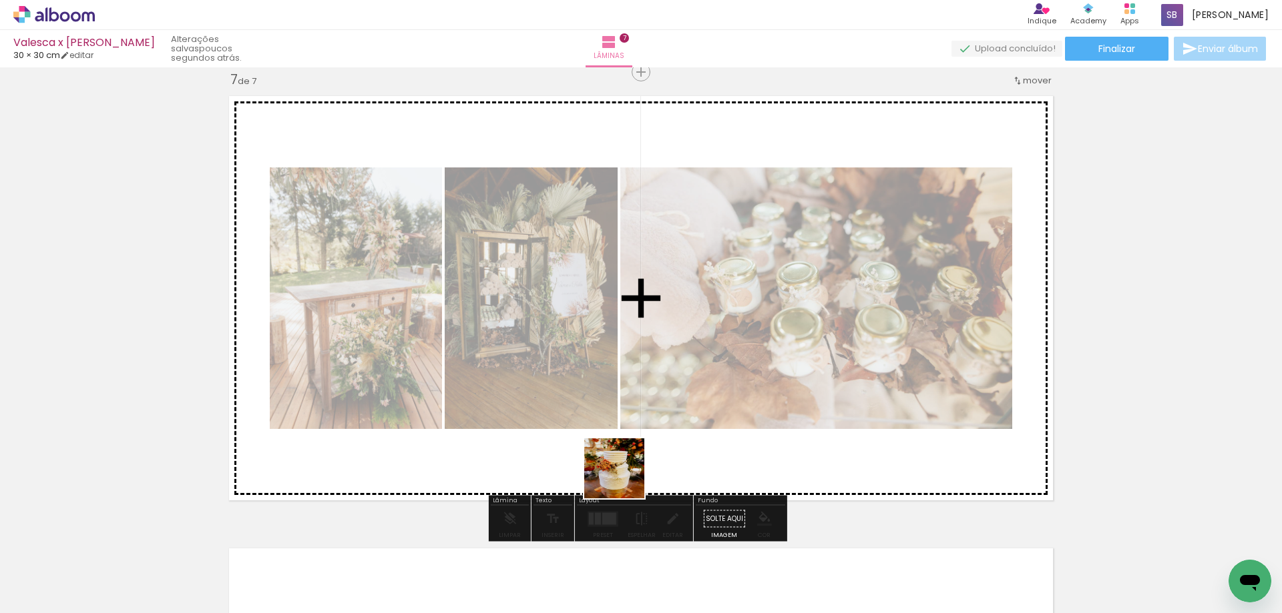
drag, startPoint x: 597, startPoint y: 571, endPoint x: 634, endPoint y: 405, distance: 171.0
click at [634, 405] on quentale-workspace at bounding box center [641, 306] width 1282 height 613
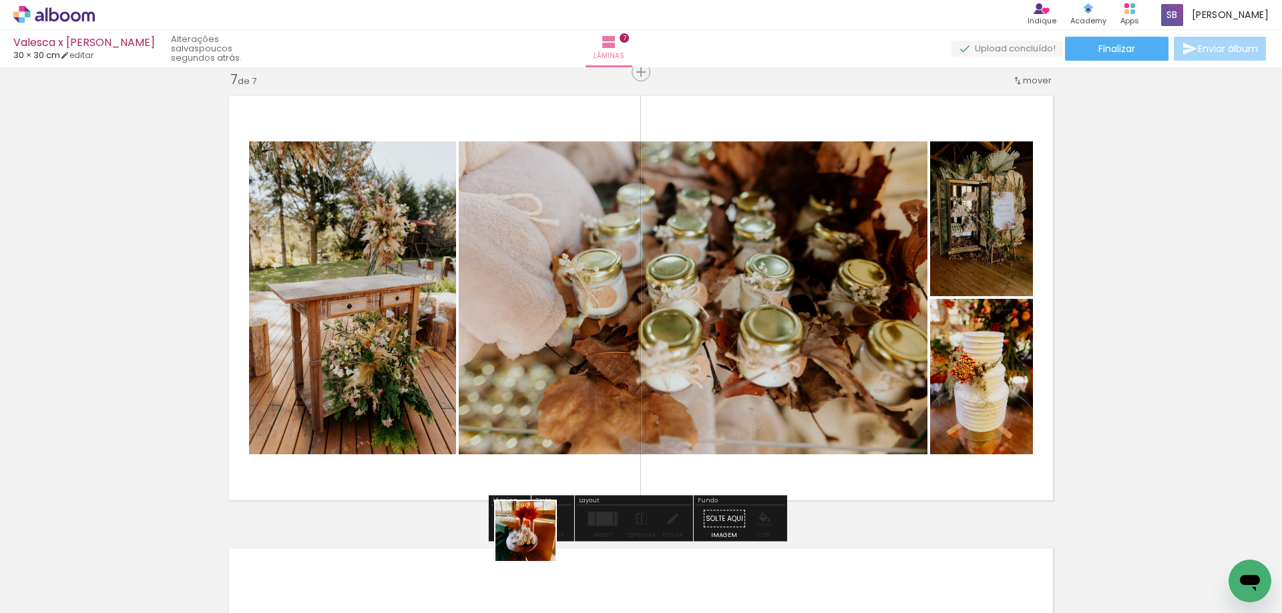
drag, startPoint x: 531, startPoint y: 569, endPoint x: 507, endPoint y: 445, distance: 126.3
click at [508, 445] on quentale-workspace at bounding box center [641, 306] width 1282 height 613
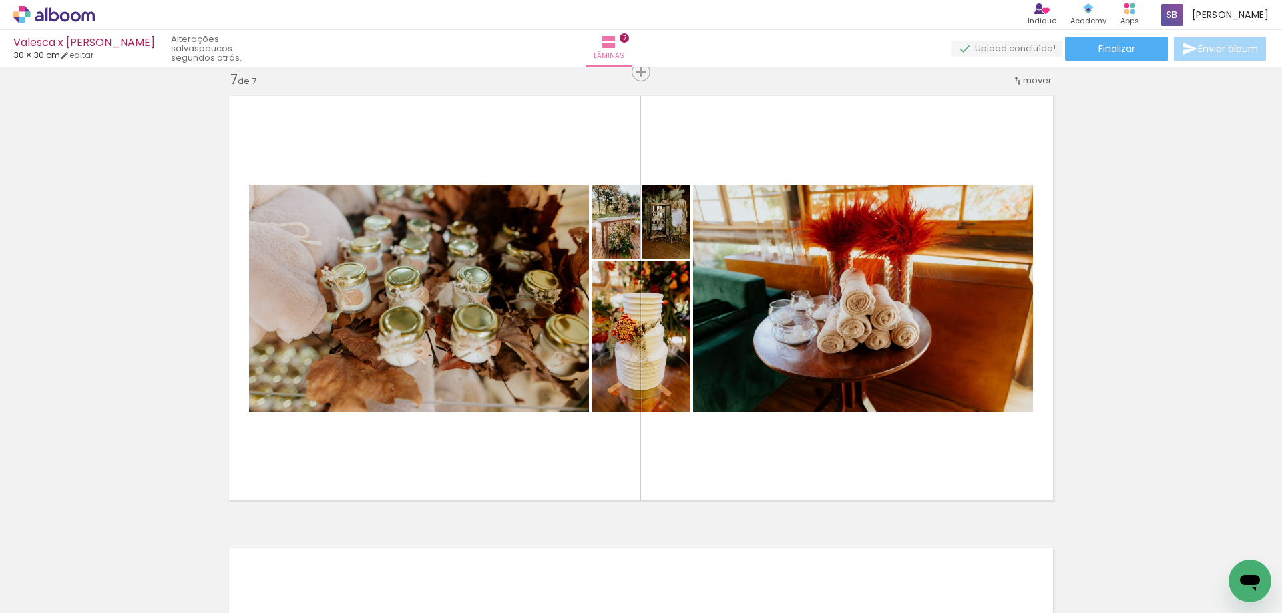
scroll to position [0, 1778]
drag, startPoint x: 529, startPoint y: 573, endPoint x: 700, endPoint y: 570, distance: 171.6
click at [587, 410] on quentale-workspace at bounding box center [641, 306] width 1282 height 613
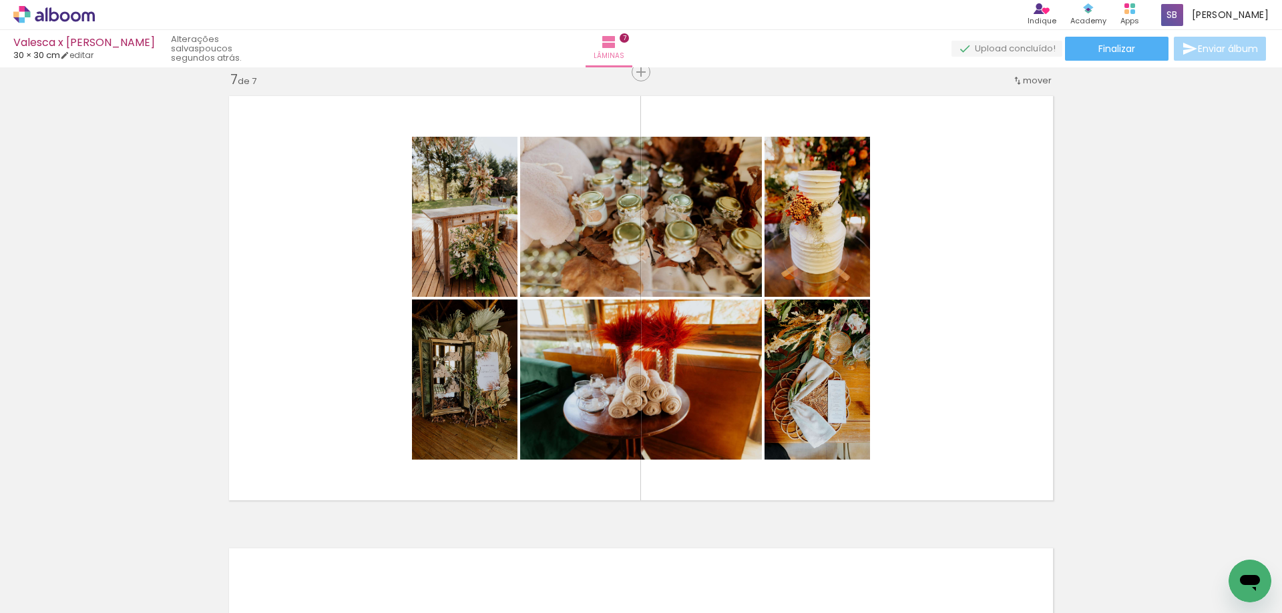
drag, startPoint x: 683, startPoint y: 579, endPoint x: 662, endPoint y: 426, distance: 155.0
click at [662, 426] on quentale-workspace at bounding box center [641, 306] width 1282 height 613
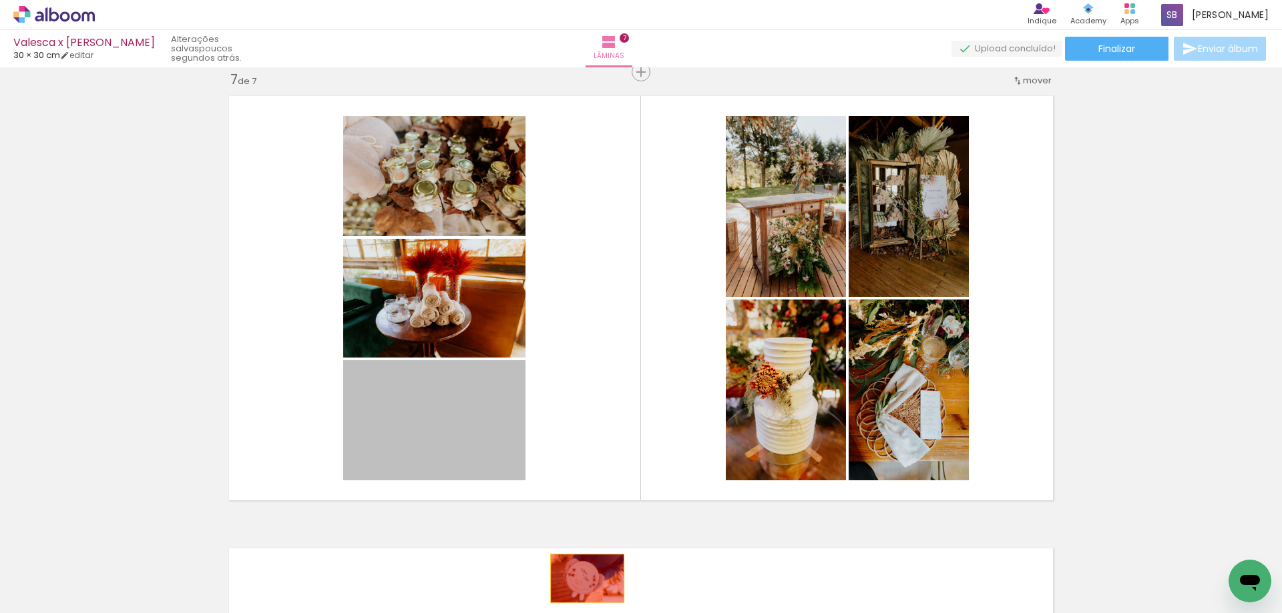
drag, startPoint x: 414, startPoint y: 423, endPoint x: 582, endPoint y: 579, distance: 229.6
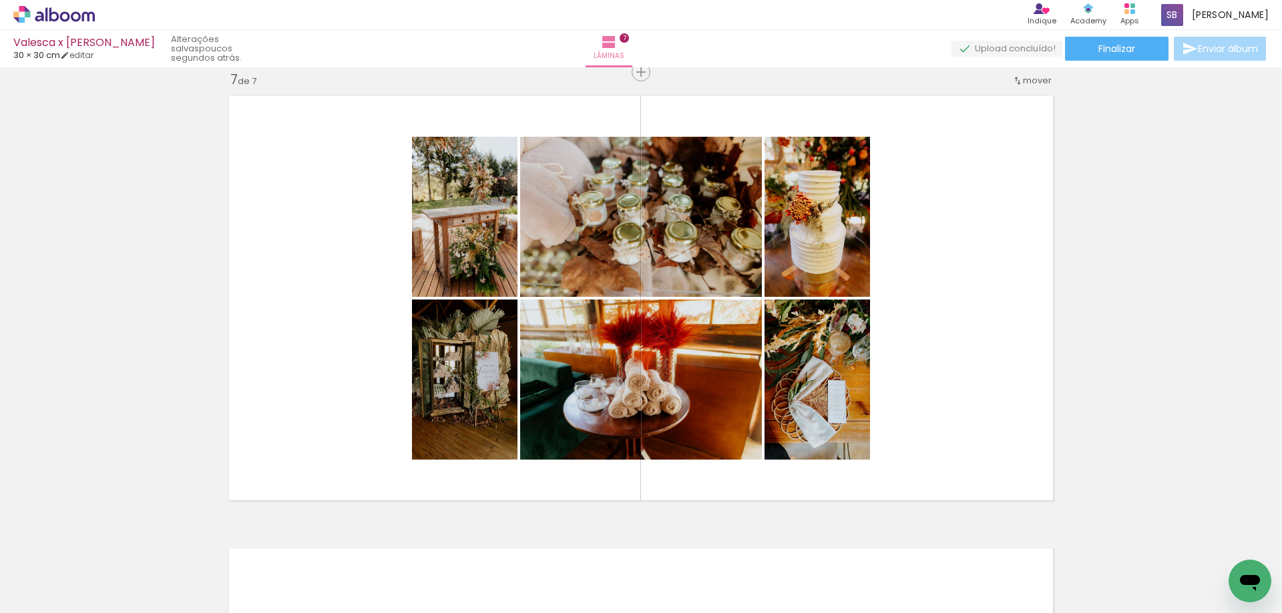
scroll to position [0, 534]
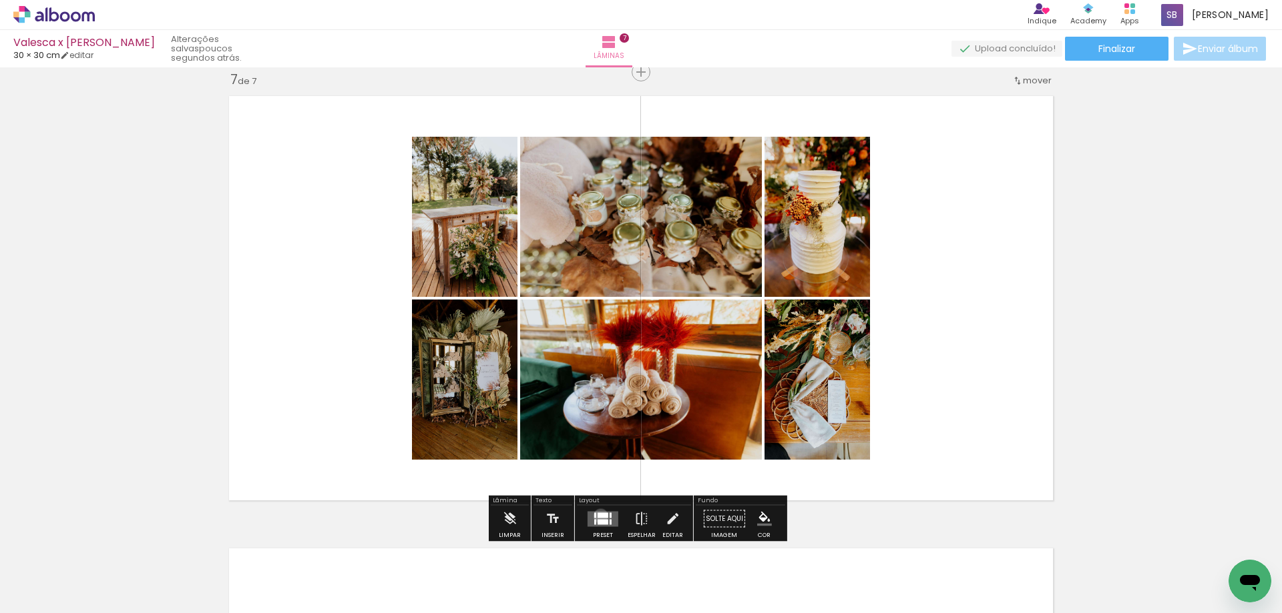
click at [597, 516] on div at bounding box center [602, 515] width 11 height 5
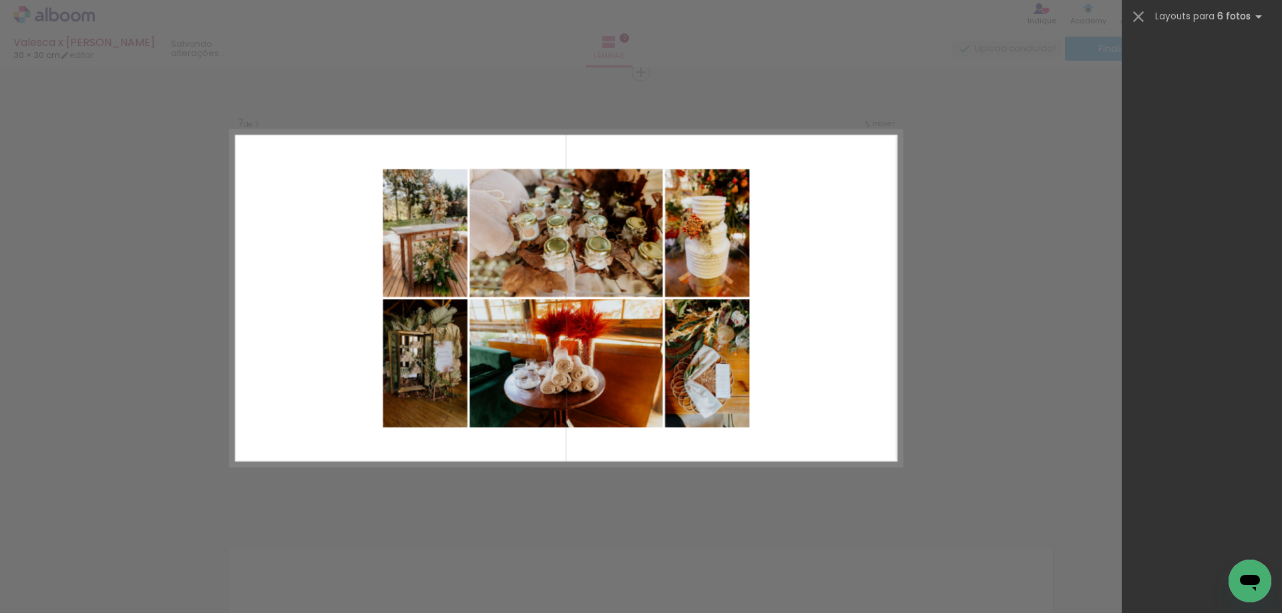
scroll to position [0, 0]
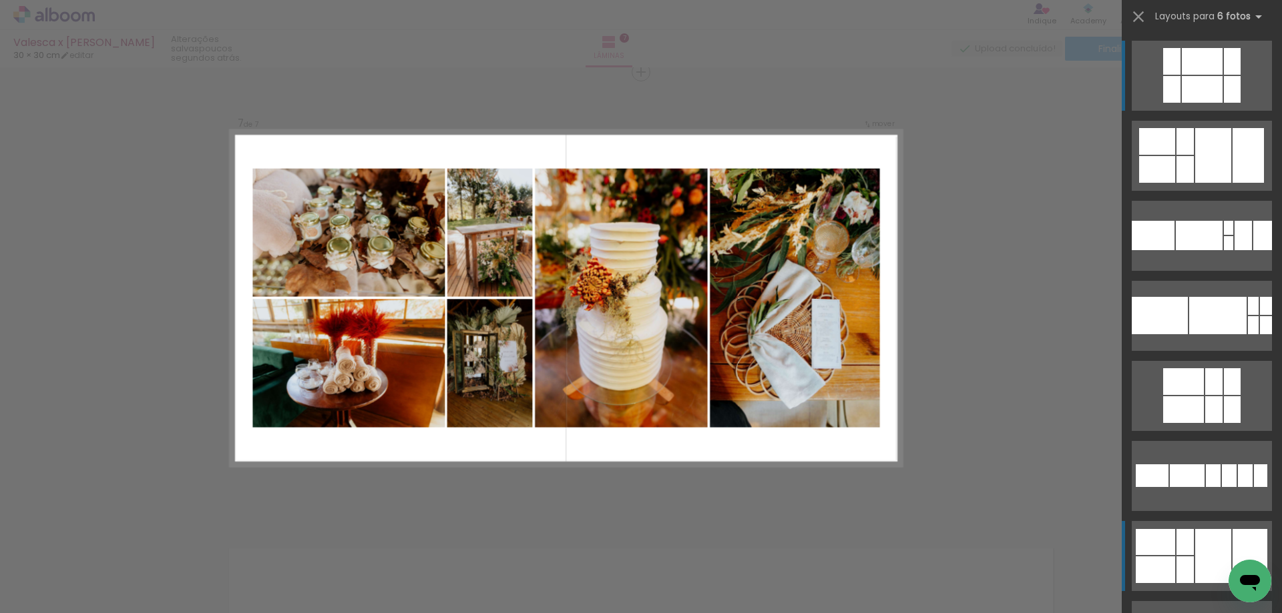
click at [1186, 534] on div at bounding box center [1184, 542] width 17 height 26
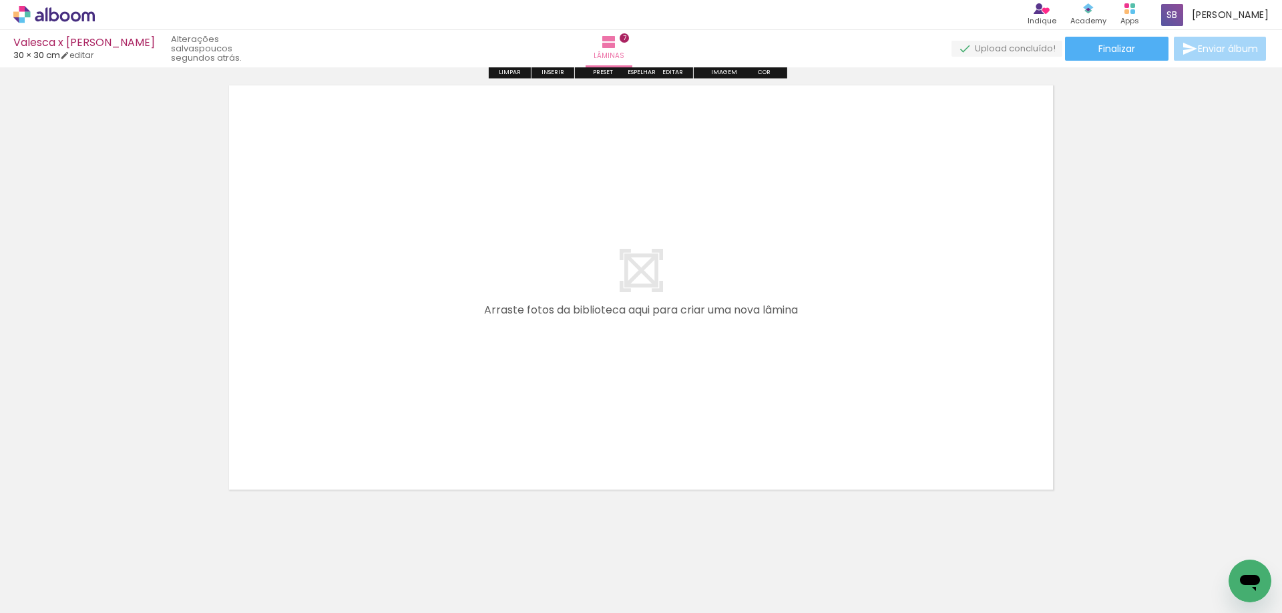
scroll to position [3220, 0]
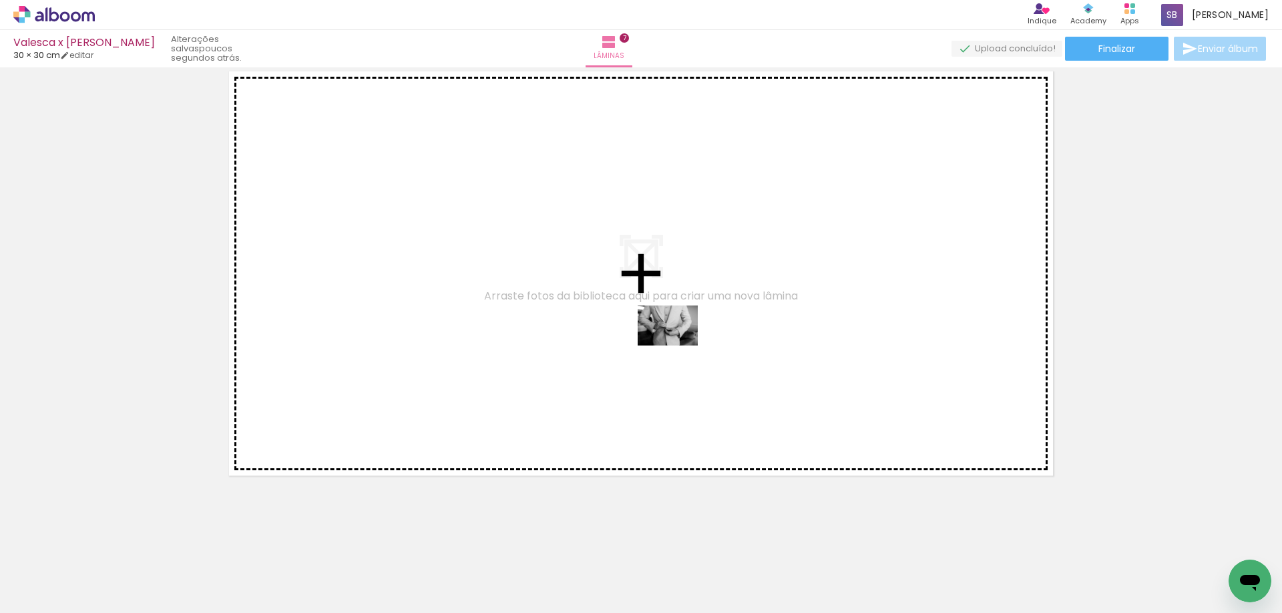
drag, startPoint x: 647, startPoint y: 575, endPoint x: 740, endPoint y: 569, distance: 93.6
click at [678, 345] on quentale-workspace at bounding box center [641, 306] width 1282 height 613
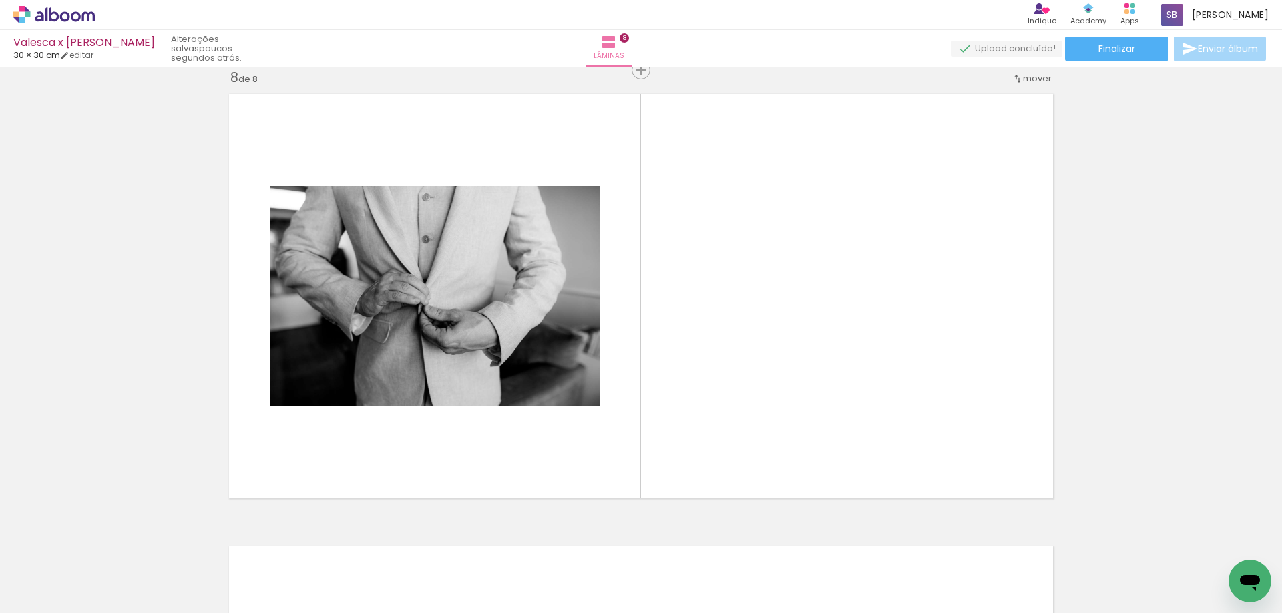
scroll to position [3185, 0]
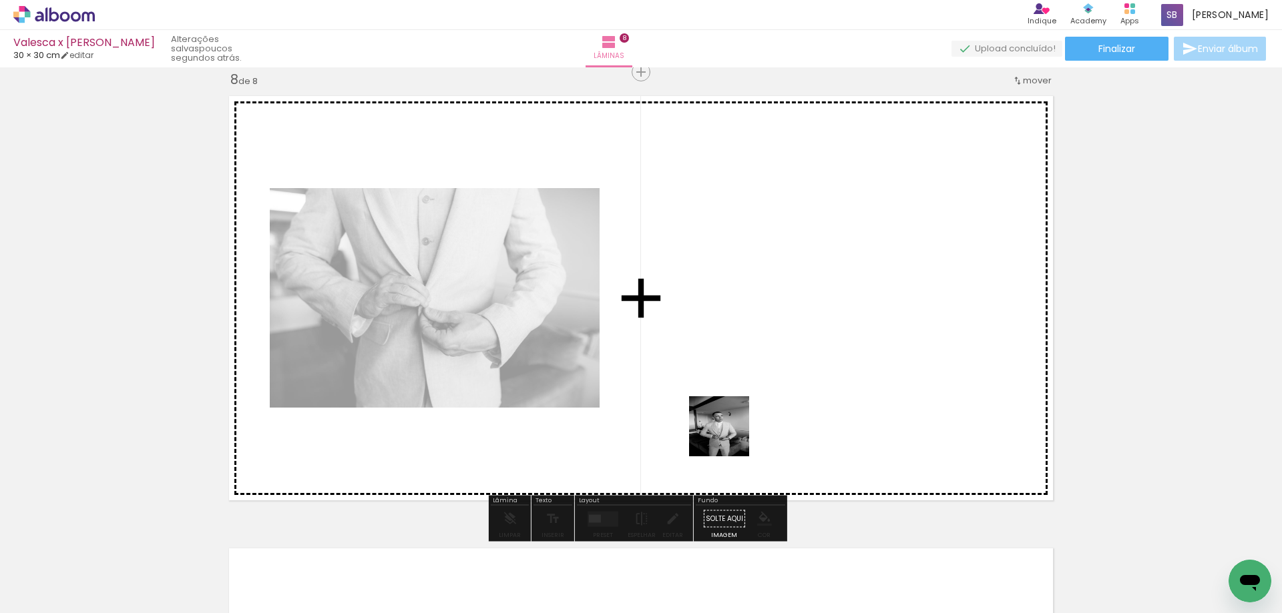
drag, startPoint x: 730, startPoint y: 577, endPoint x: 728, endPoint y: 400, distance: 177.6
click at [728, 401] on quentale-workspace at bounding box center [641, 306] width 1282 height 613
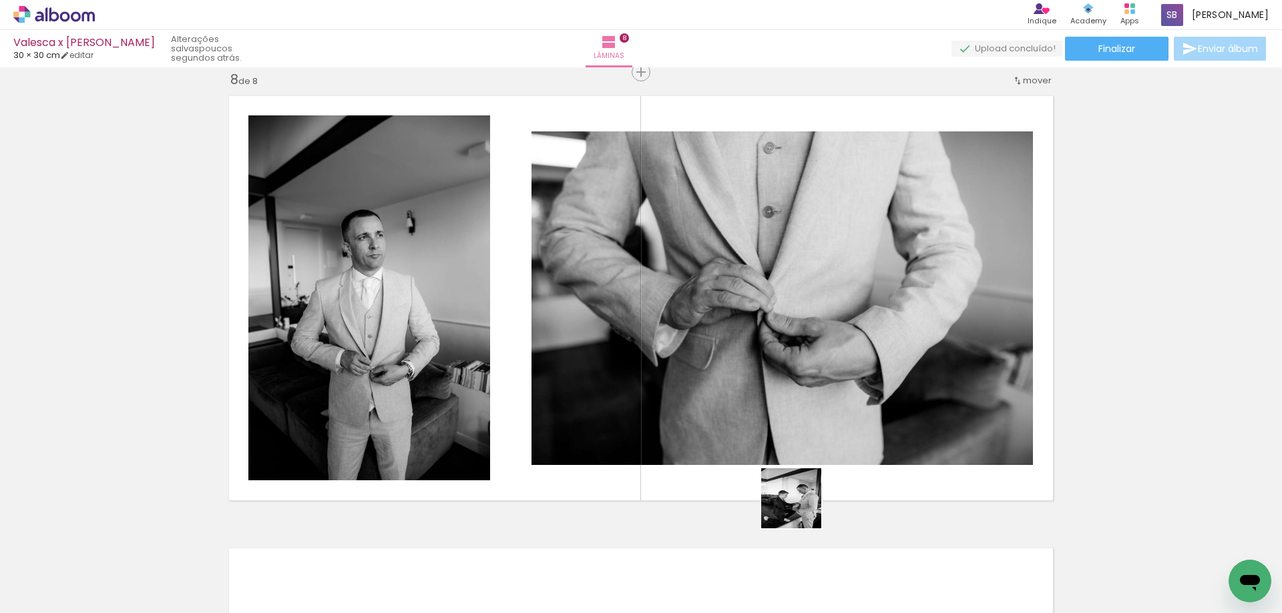
drag, startPoint x: 804, startPoint y: 574, endPoint x: 765, endPoint y: 389, distance: 189.7
click at [765, 389] on quentale-workspace at bounding box center [641, 306] width 1282 height 613
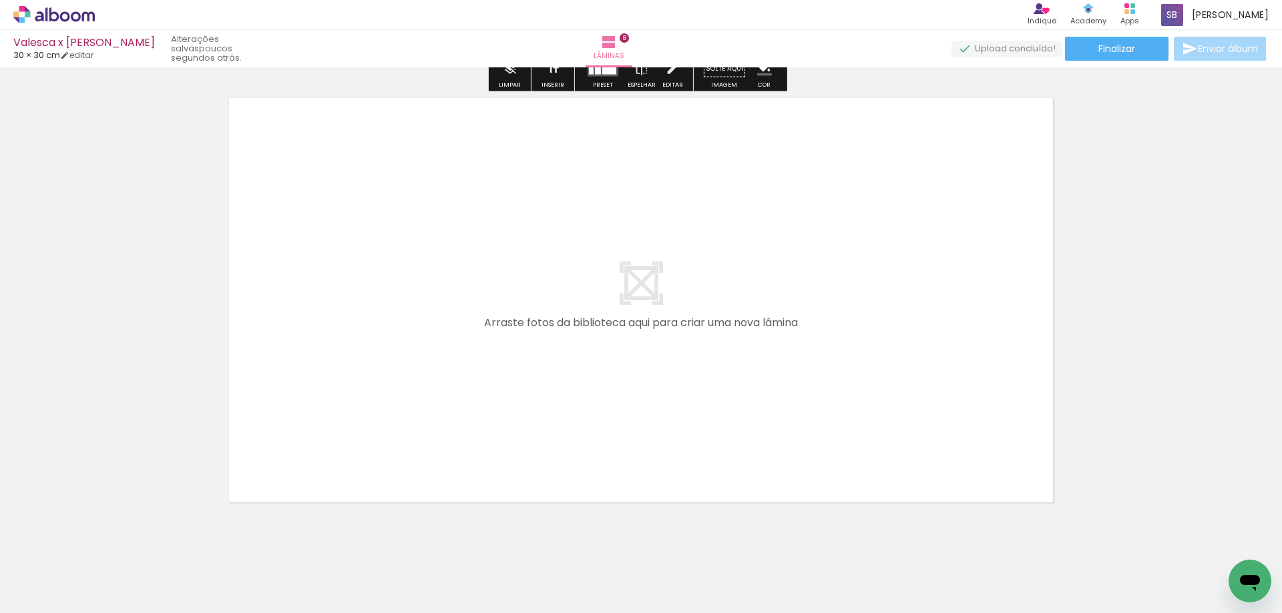
scroll to position [3653, 0]
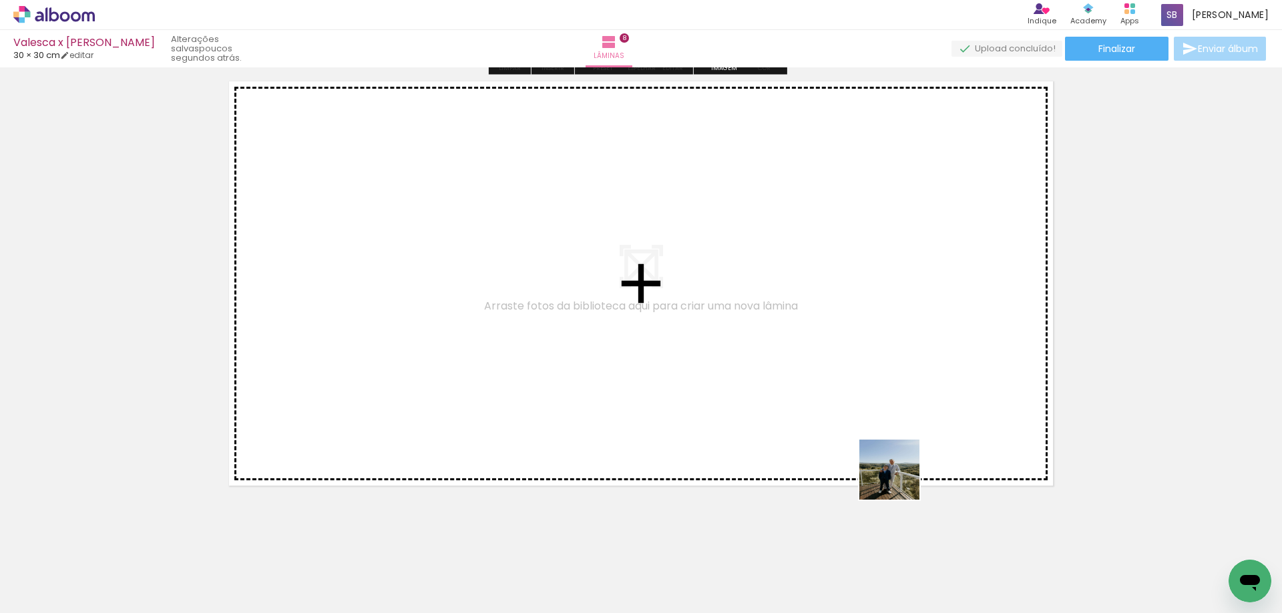
drag, startPoint x: 952, startPoint y: 575, endPoint x: 770, endPoint y: 274, distance: 352.1
click at [770, 274] on quentale-workspace at bounding box center [641, 306] width 1282 height 613
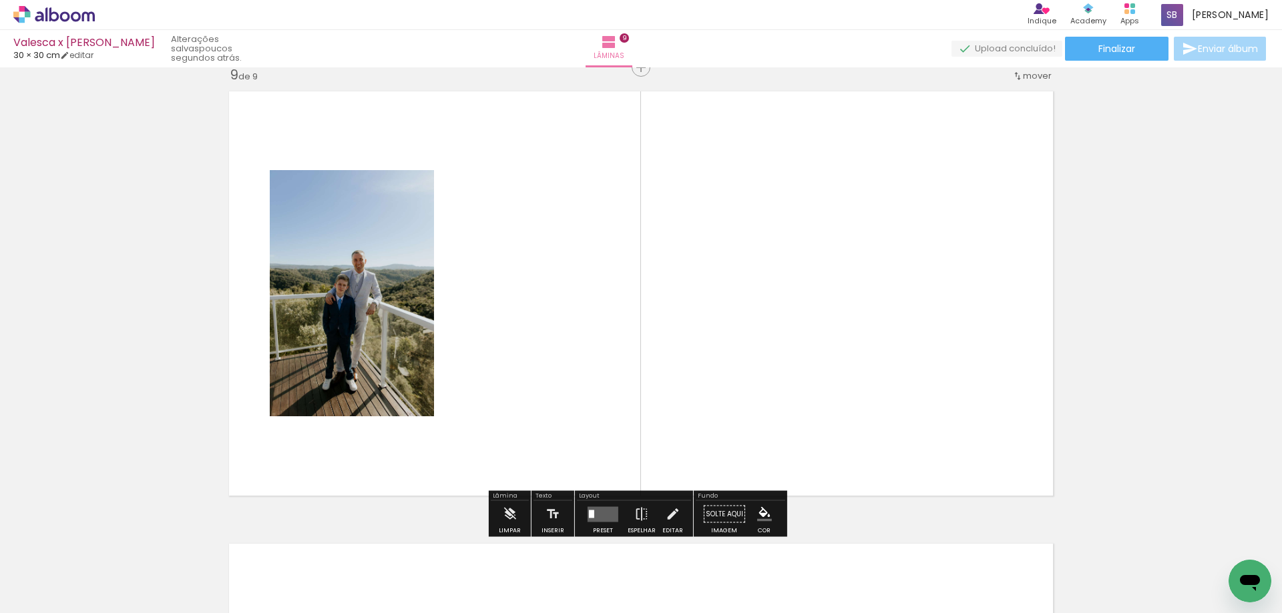
scroll to position [3638, 0]
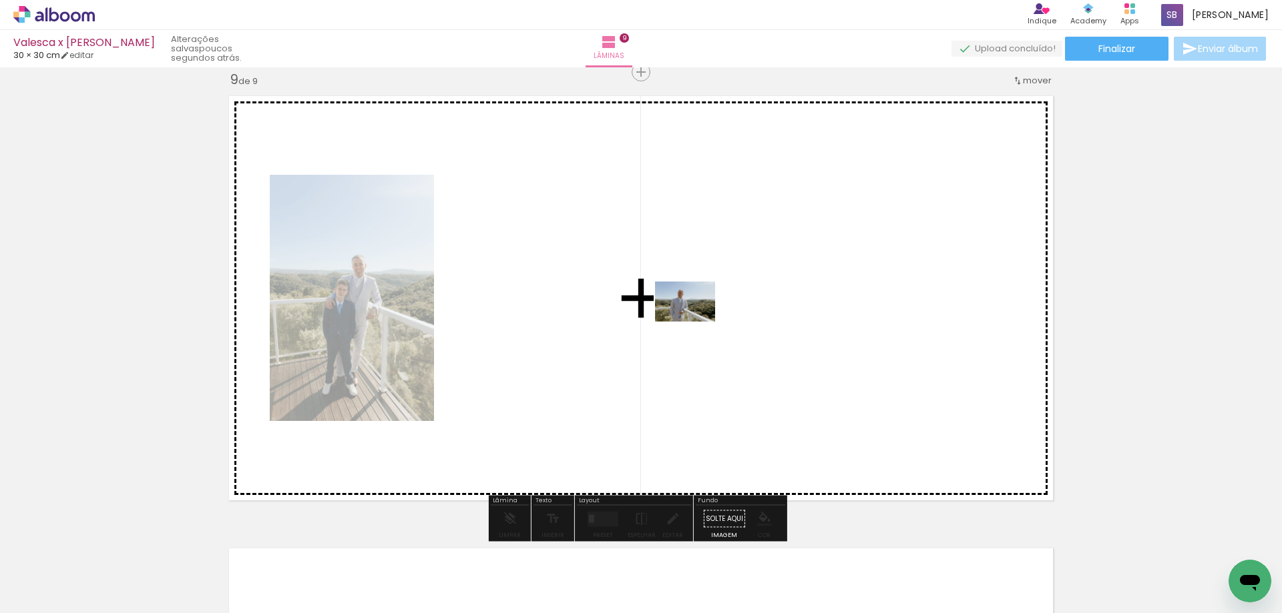
drag, startPoint x: 886, startPoint y: 578, endPoint x: 683, endPoint y: 318, distance: 329.6
click at [683, 318] on quentale-workspace at bounding box center [641, 306] width 1282 height 613
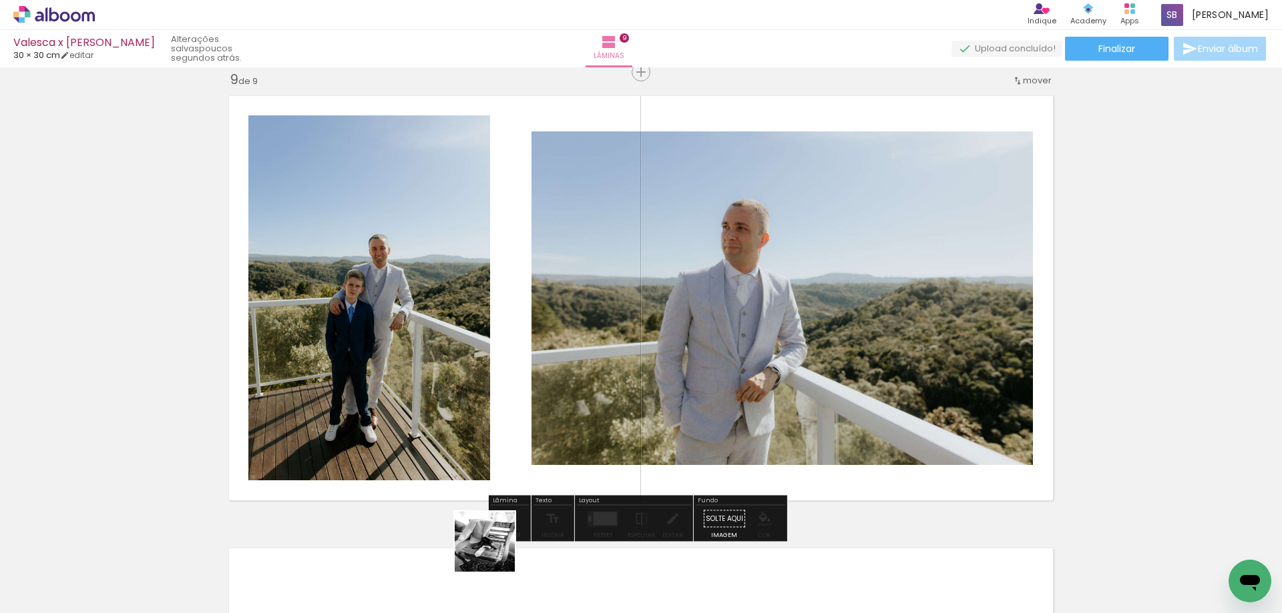
drag, startPoint x: 497, startPoint y: 559, endPoint x: 474, endPoint y: 371, distance: 189.0
click at [474, 371] on quentale-workspace at bounding box center [641, 306] width 1282 height 613
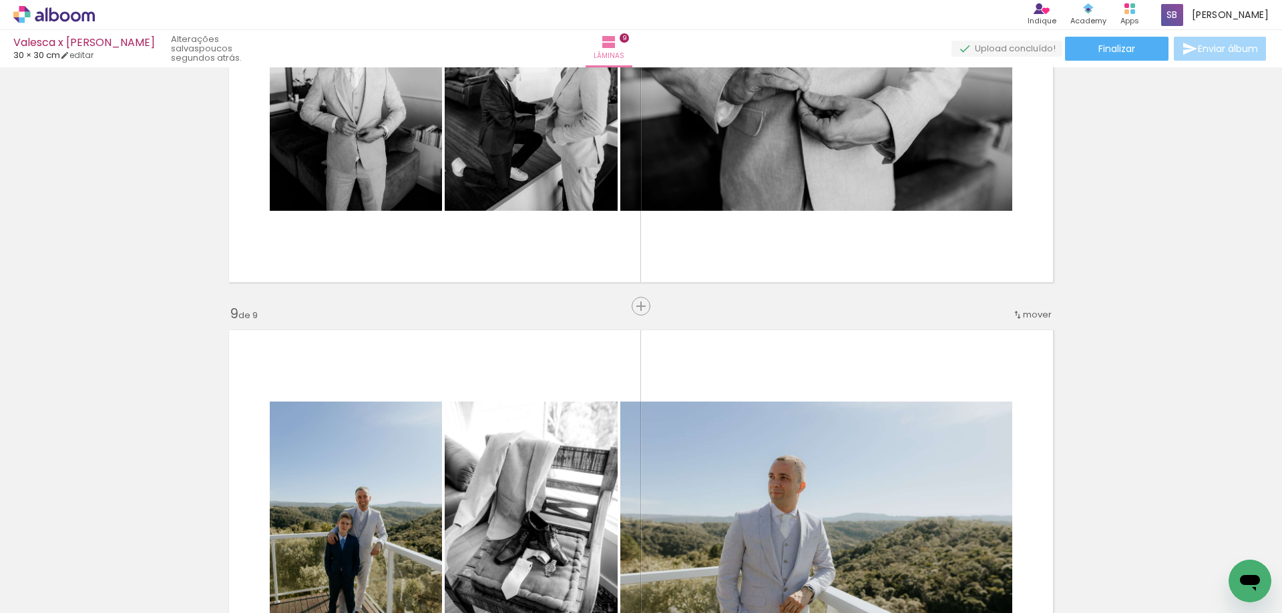
scroll to position [3371, 0]
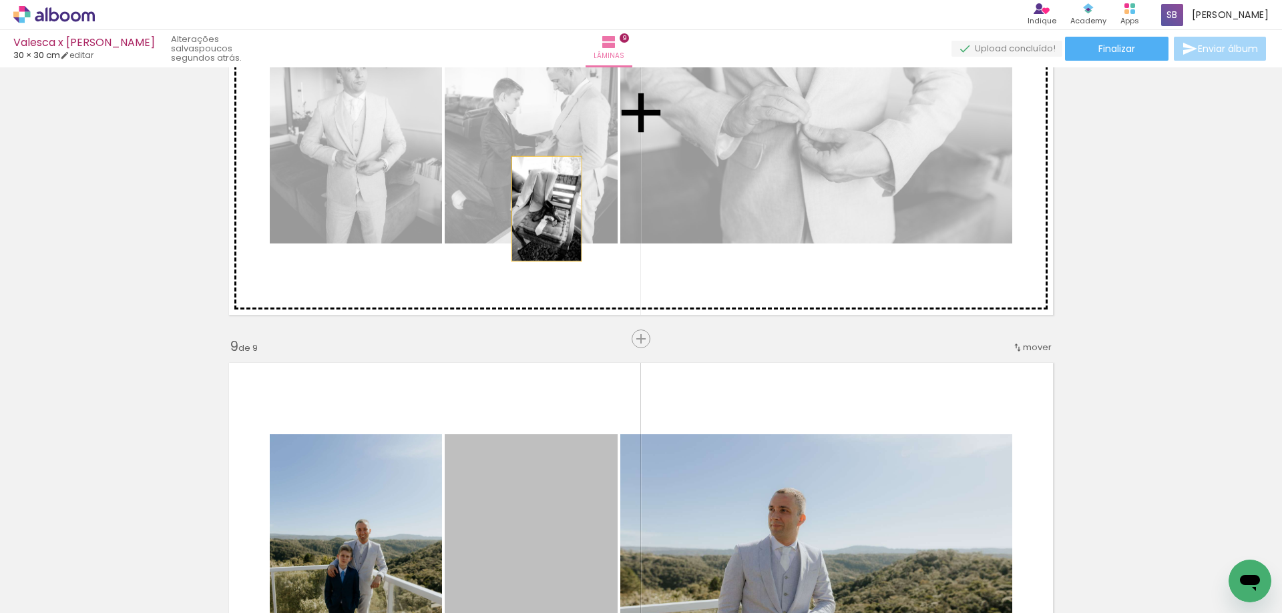
drag, startPoint x: 537, startPoint y: 486, endPoint x: 541, endPoint y: 205, distance: 281.1
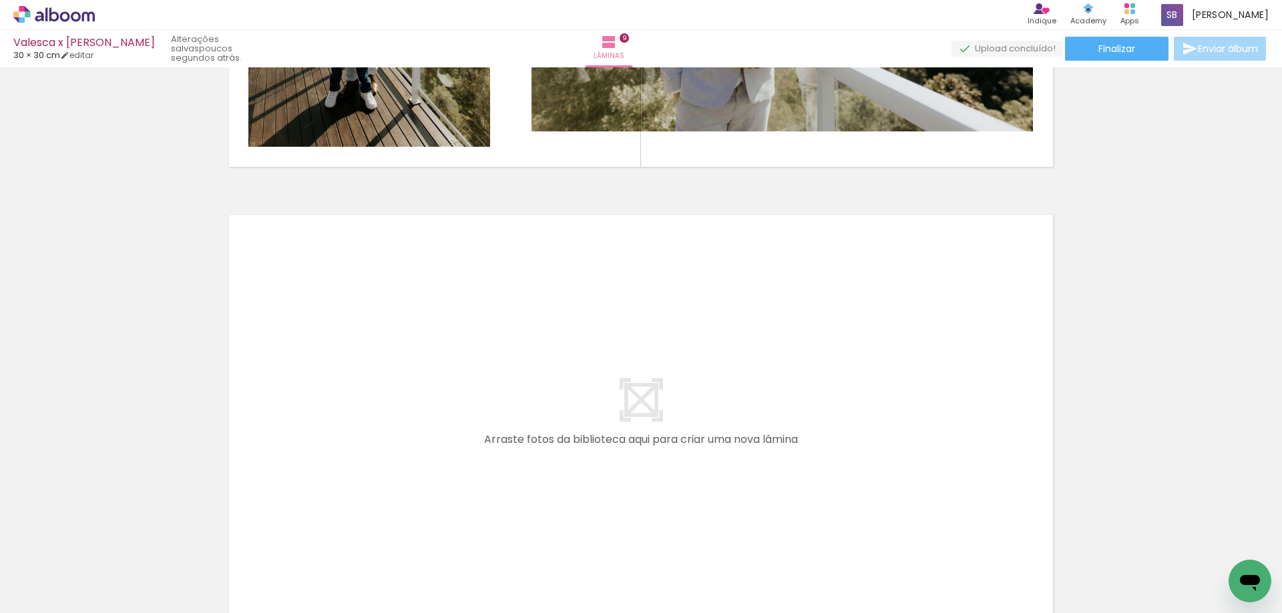
scroll to position [0, 1226]
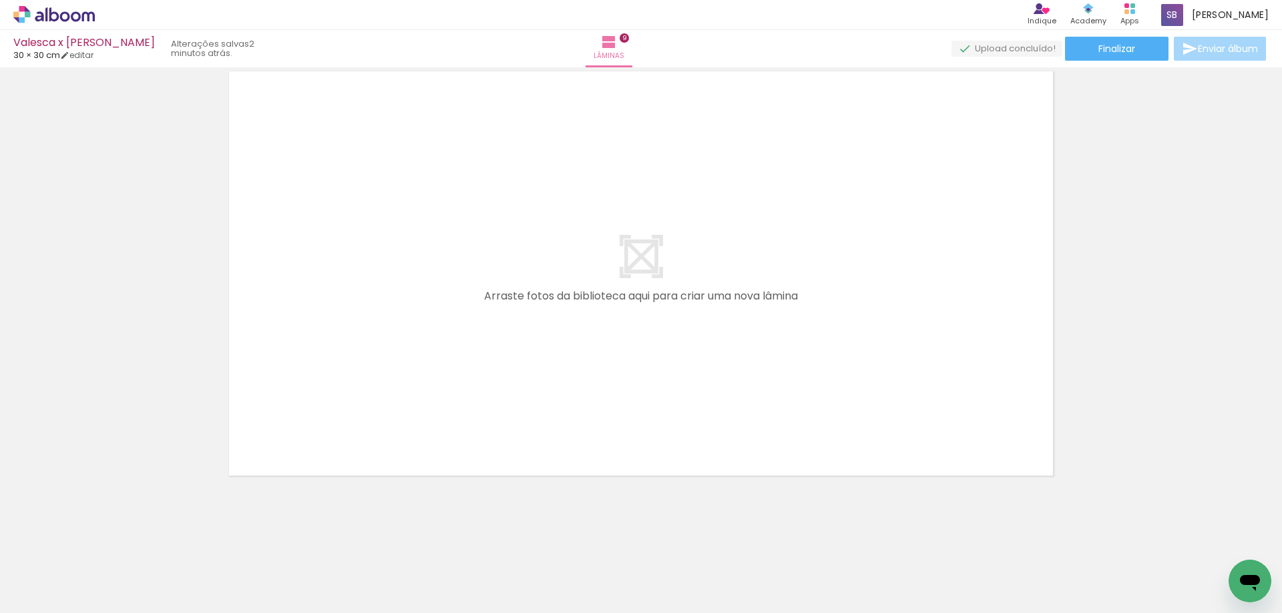
scroll to position [0, 6044]
drag, startPoint x: 817, startPoint y: 575, endPoint x: 567, endPoint y: 273, distance: 392.0
click at [567, 273] on quentale-workspace at bounding box center [641, 306] width 1282 height 613
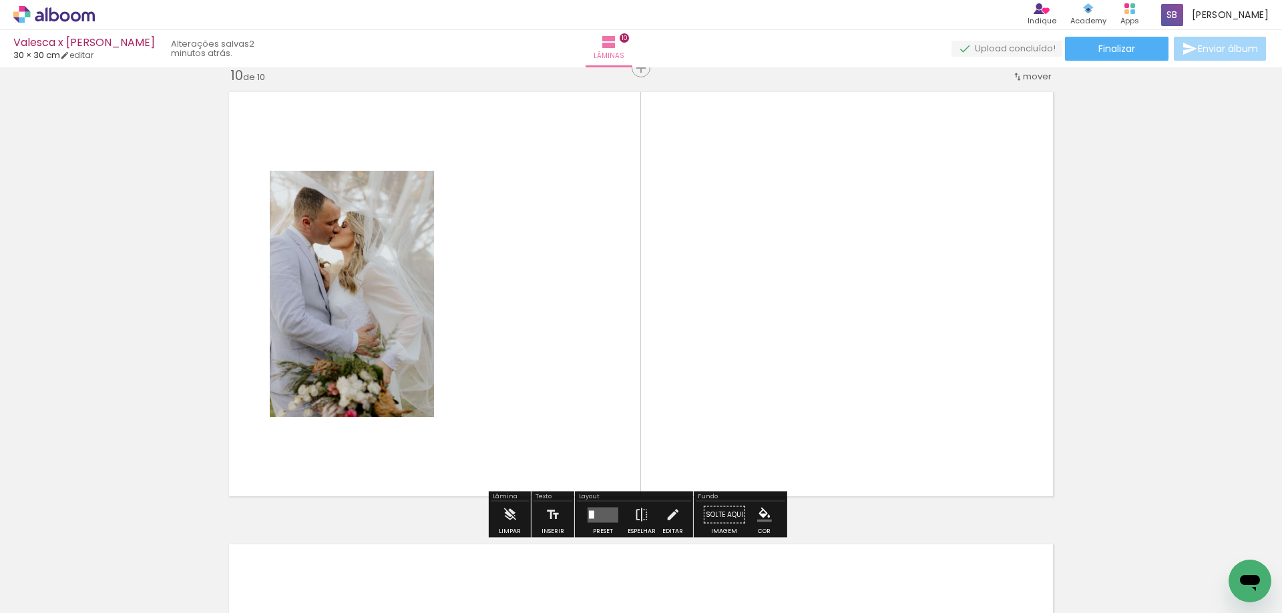
scroll to position [4091, 0]
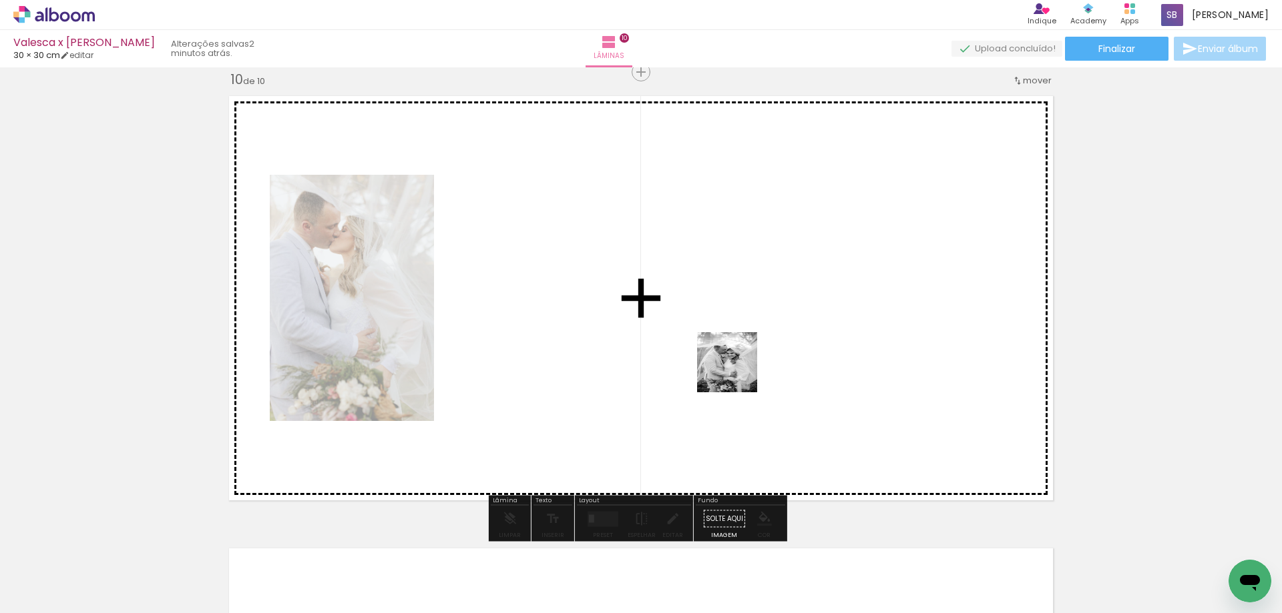
drag, startPoint x: 904, startPoint y: 574, endPoint x: 708, endPoint y: 348, distance: 298.6
click at [708, 348] on quentale-workspace at bounding box center [641, 306] width 1282 height 613
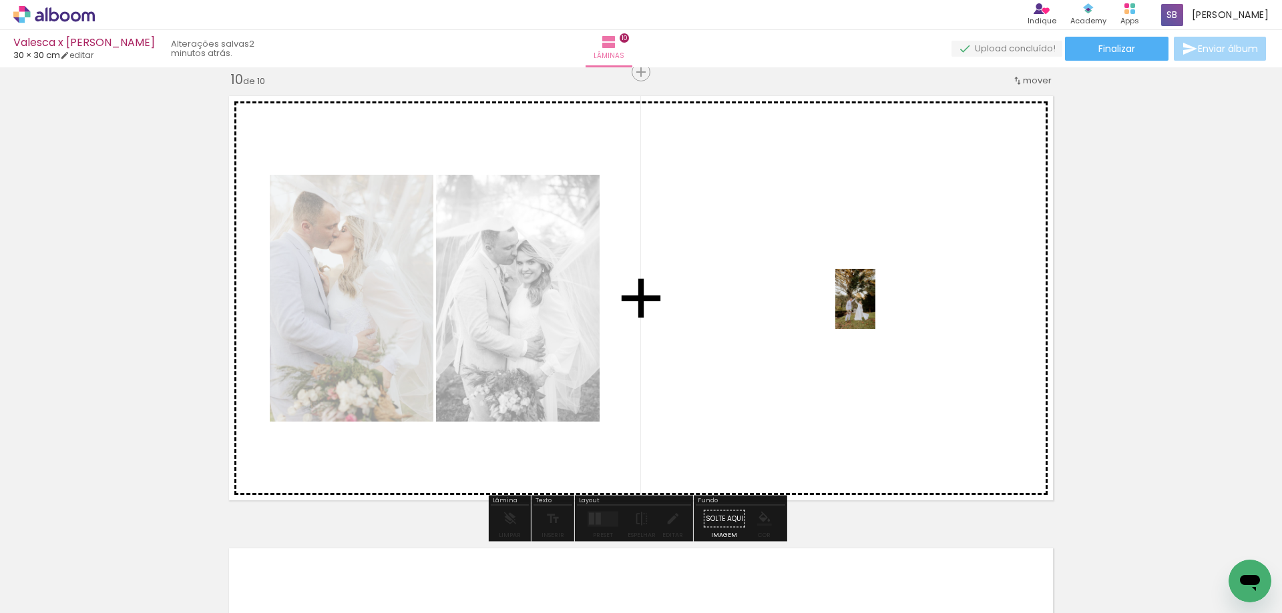
drag, startPoint x: 975, startPoint y: 577, endPoint x: 866, endPoint y: 301, distance: 296.4
click at [866, 301] on quentale-workspace at bounding box center [641, 306] width 1282 height 613
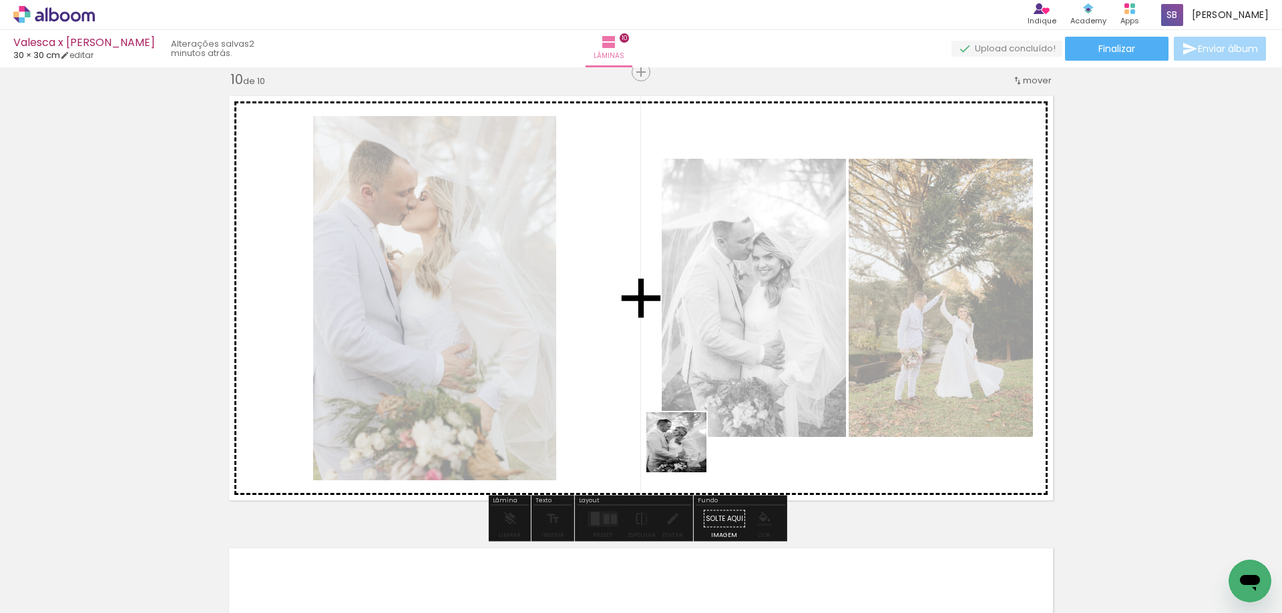
drag, startPoint x: 746, startPoint y: 579, endPoint x: 650, endPoint y: 386, distance: 216.1
click at [650, 386] on quentale-workspace at bounding box center [641, 306] width 1282 height 613
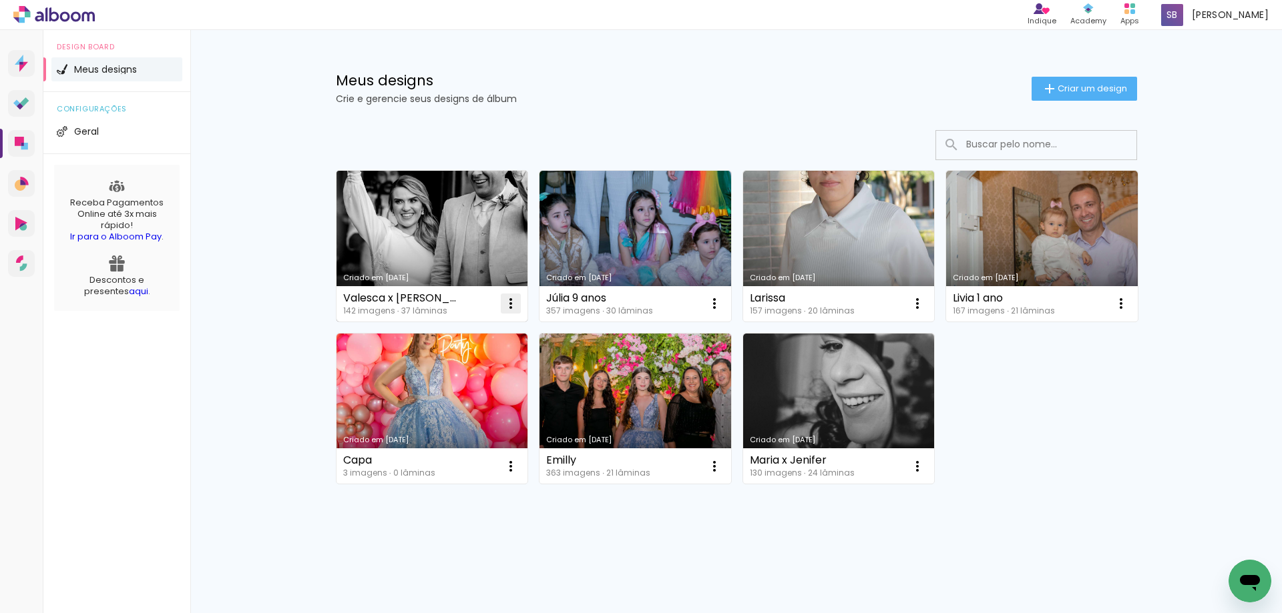
click at [509, 304] on iron-icon at bounding box center [511, 304] width 16 height 16
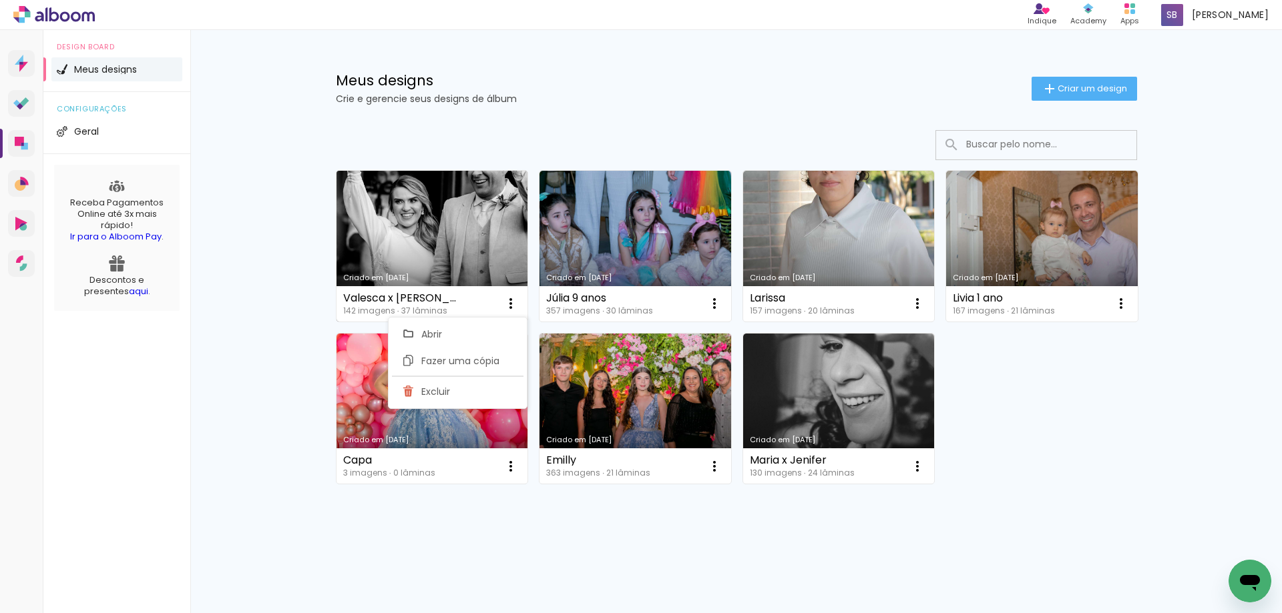
click at [446, 213] on link "Criado em [DATE]" at bounding box center [432, 246] width 192 height 151
